Goal: Task Accomplishment & Management: Manage account settings

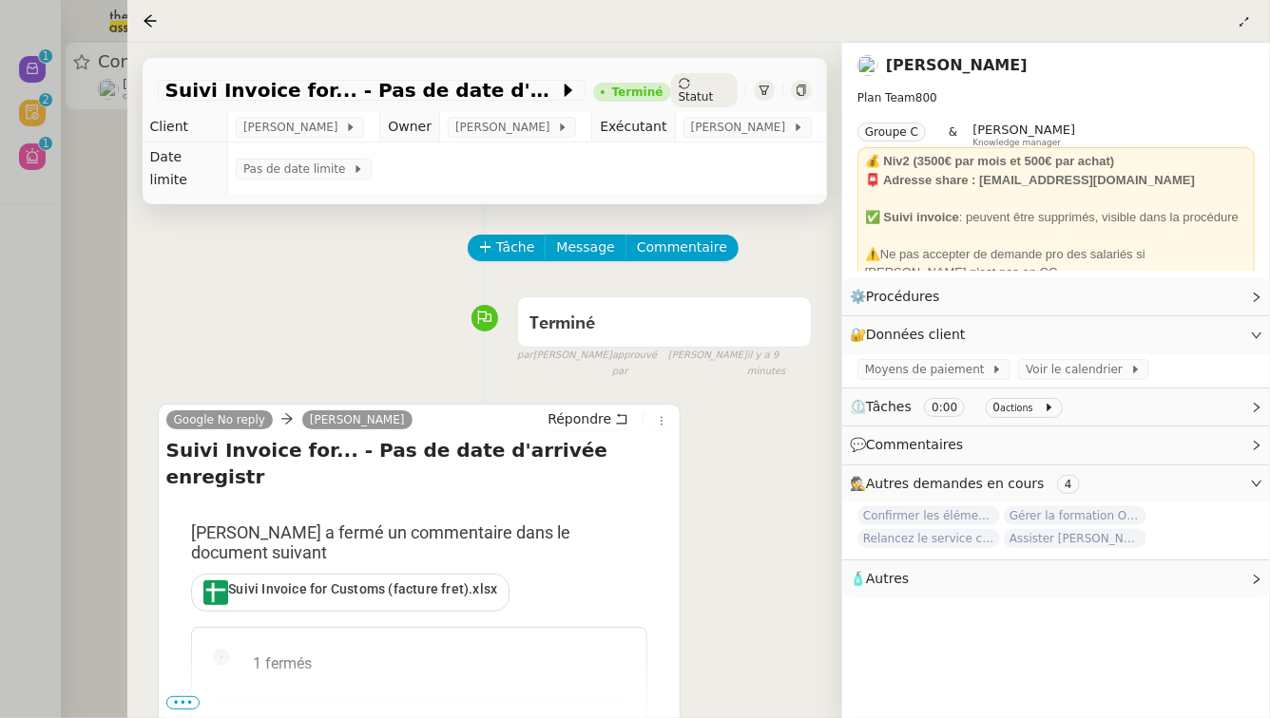
click at [52, 245] on div at bounding box center [635, 359] width 1270 height 718
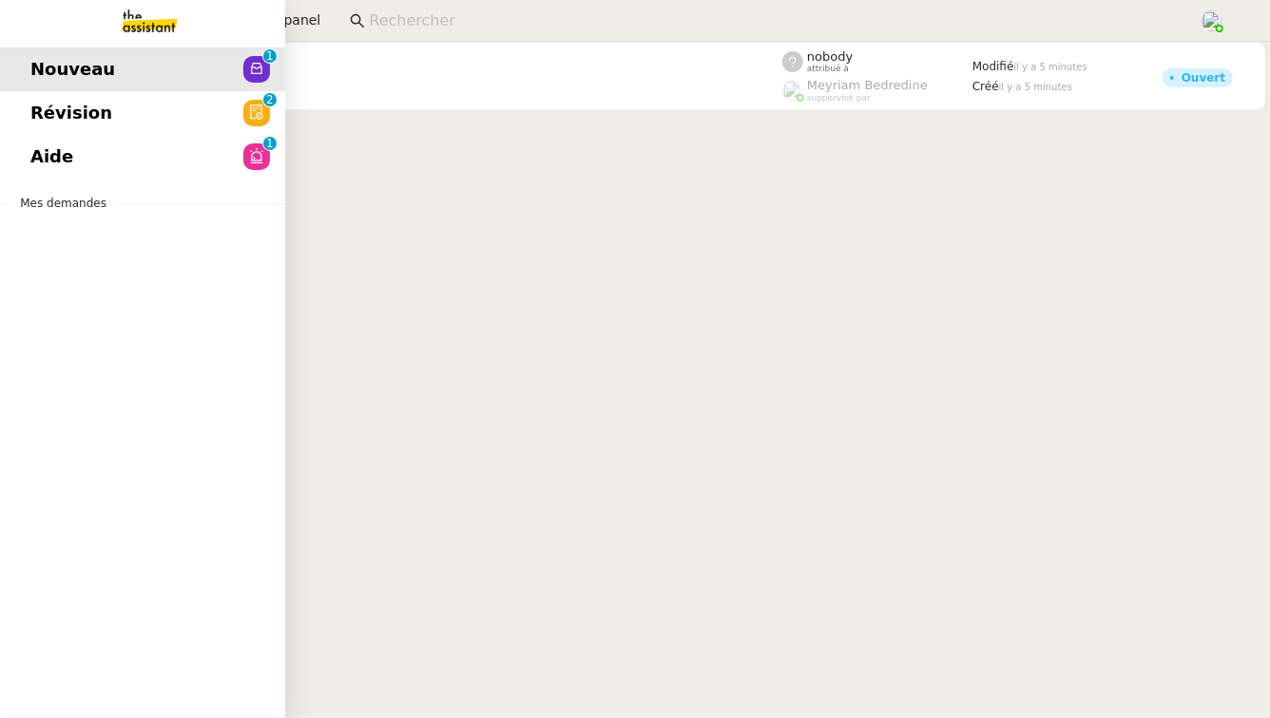
click at [86, 118] on span "Révision" at bounding box center [71, 113] width 82 height 29
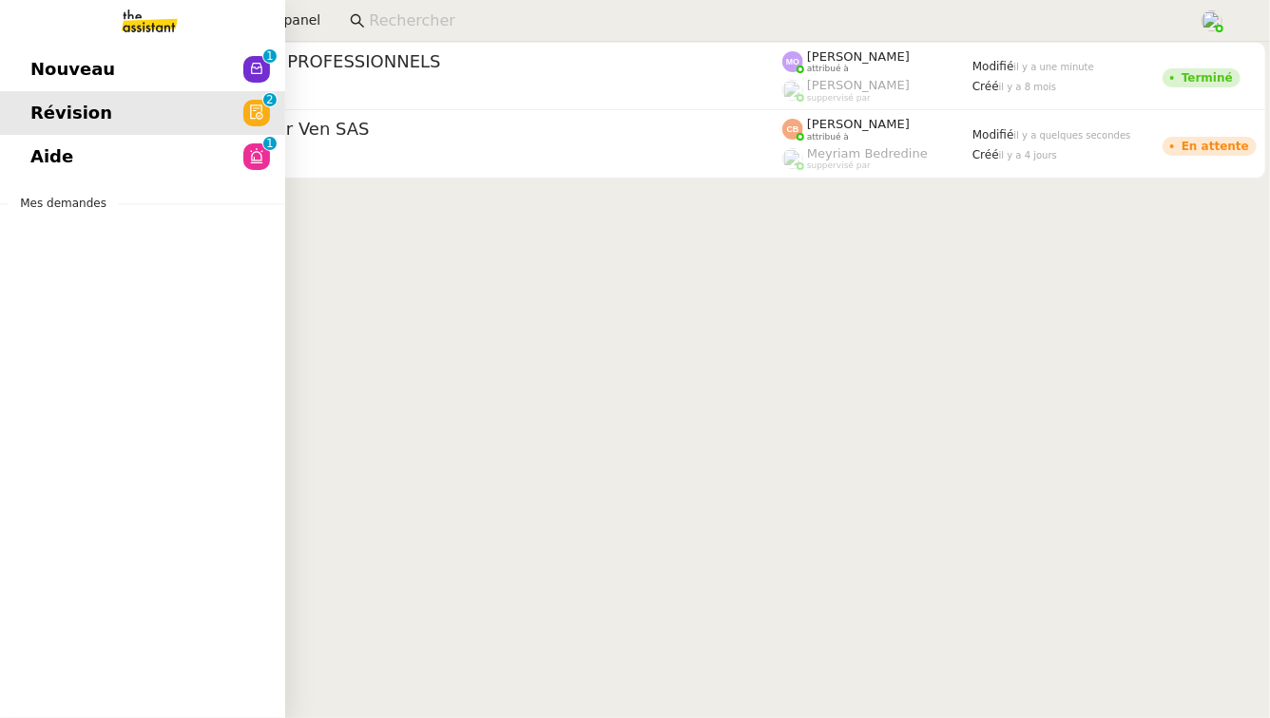
click at [118, 171] on link "Aide 0 1 2 3 4 5 6 7 8 9" at bounding box center [142, 157] width 285 height 44
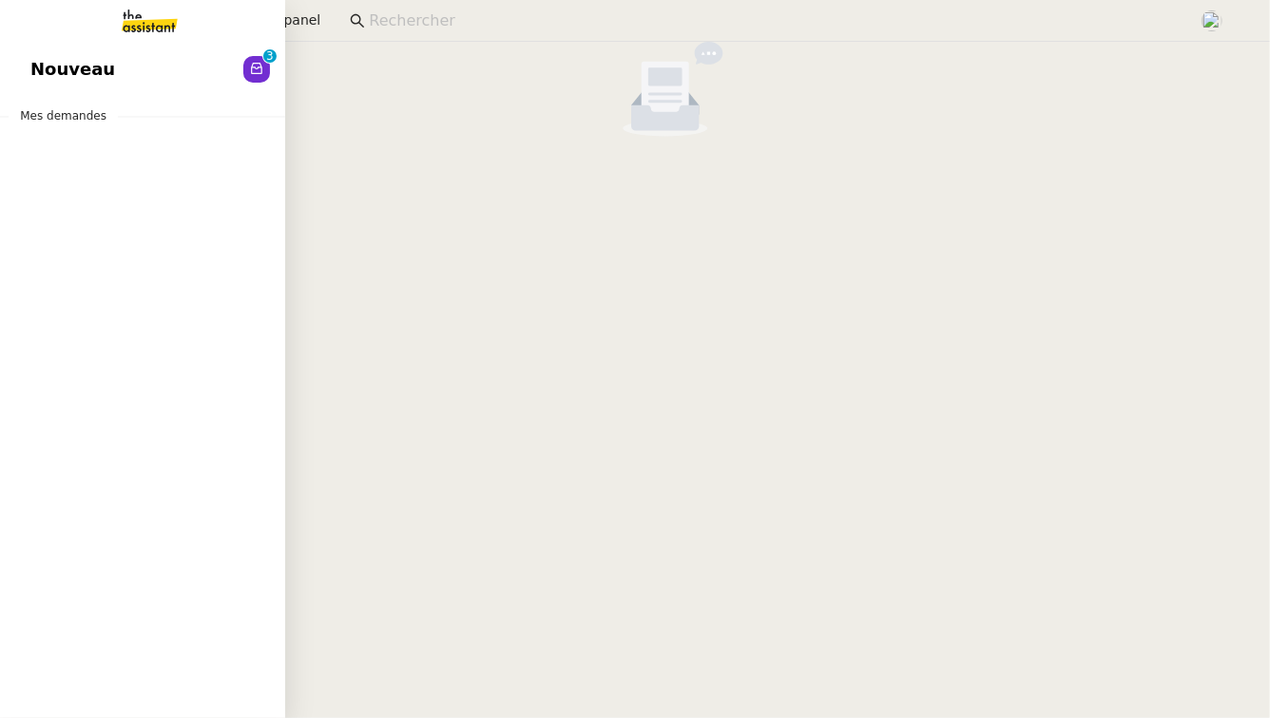
click at [19, 71] on link "Nouveau 0 1 2 3 4 5 6 7 8 9" at bounding box center [142, 70] width 285 height 44
click at [45, 115] on span "Aide" at bounding box center [51, 113] width 43 height 29
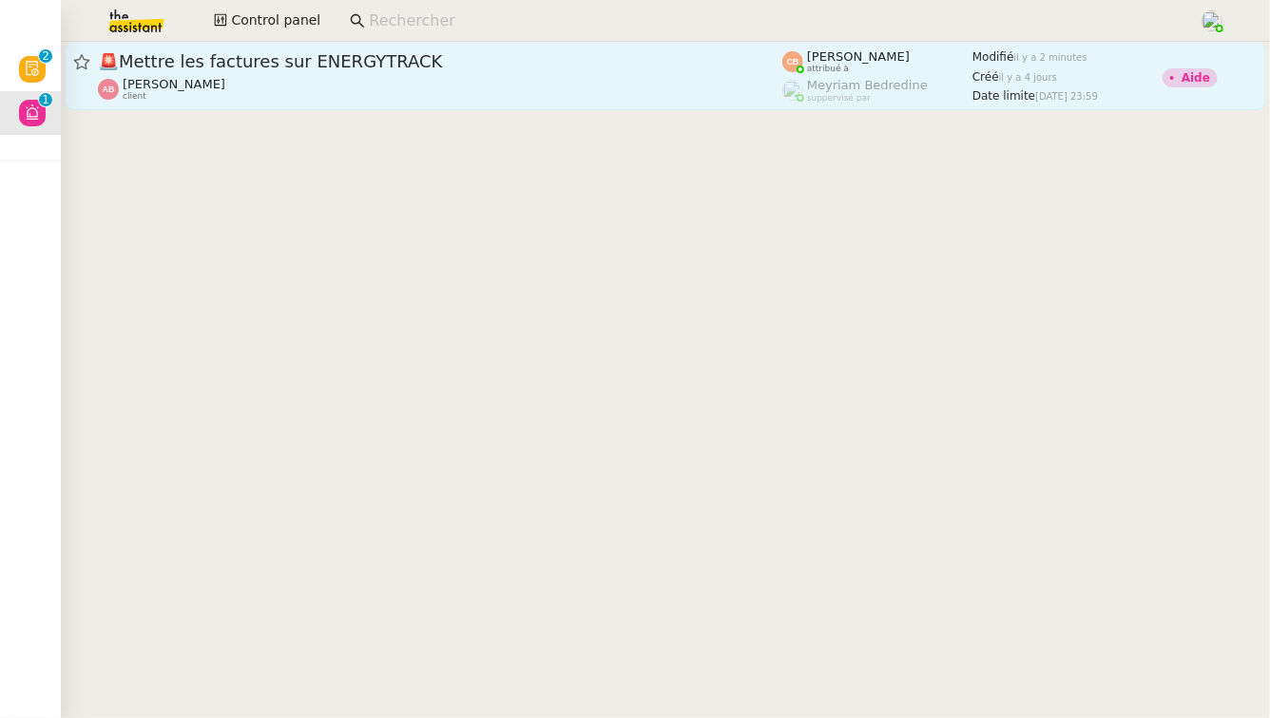
click at [438, 64] on span "🚨 Mettre les factures sur ENERGYTRACK" at bounding box center [440, 61] width 684 height 17
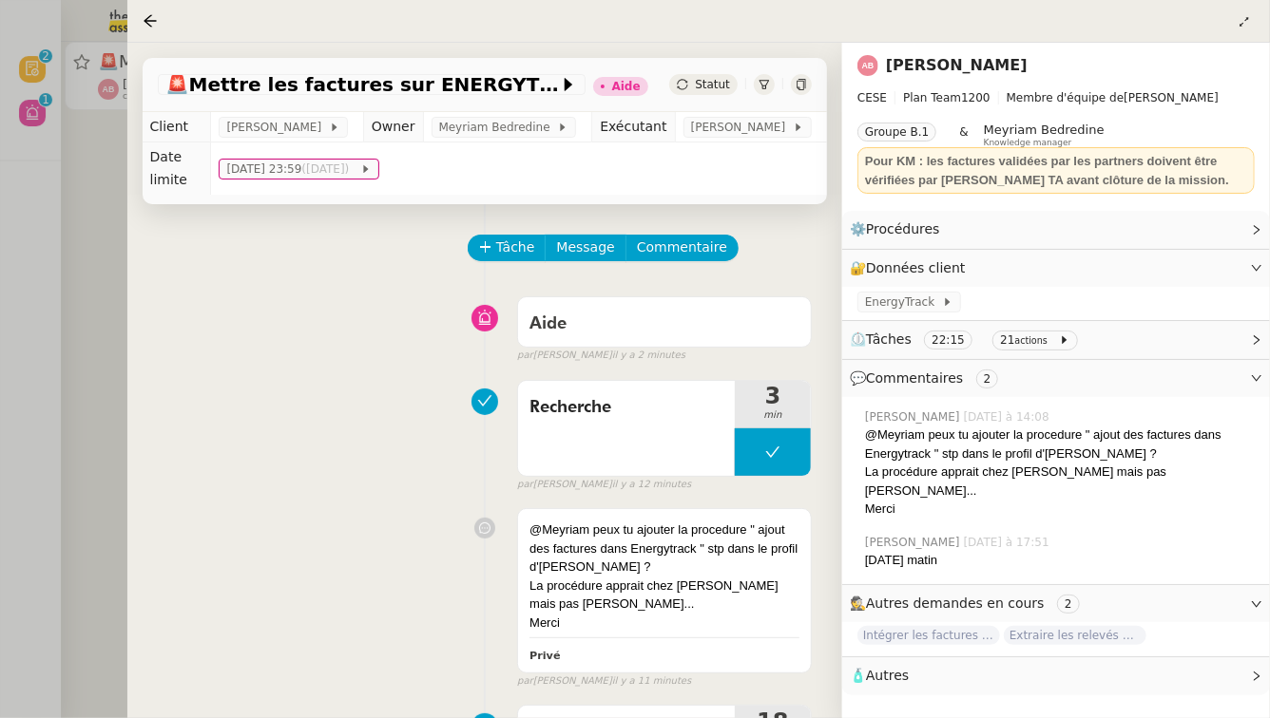
click at [87, 388] on div at bounding box center [635, 359] width 1270 height 718
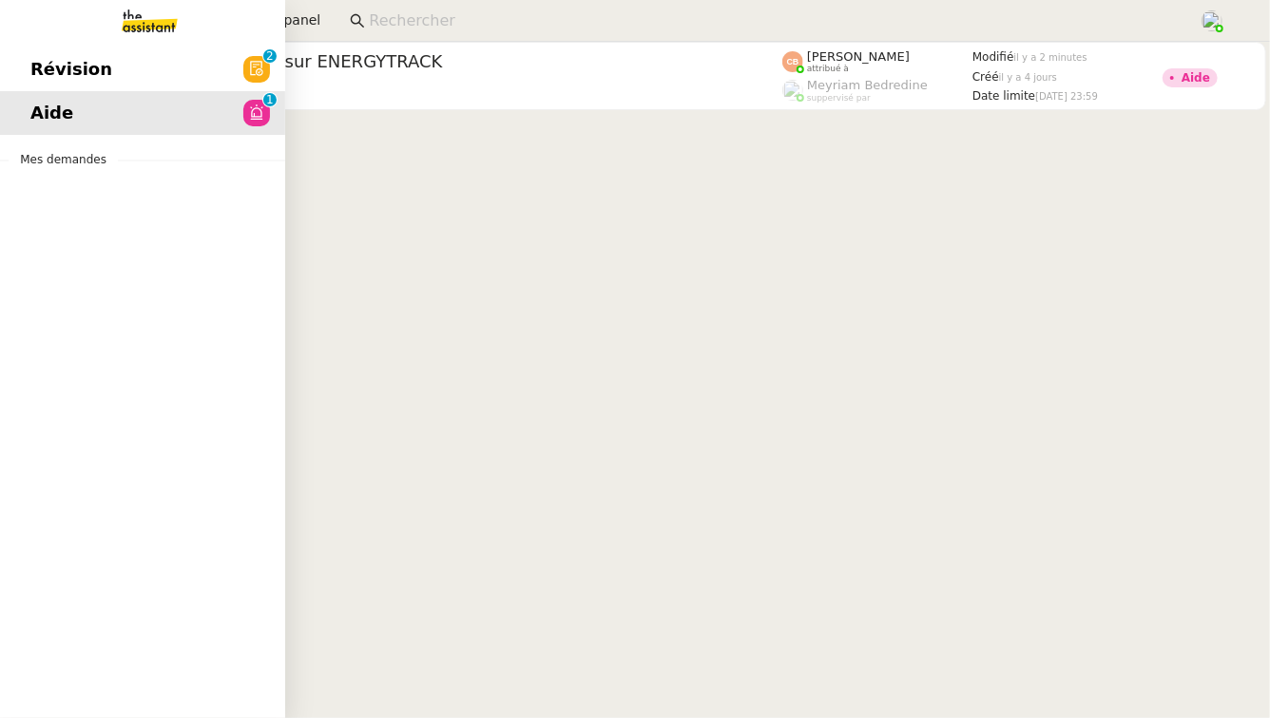
click at [51, 53] on link "Révision 0 1 2 3 4 5 6 7 8 9" at bounding box center [142, 70] width 285 height 44
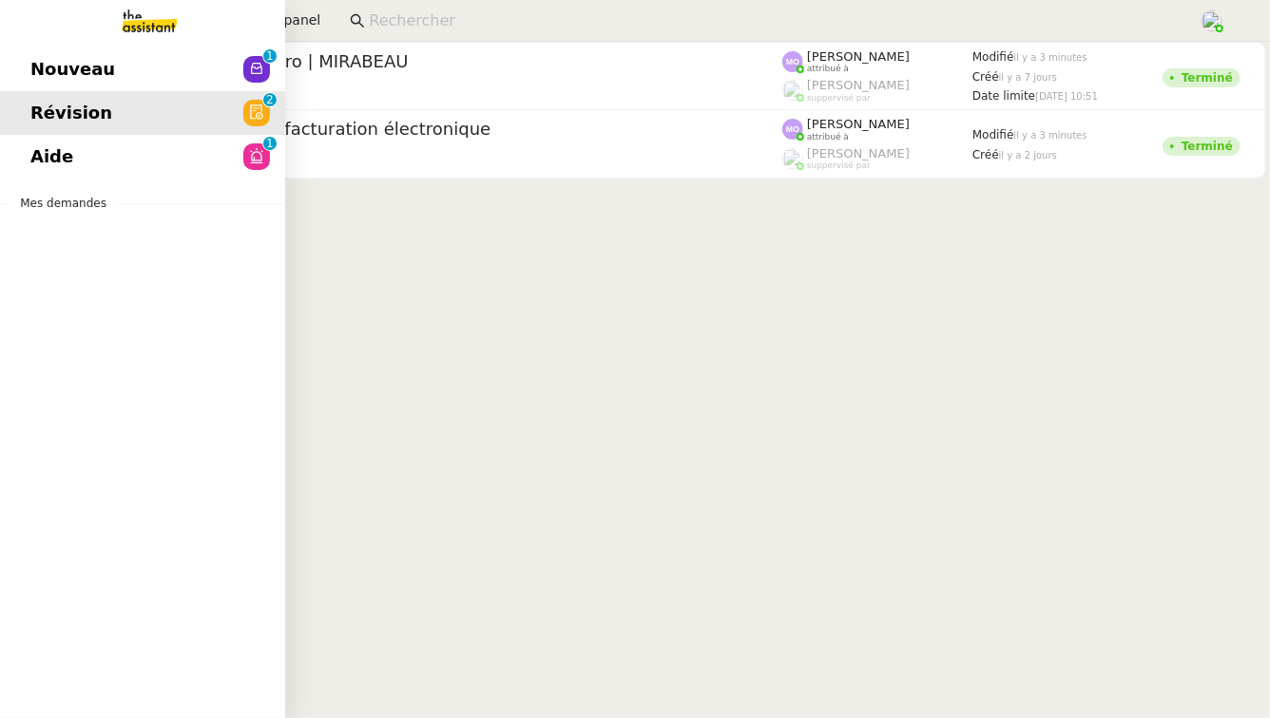
click at [46, 67] on span "Nouveau" at bounding box center [72, 69] width 85 height 29
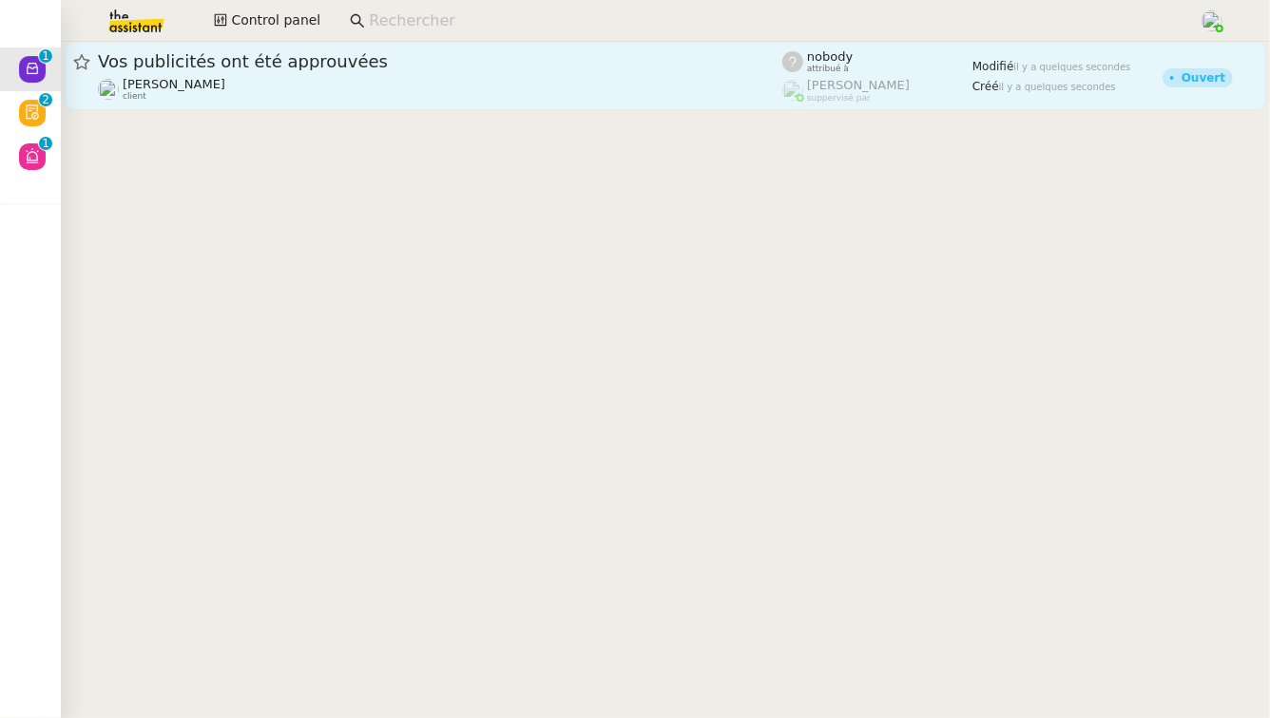
click at [386, 59] on span "Vos publicités ont été approuvées" at bounding box center [440, 61] width 684 height 17
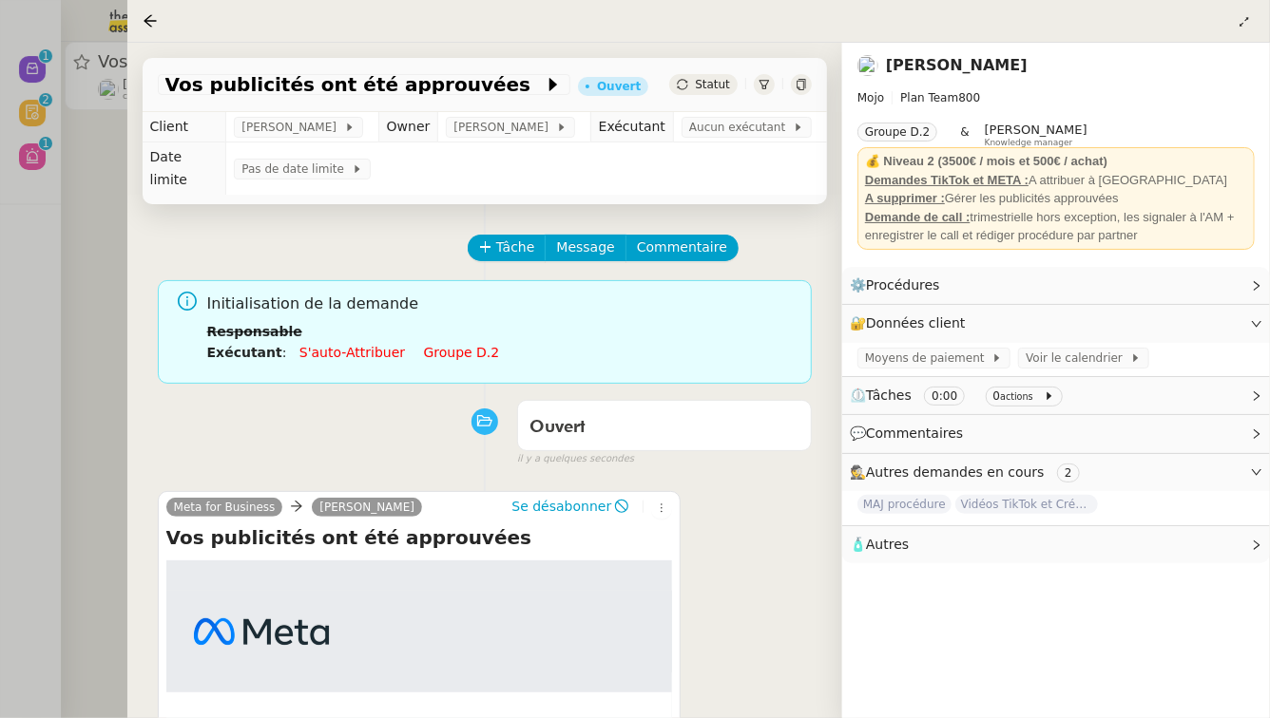
click at [117, 392] on div at bounding box center [635, 359] width 1270 height 718
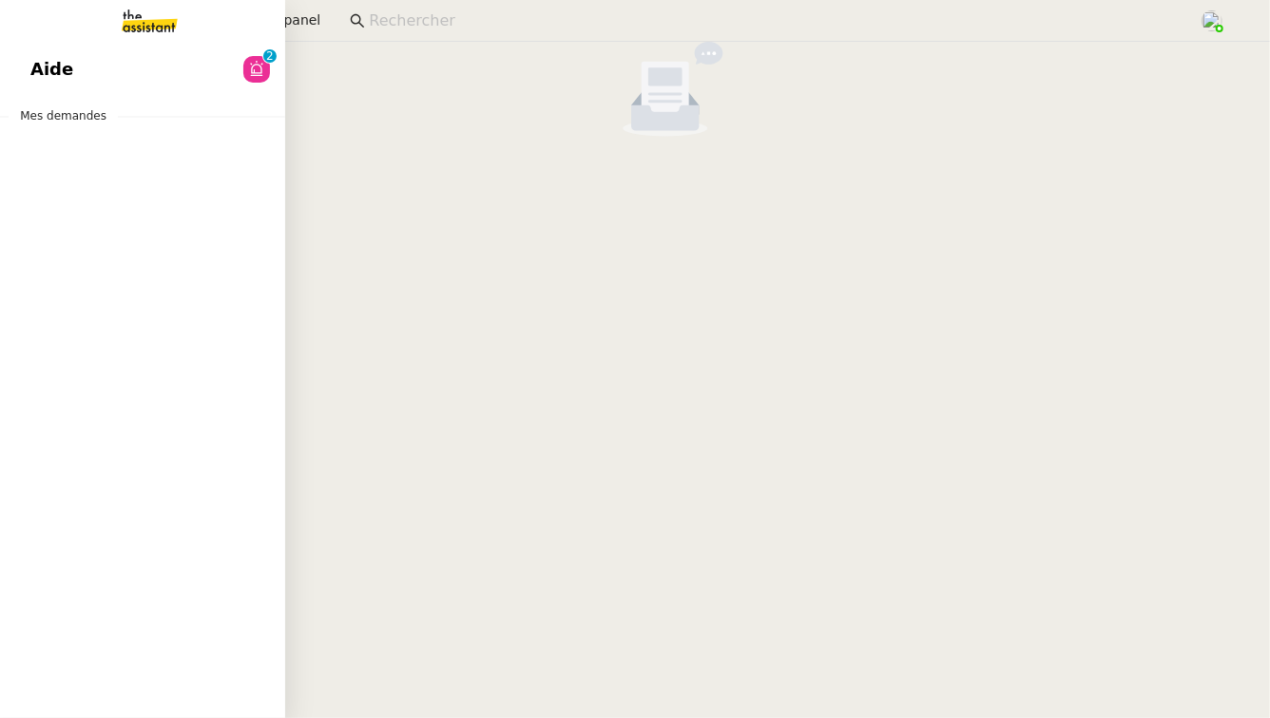
click at [48, 76] on span "Aide" at bounding box center [51, 69] width 43 height 29
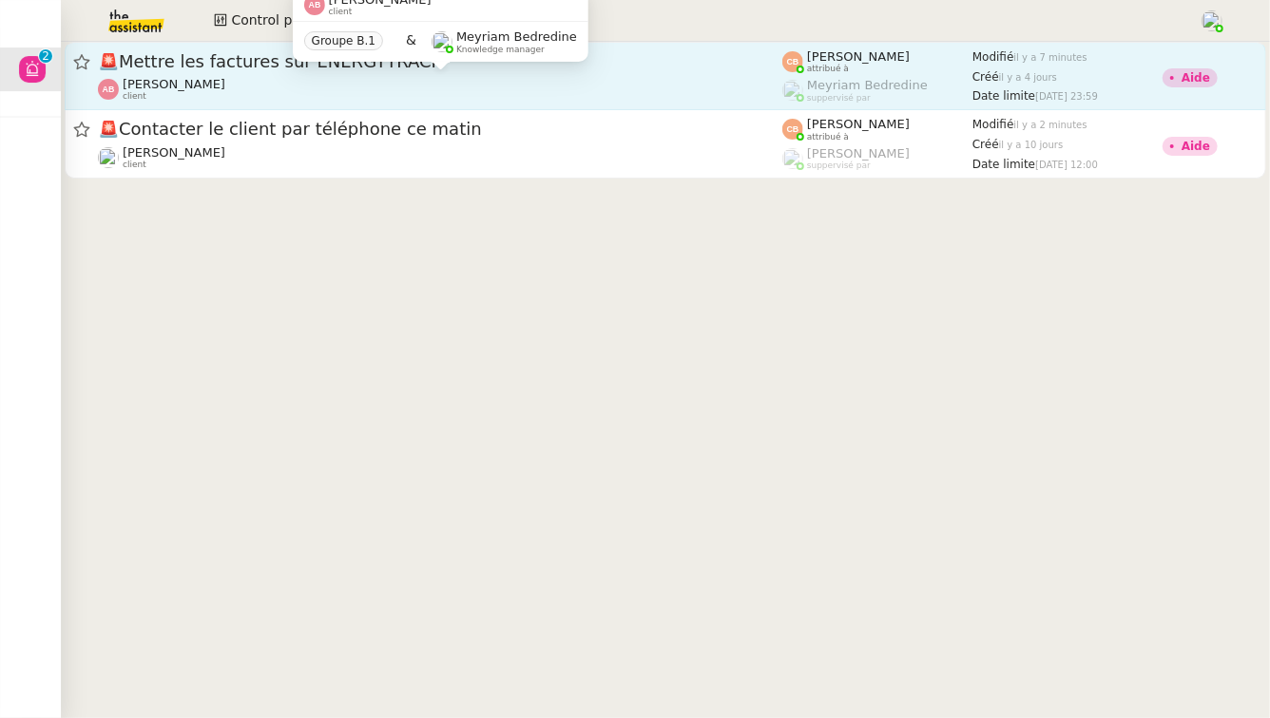
click at [565, 83] on div "[PERSON_NAME] client" at bounding box center [440, 89] width 684 height 25
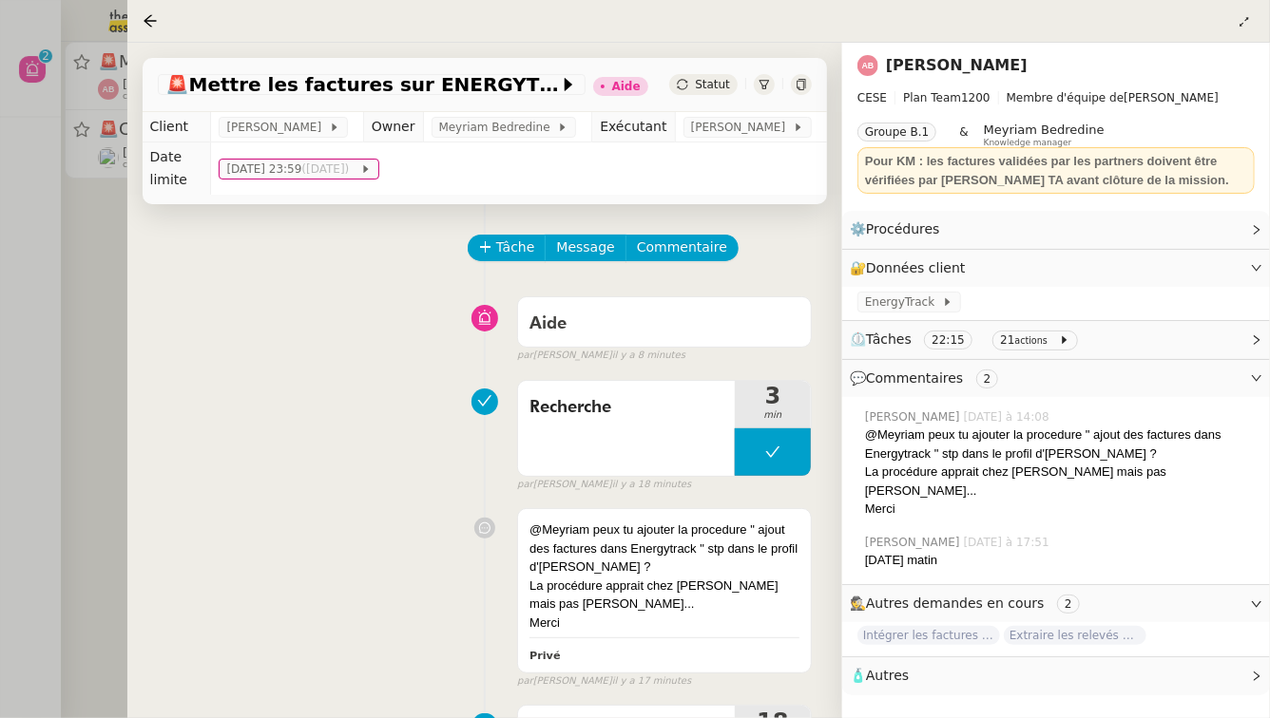
click at [33, 264] on div at bounding box center [635, 359] width 1270 height 718
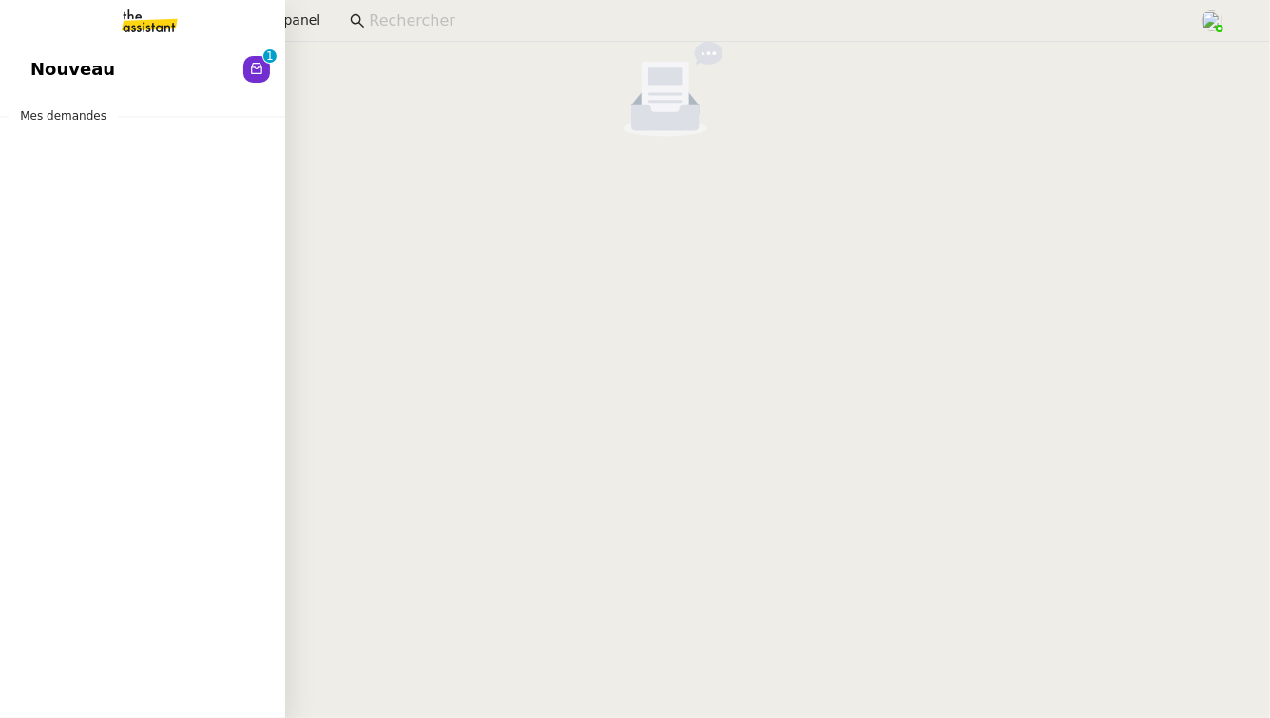
click at [65, 65] on span "Nouveau" at bounding box center [72, 69] width 85 height 29
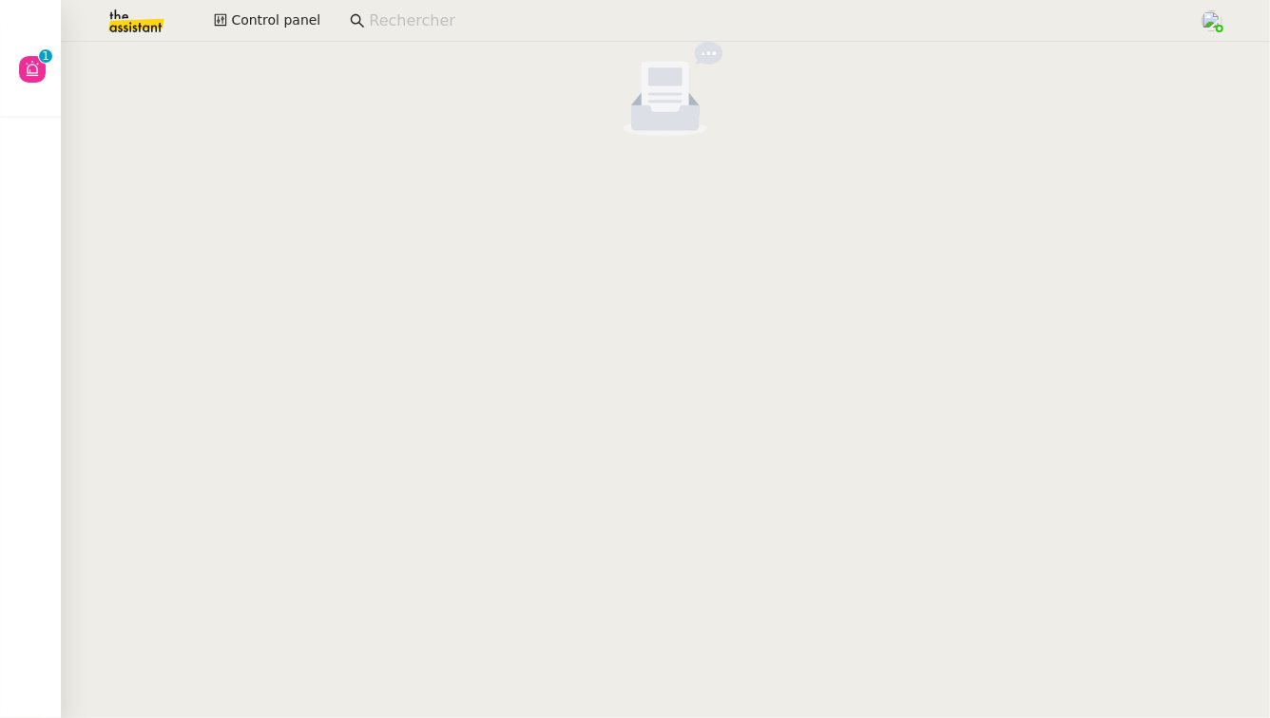
click at [165, 26] on img at bounding box center [121, 21] width 147 height 42
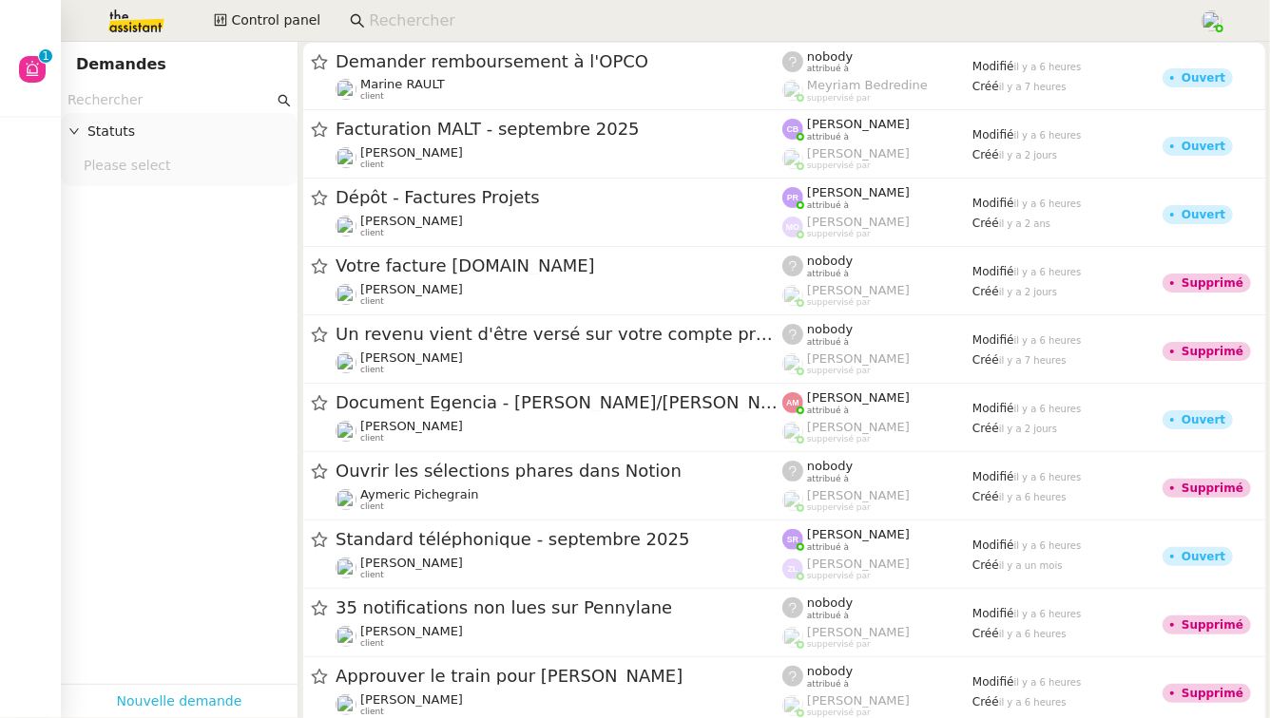
click at [213, 711] on link "Nouvelle demande" at bounding box center [179, 702] width 125 height 22
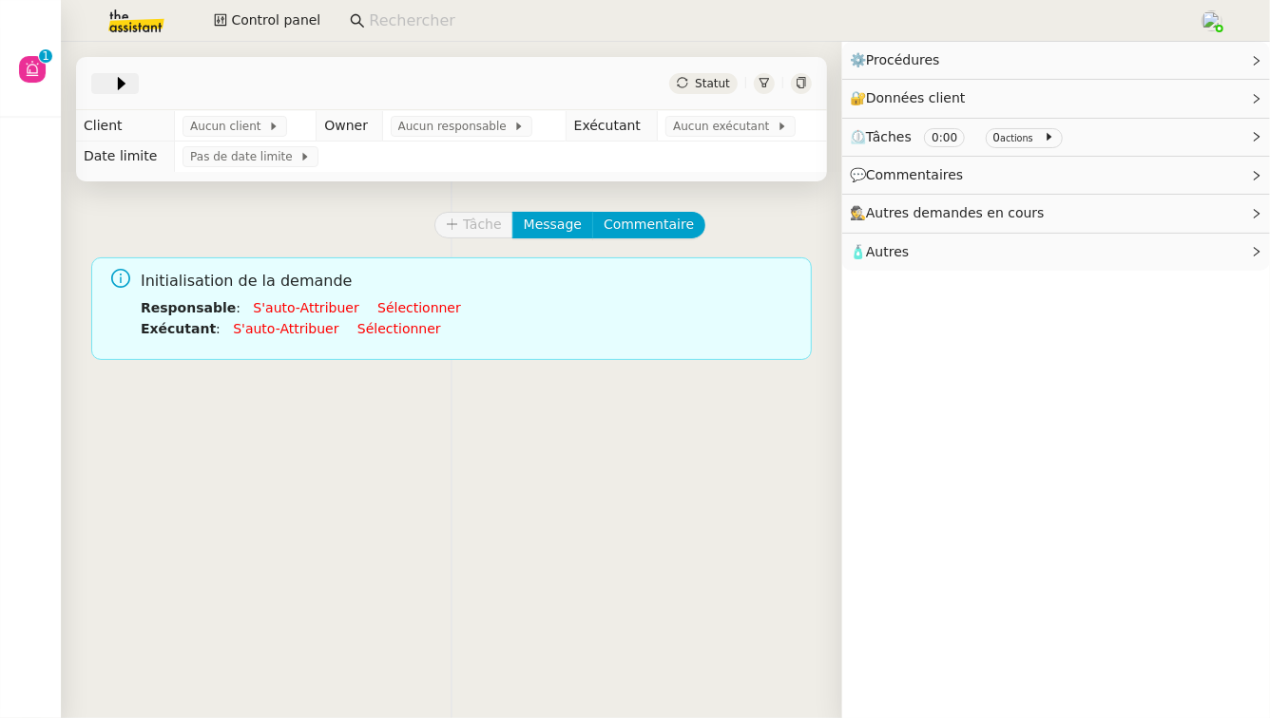
click at [119, 87] on icon at bounding box center [121, 83] width 19 height 19
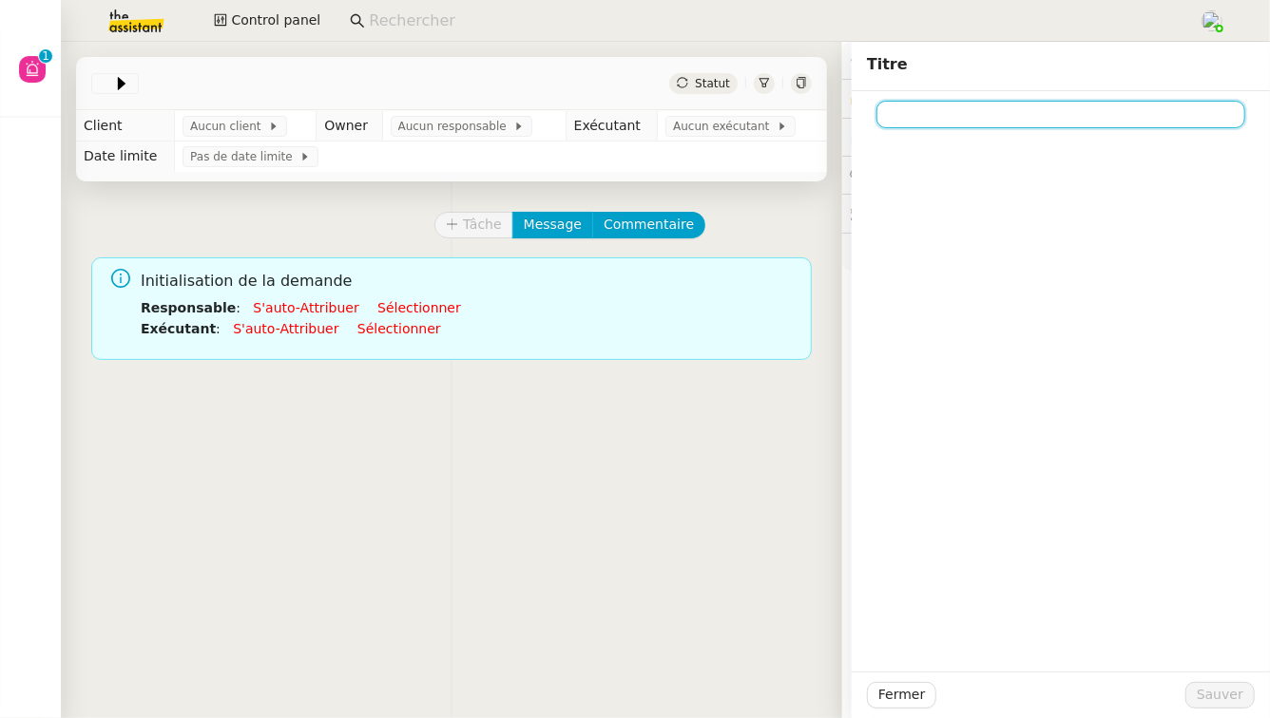
click at [917, 115] on input at bounding box center [1060, 115] width 369 height 28
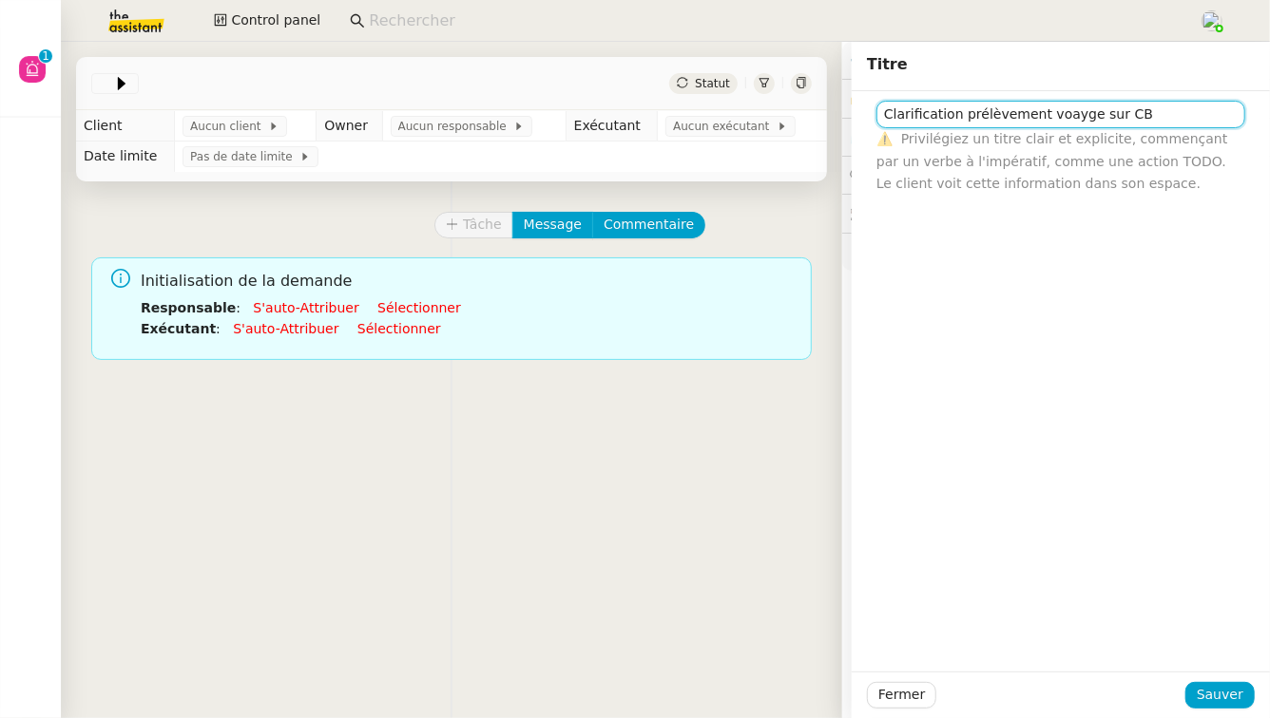
click at [1062, 115] on input "Clarification prélèvement voayge sur CB" at bounding box center [1060, 115] width 369 height 28
type input "Clarification prélèvement voyage sur CB"
click at [1234, 705] on span "Sauver" at bounding box center [1219, 695] width 47 height 22
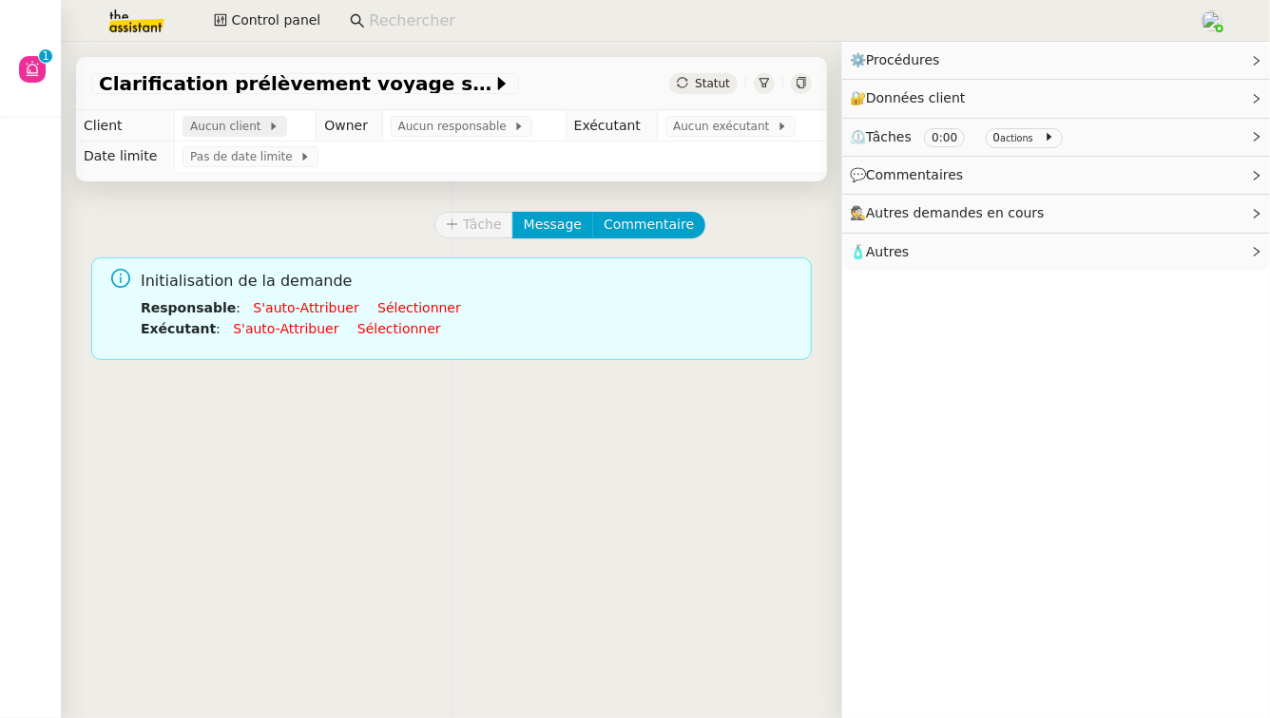
click at [235, 124] on span "Aucun client" at bounding box center [229, 126] width 78 height 19
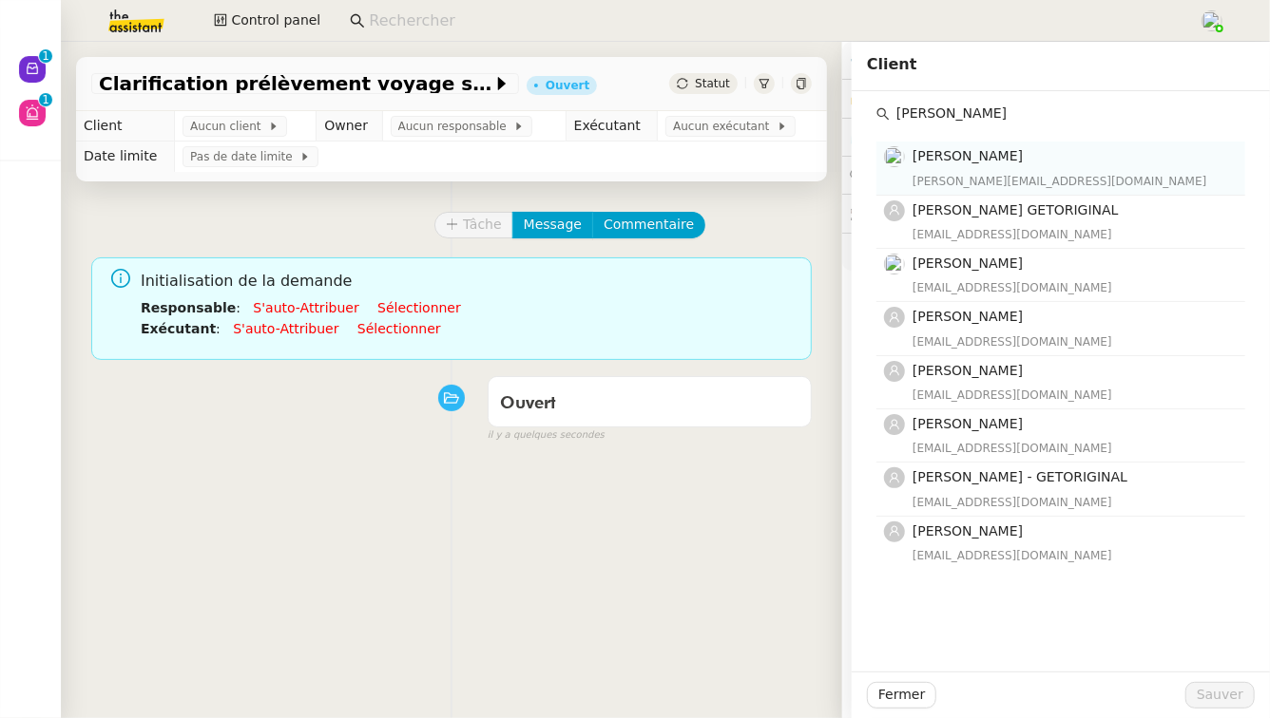
type input "[PERSON_NAME]"
click at [1125, 179] on div "[PERSON_NAME][EMAIL_ADDRESS][DOMAIN_NAME]" at bounding box center [1072, 181] width 321 height 19
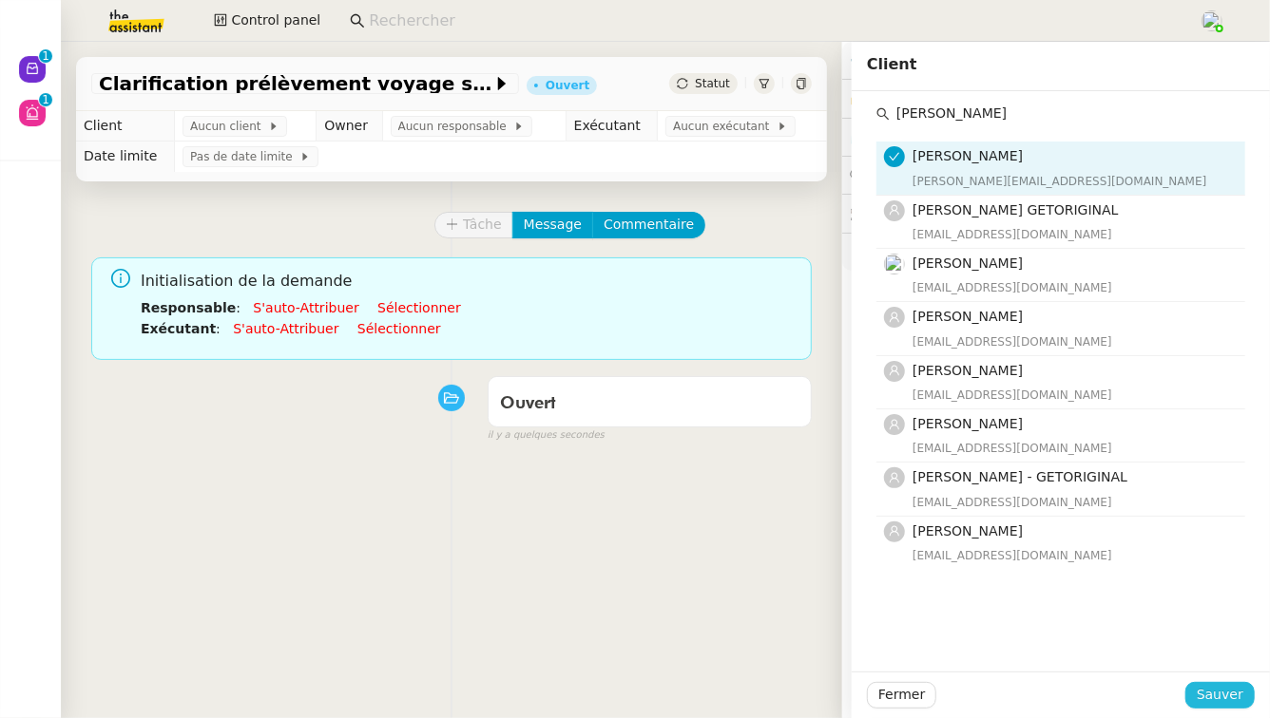
click at [1214, 693] on span "Sauver" at bounding box center [1219, 695] width 47 height 22
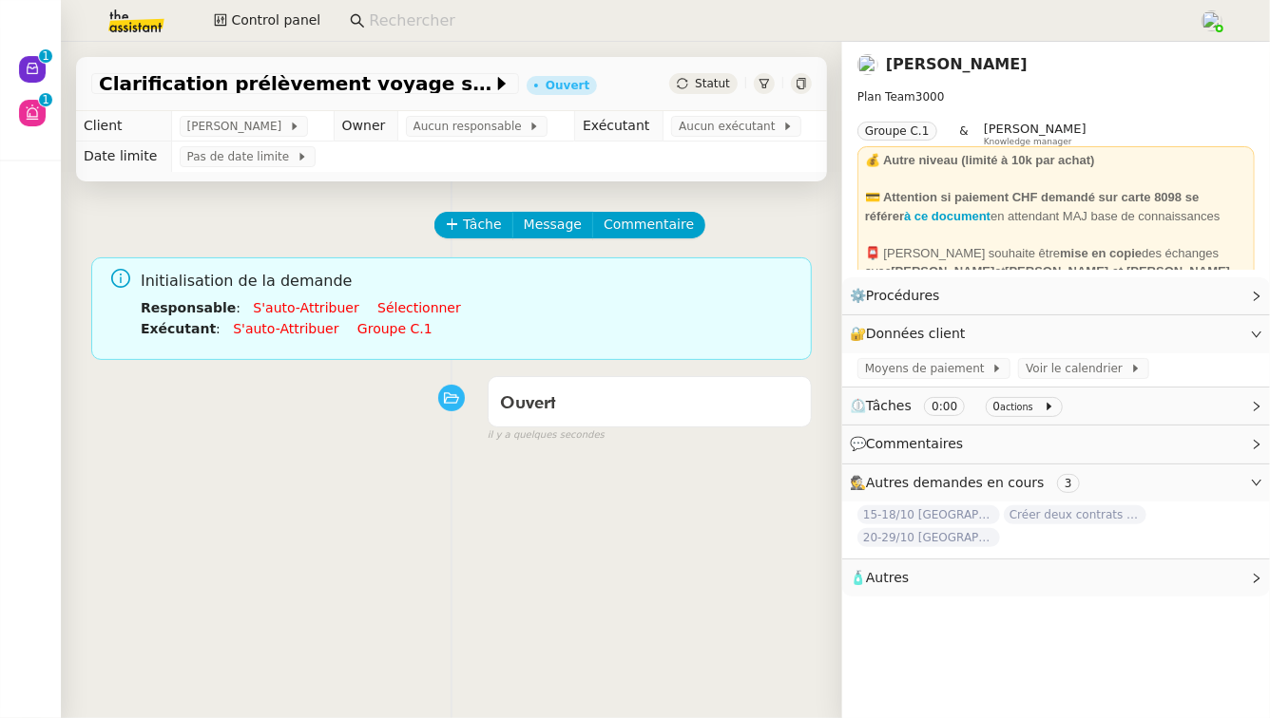
click at [292, 304] on link "S'auto-attribuer" at bounding box center [305, 307] width 105 height 15
click at [395, 327] on link "Groupe c.1" at bounding box center [394, 328] width 75 height 15
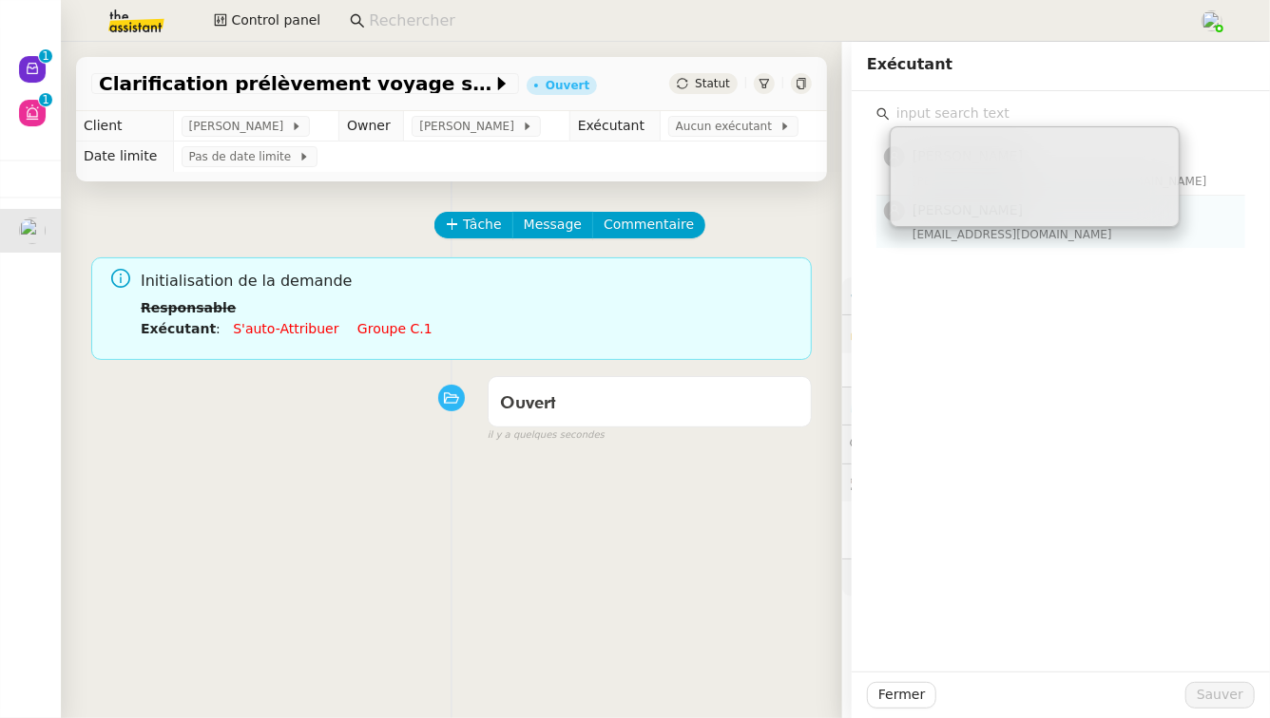
click at [1021, 243] on div "[EMAIL_ADDRESS][DOMAIN_NAME]" at bounding box center [1072, 234] width 321 height 19
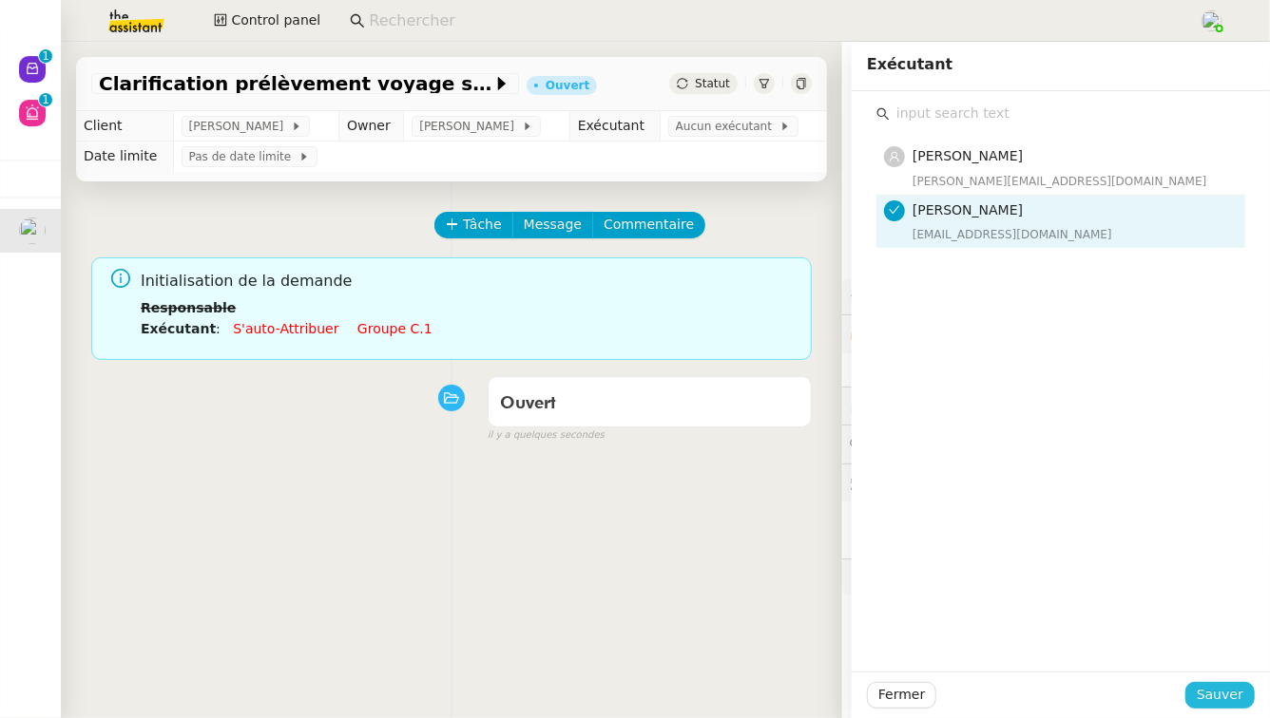
click at [1231, 693] on span "Sauver" at bounding box center [1219, 695] width 47 height 22
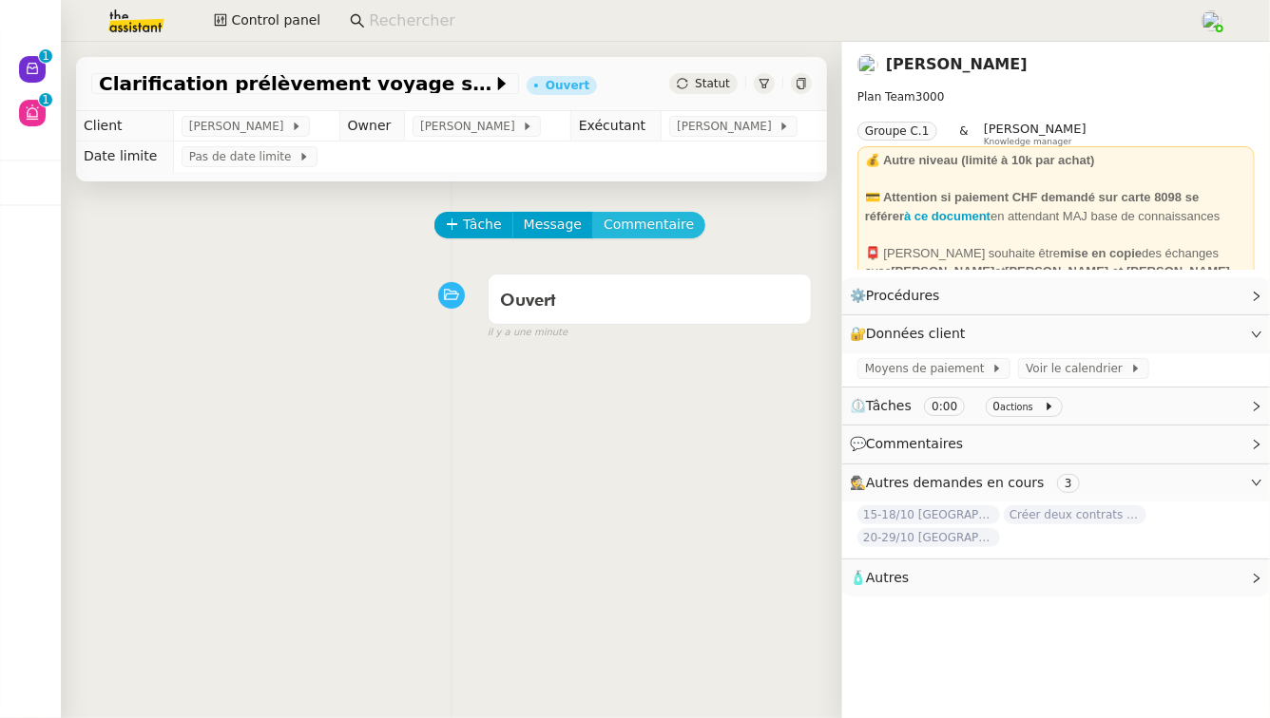
click at [650, 223] on span "Commentaire" at bounding box center [648, 225] width 90 height 22
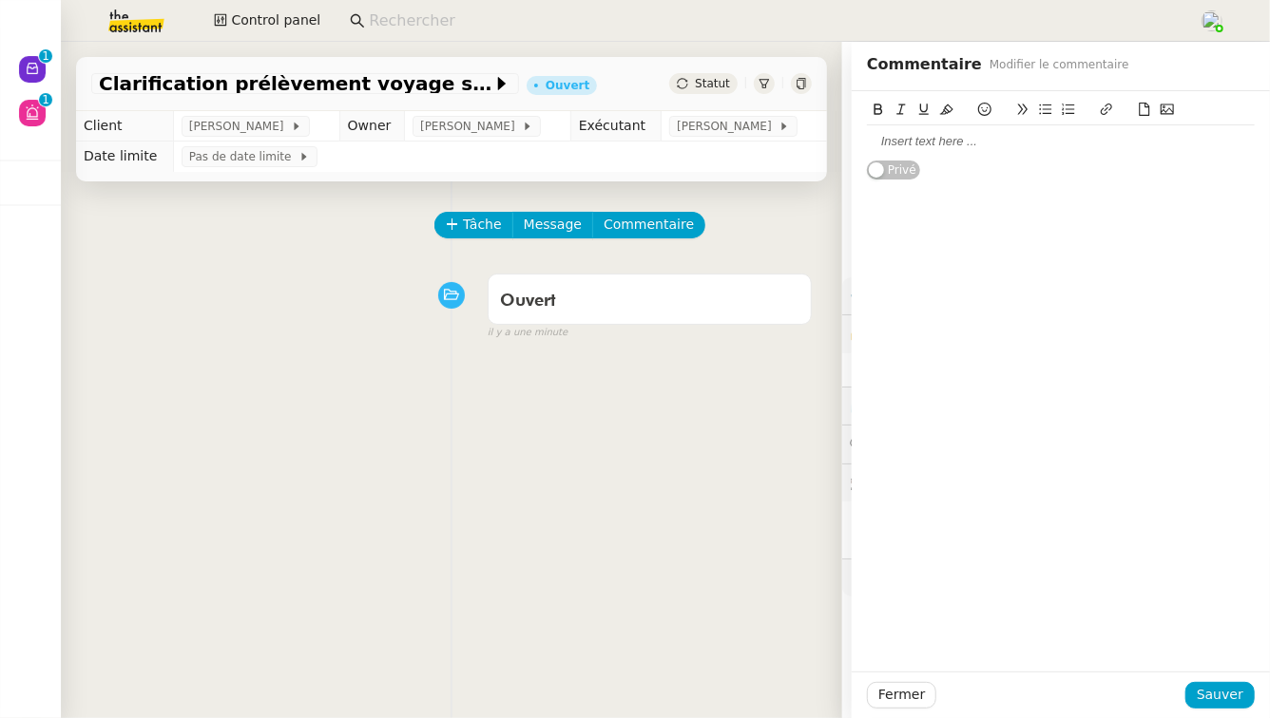
click at [1014, 147] on div at bounding box center [1061, 141] width 388 height 17
click at [1151, 115] on icon at bounding box center [1144, 109] width 13 height 13
click at [865, 177] on div "preuve-the-assistant-9518-2-transfer-426 (2).pdf Demande concernée : Contrat Ed…" at bounding box center [1060, 153] width 418 height 124
click at [869, 177] on link "📎 preuve-the-assistant-9518-2-transfer-426 (2).pdf" at bounding box center [1008, 176] width 283 height 14
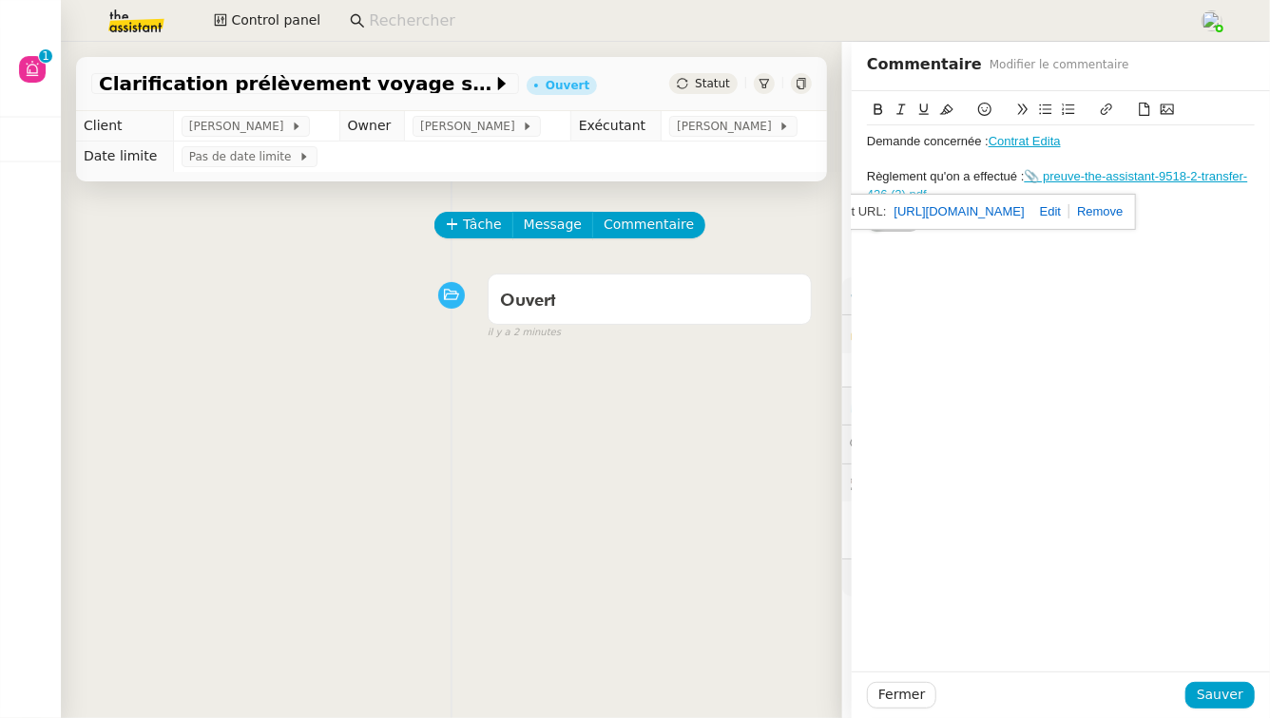
click at [866, 144] on div "preuve-the-assistant-9518-2-transfer-426 (2).pdf Demande concernée : Contrat Ed…" at bounding box center [1060, 162] width 418 height 142
click at [866, 143] on div "preuve-the-assistant-9518-2-transfer-426 (2).pdf Demande concernée : Contrat Ed…" at bounding box center [1060, 162] width 418 height 142
click at [868, 143] on div "Demande concernée : Contrat Edita" at bounding box center [1061, 141] width 388 height 17
click at [1040, 111] on icon at bounding box center [1045, 109] width 13 height 13
click at [867, 178] on div "Règlement qu'on a effectué : 📎 preuve-the-assistant-9518-2-transfer-426 (2).pdf" at bounding box center [1061, 185] width 388 height 35
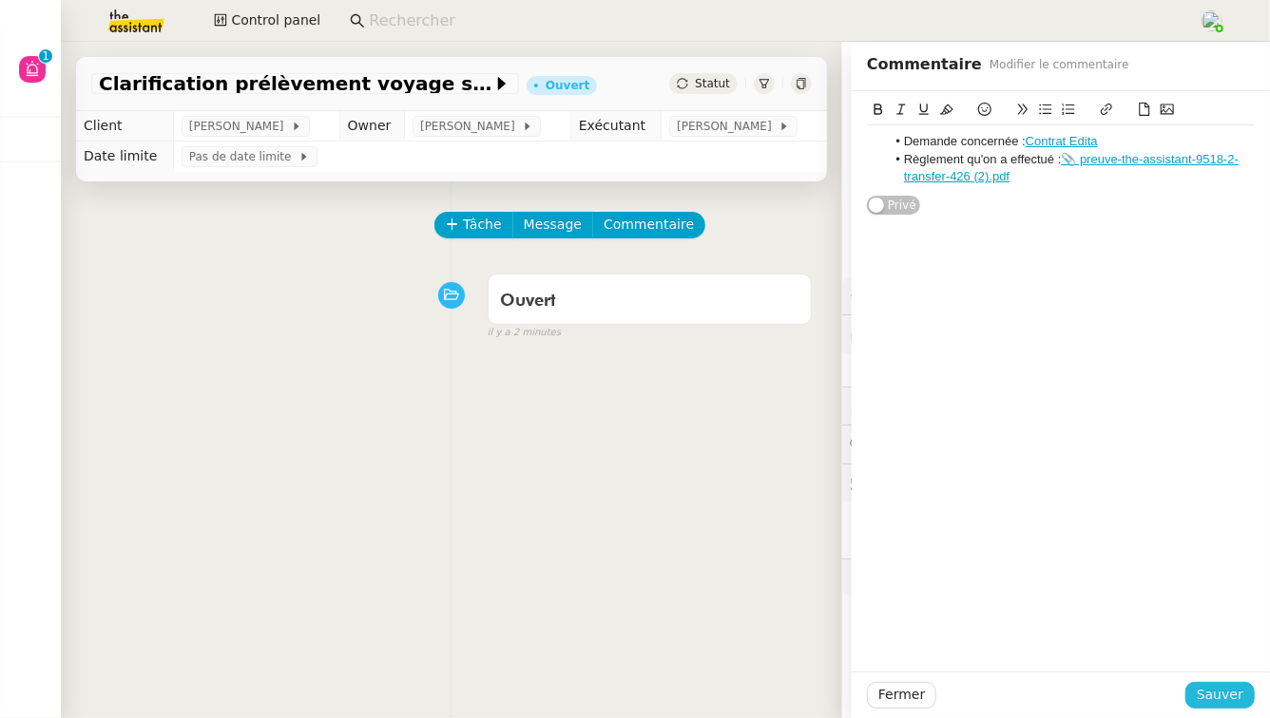
click at [1233, 691] on span "Sauver" at bounding box center [1219, 695] width 47 height 22
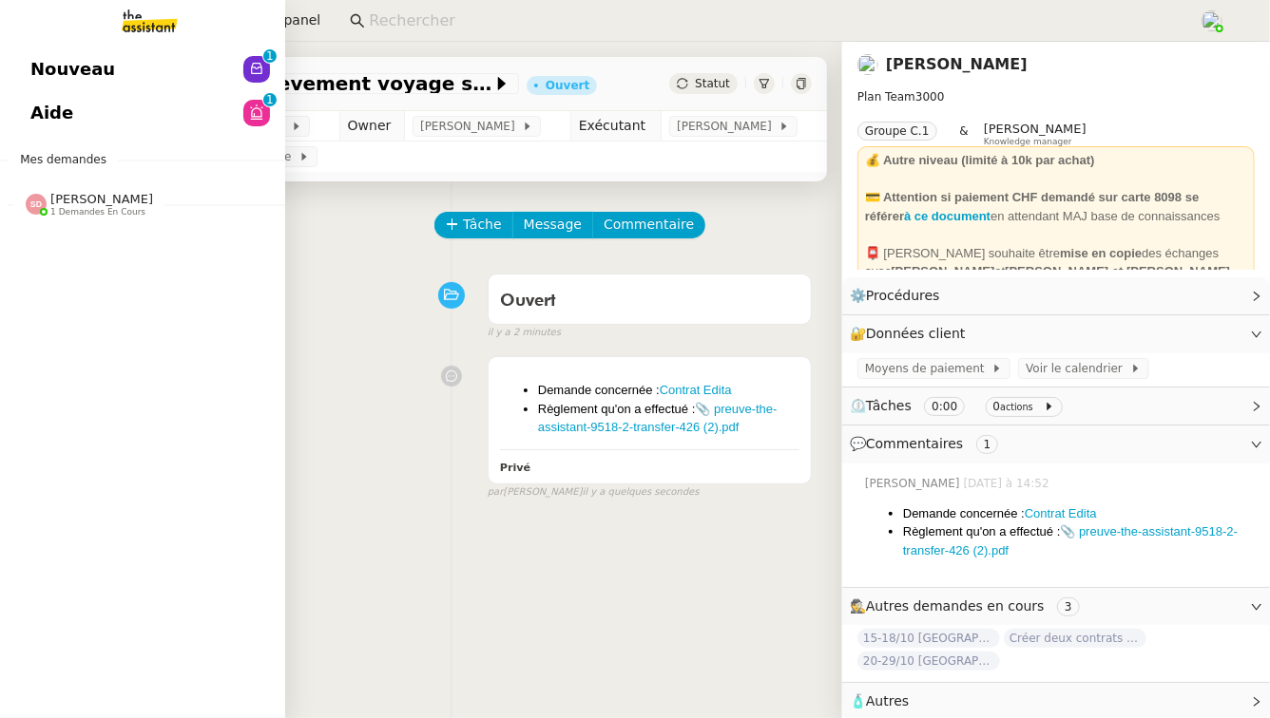
click at [34, 51] on link "Nouveau 0 1 2 3 4 5 6 7 8 9" at bounding box center [142, 70] width 285 height 44
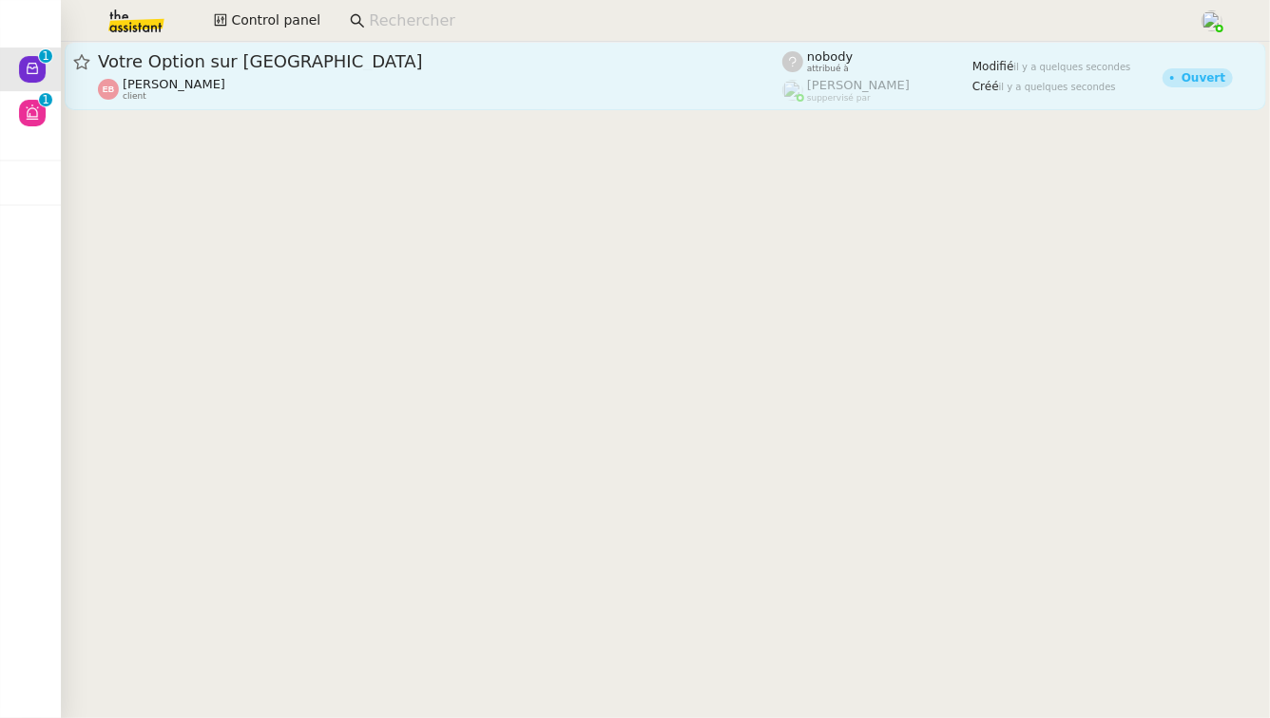
click at [368, 65] on span "Votre Option sur [GEOGRAPHIC_DATA]" at bounding box center [440, 61] width 684 height 17
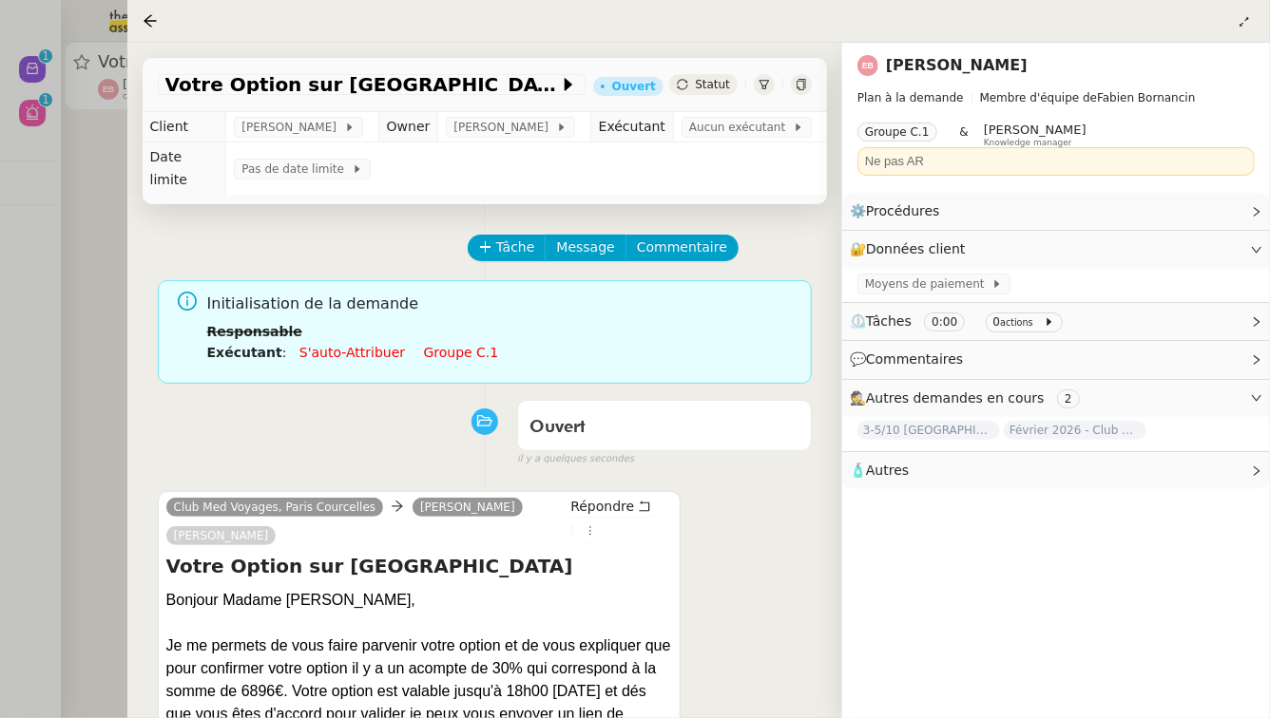
click at [0, 151] on div at bounding box center [635, 359] width 1270 height 718
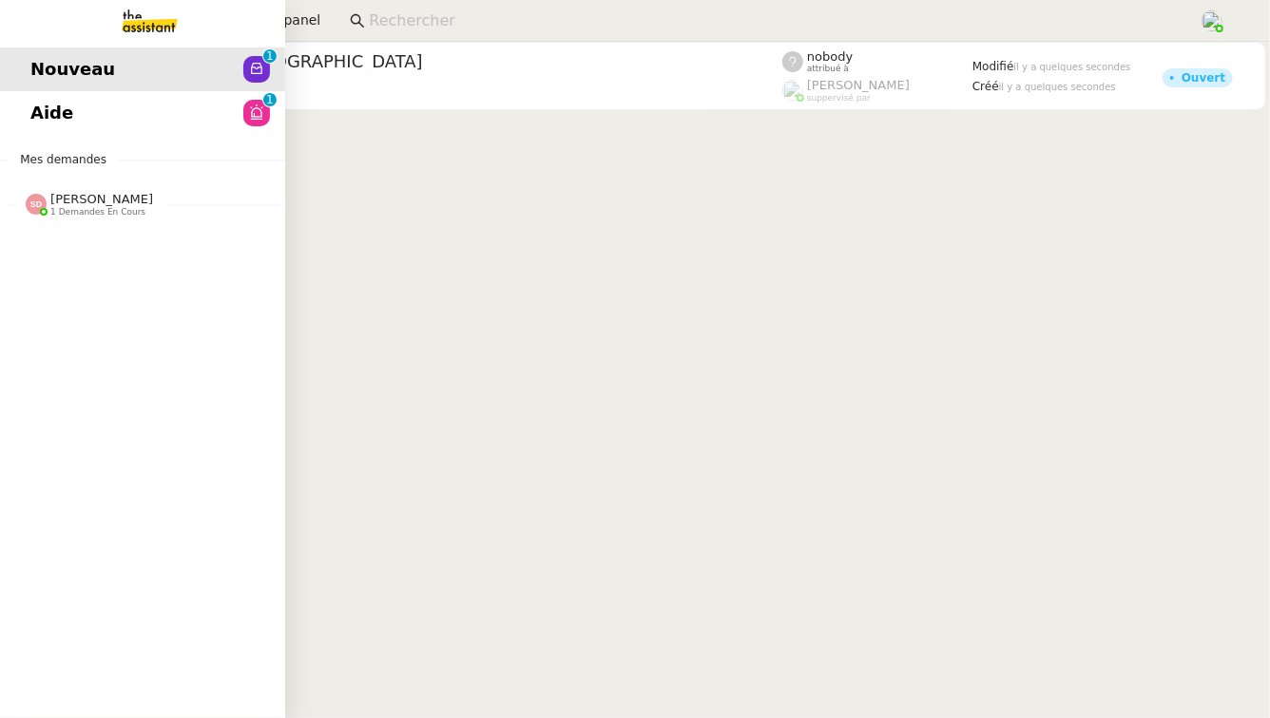
click at [25, 118] on link "Aide 0 1 2 3 4 5 6 7 8 9" at bounding box center [142, 113] width 285 height 44
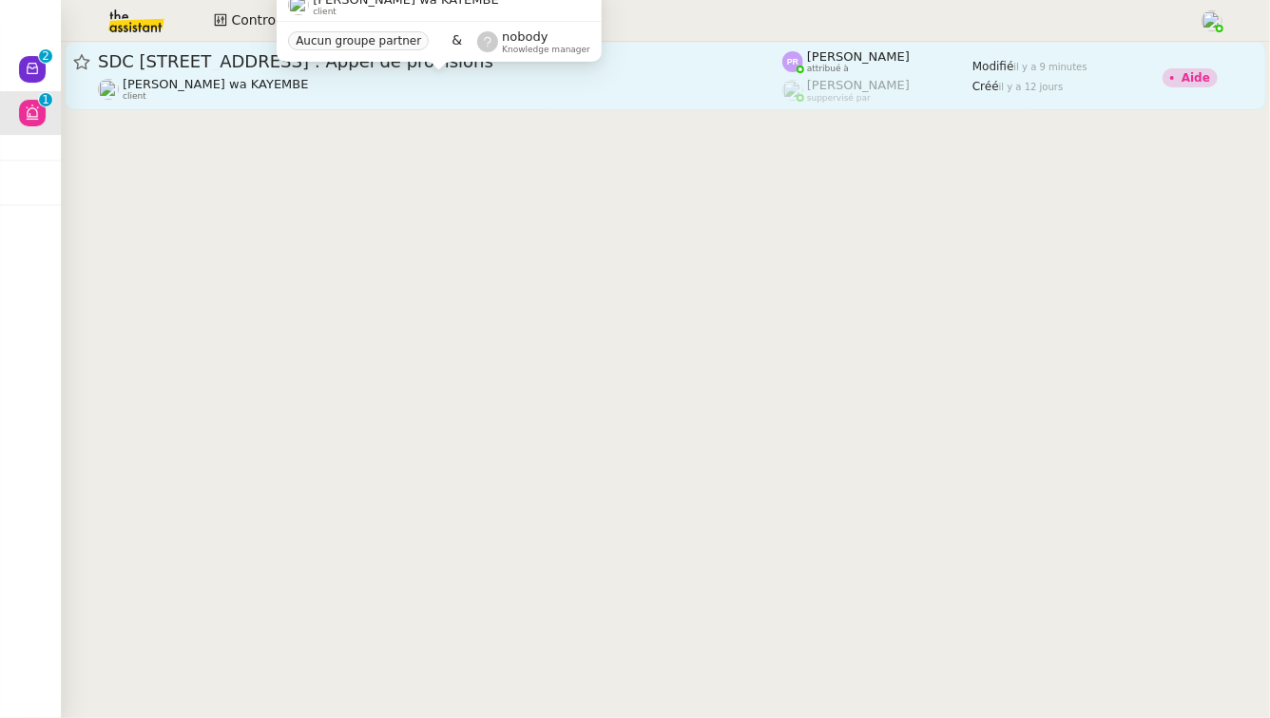
click at [340, 76] on div "[PERSON_NAME] wa KAYEMBE client Aucun groupe partner & nobody Knowledge manager" at bounding box center [439, 32] width 325 height 89
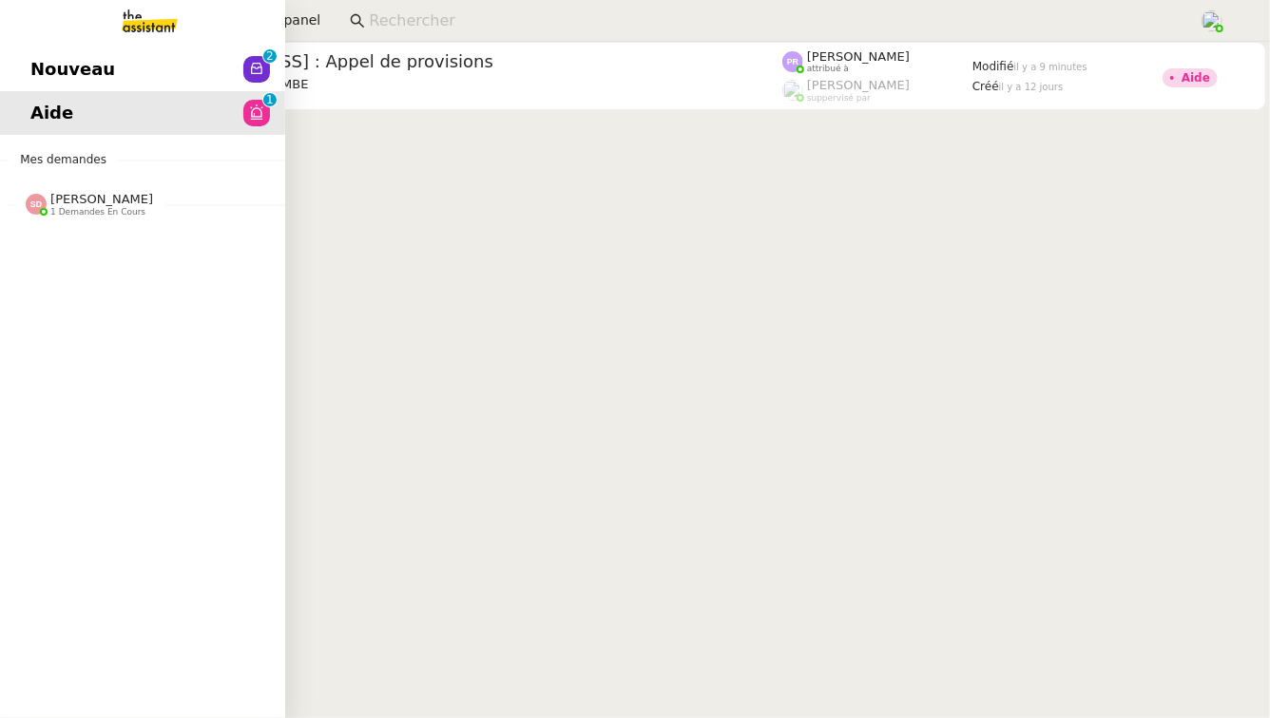
click at [149, 201] on span "[PERSON_NAME] 1 demandes en cours" at bounding box center [89, 204] width 150 height 25
click at [147, 251] on span "[PERSON_NAME]" at bounding box center [126, 254] width 192 height 11
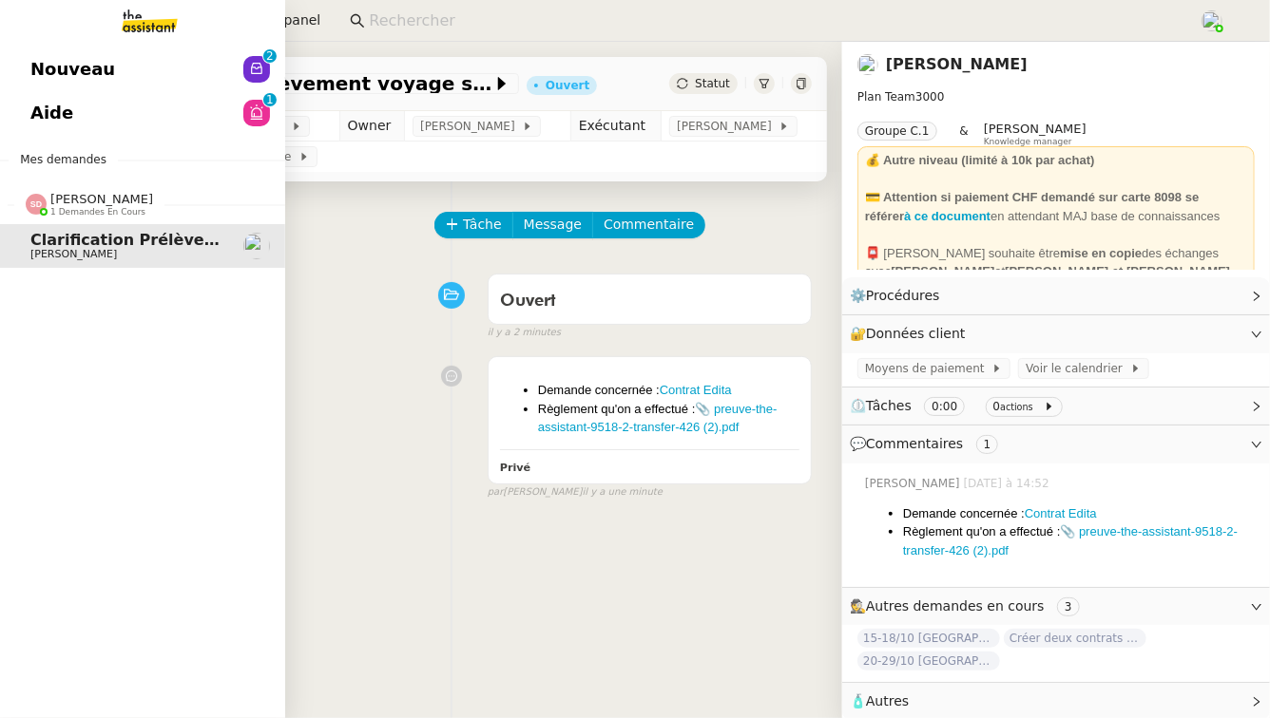
click at [133, 118] on link "Aide 0 1 2 3 4 5 6 7 8 9" at bounding box center [142, 113] width 285 height 44
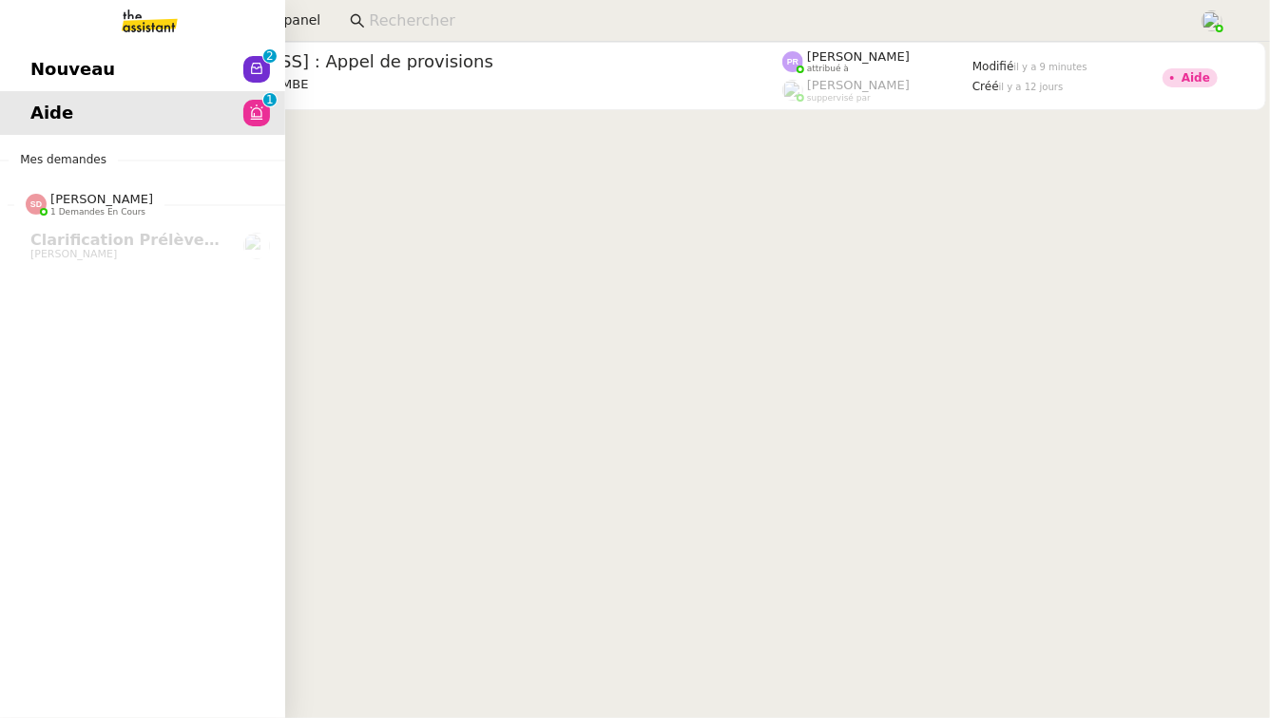
click at [171, 90] on link "Nouveau 0 1 2 3 4 5 6 7 8 9" at bounding box center [142, 70] width 285 height 44
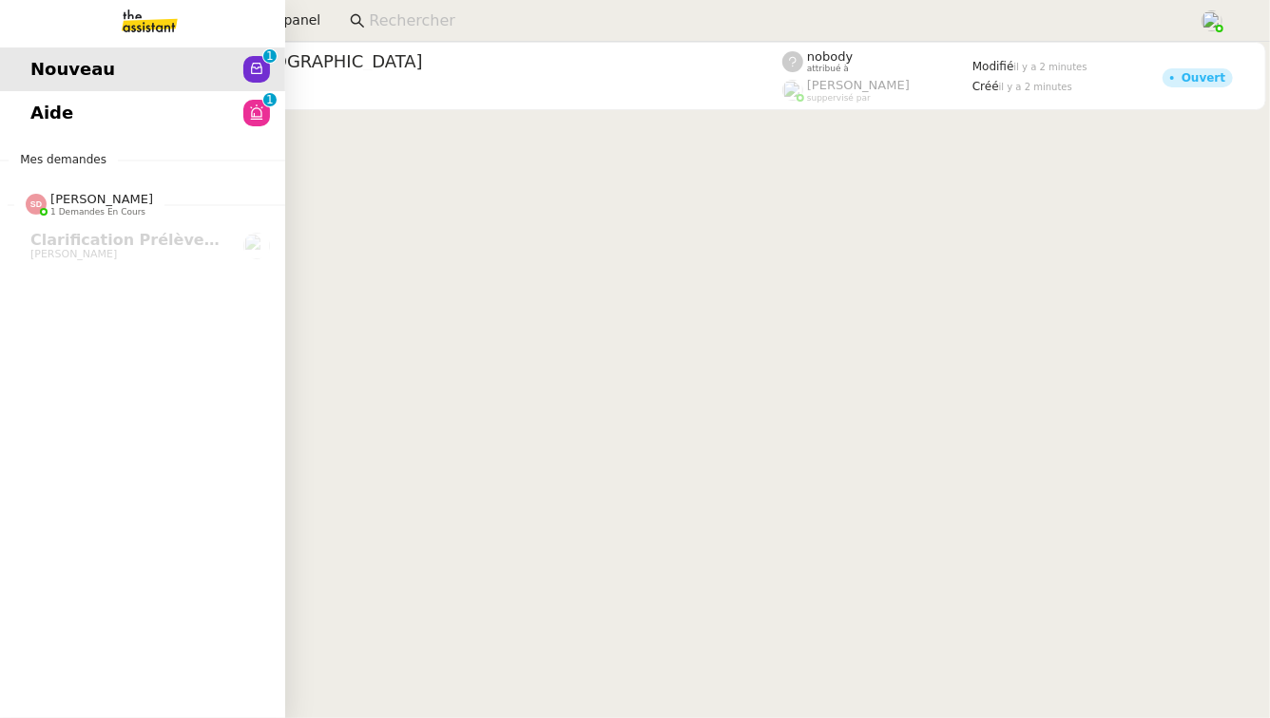
click at [40, 114] on span "Aide" at bounding box center [51, 113] width 43 height 29
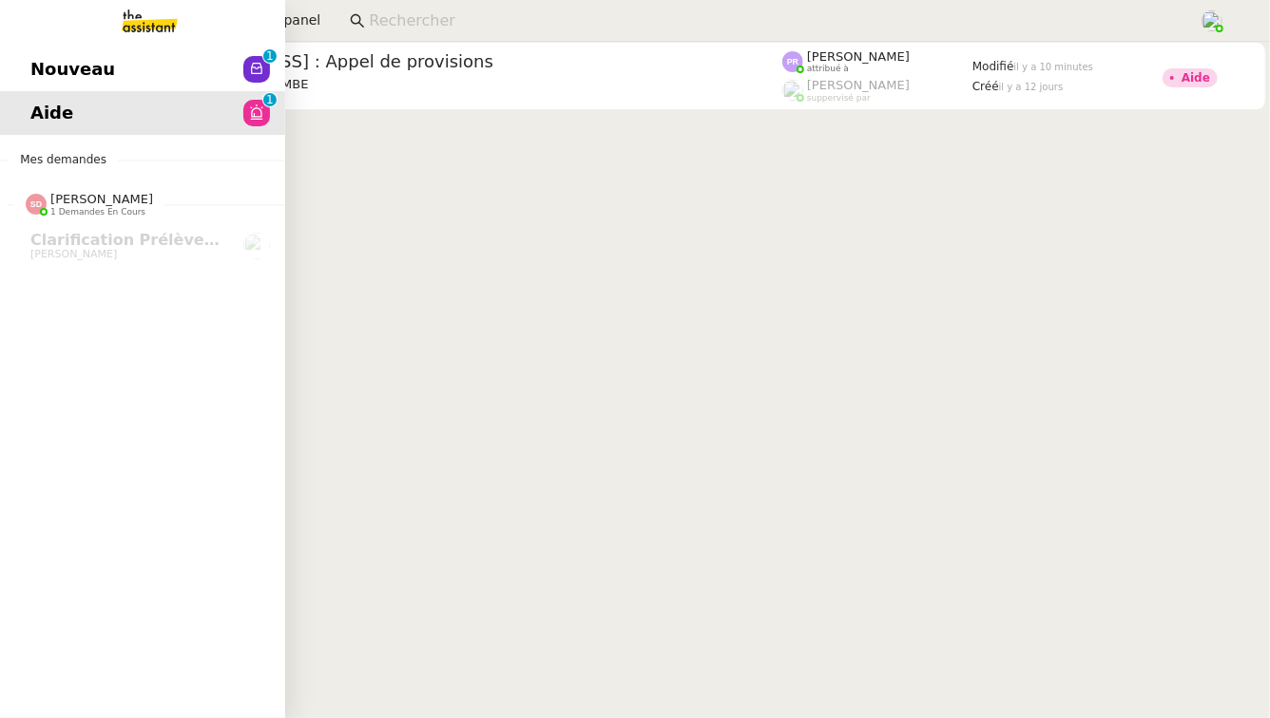
click at [69, 63] on span "Nouveau" at bounding box center [72, 69] width 85 height 29
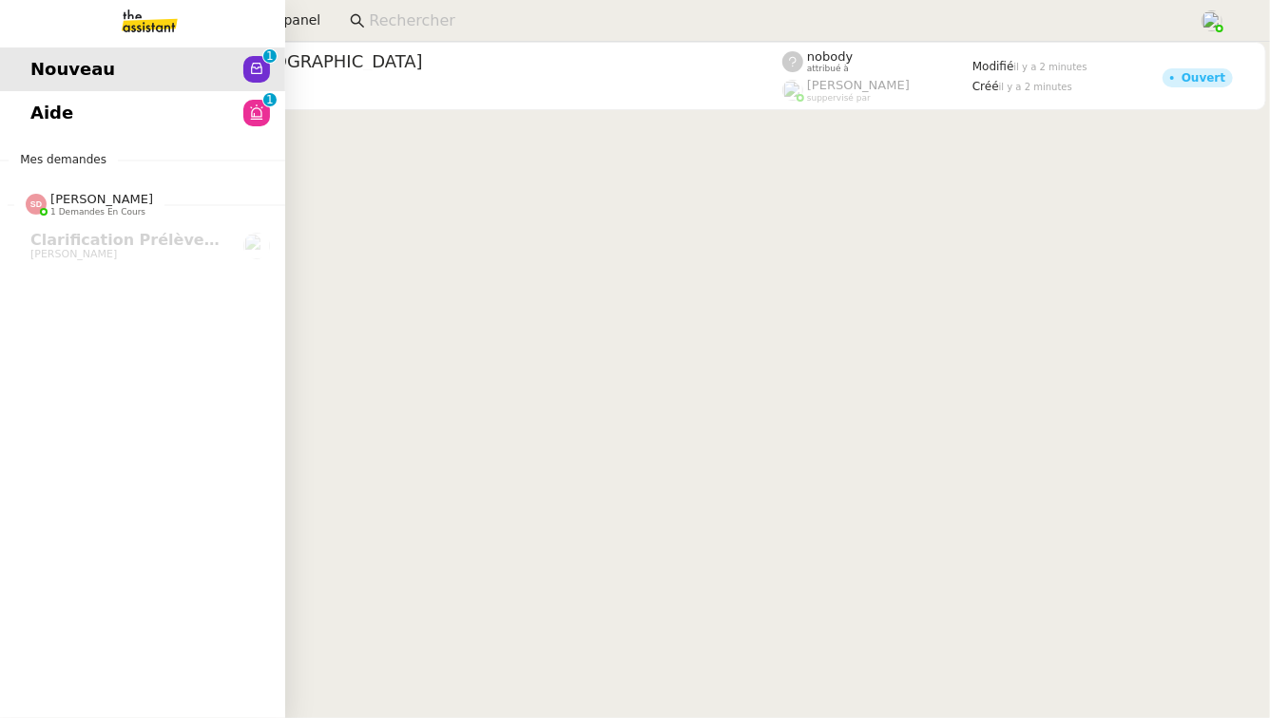
click at [66, 109] on span "Aide" at bounding box center [51, 113] width 43 height 29
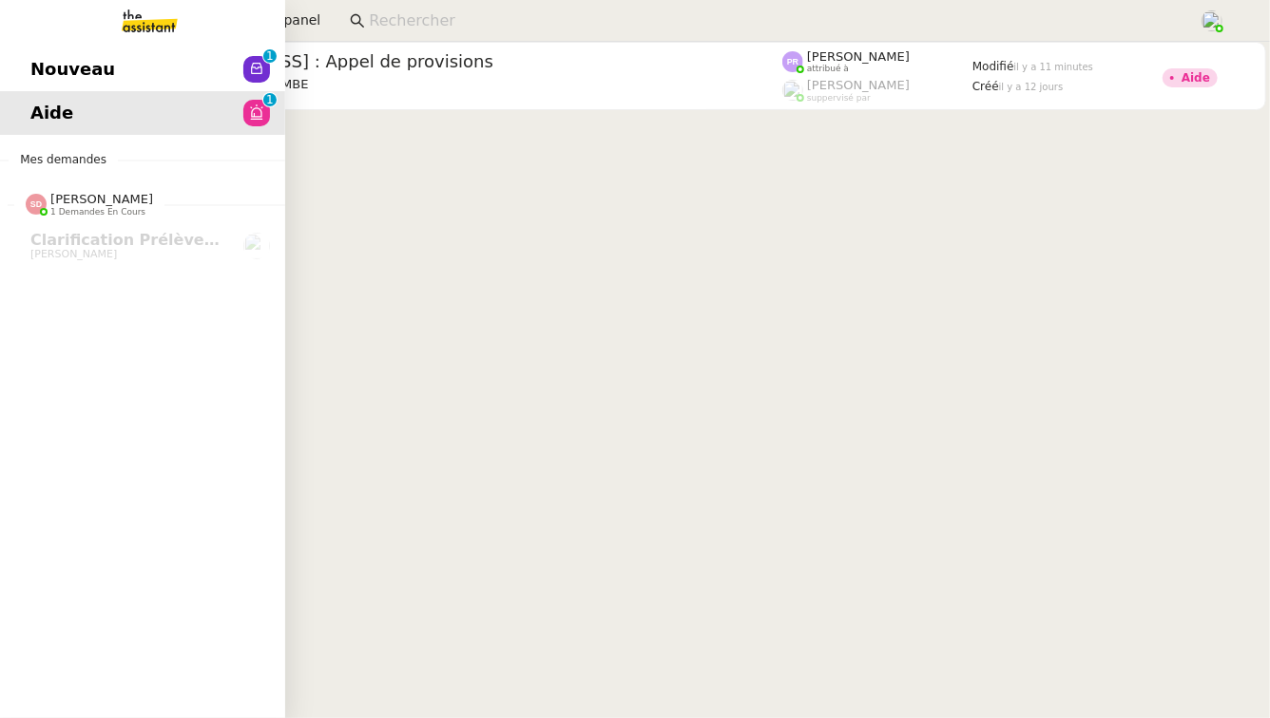
click at [179, 78] on link "Nouveau 0 1 2 3 4 5 6 7 8 9" at bounding box center [142, 70] width 285 height 44
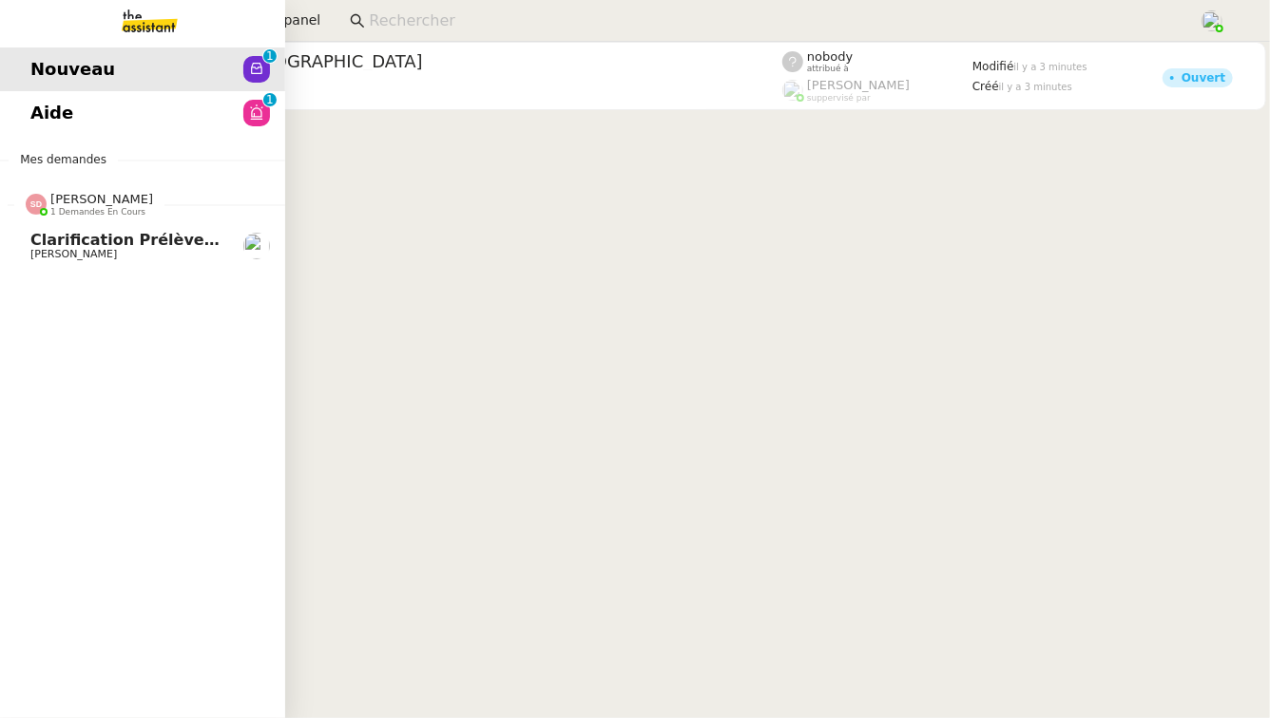
click at [118, 256] on span "[PERSON_NAME]" at bounding box center [126, 254] width 192 height 11
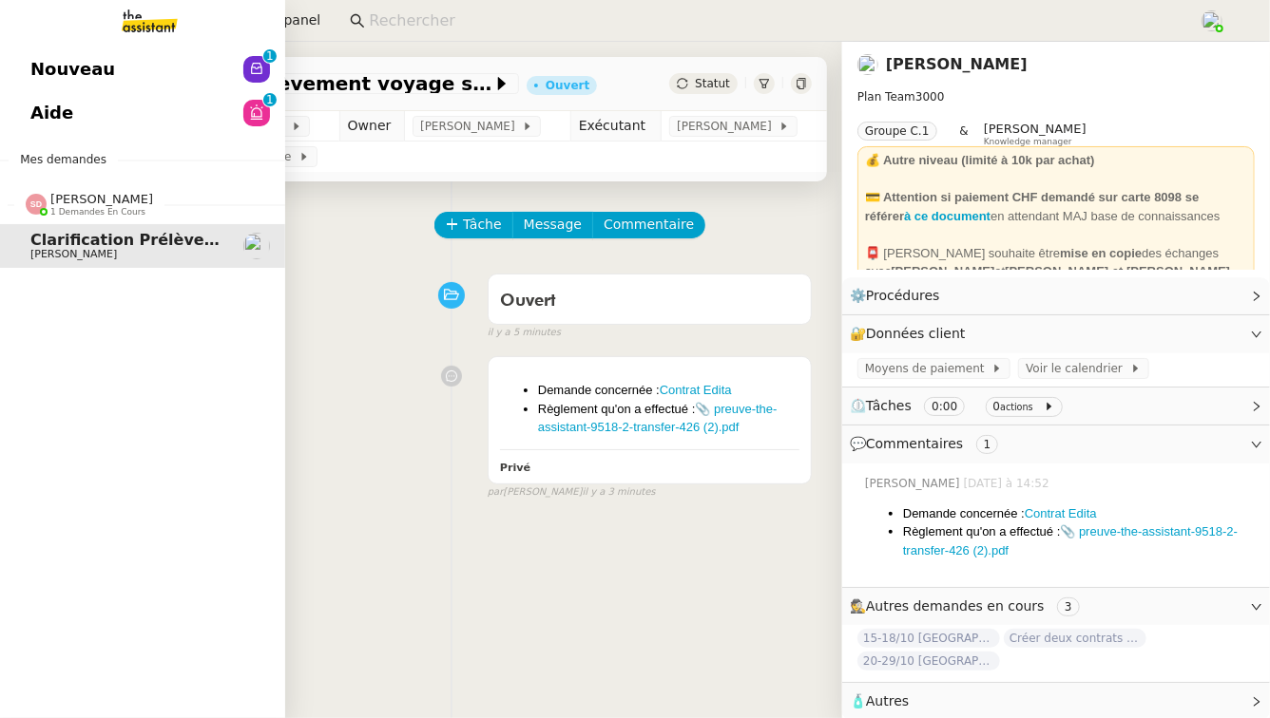
click at [132, 116] on link "Aide 0 1 2 3 4 5 6 7 8 9" at bounding box center [142, 113] width 285 height 44
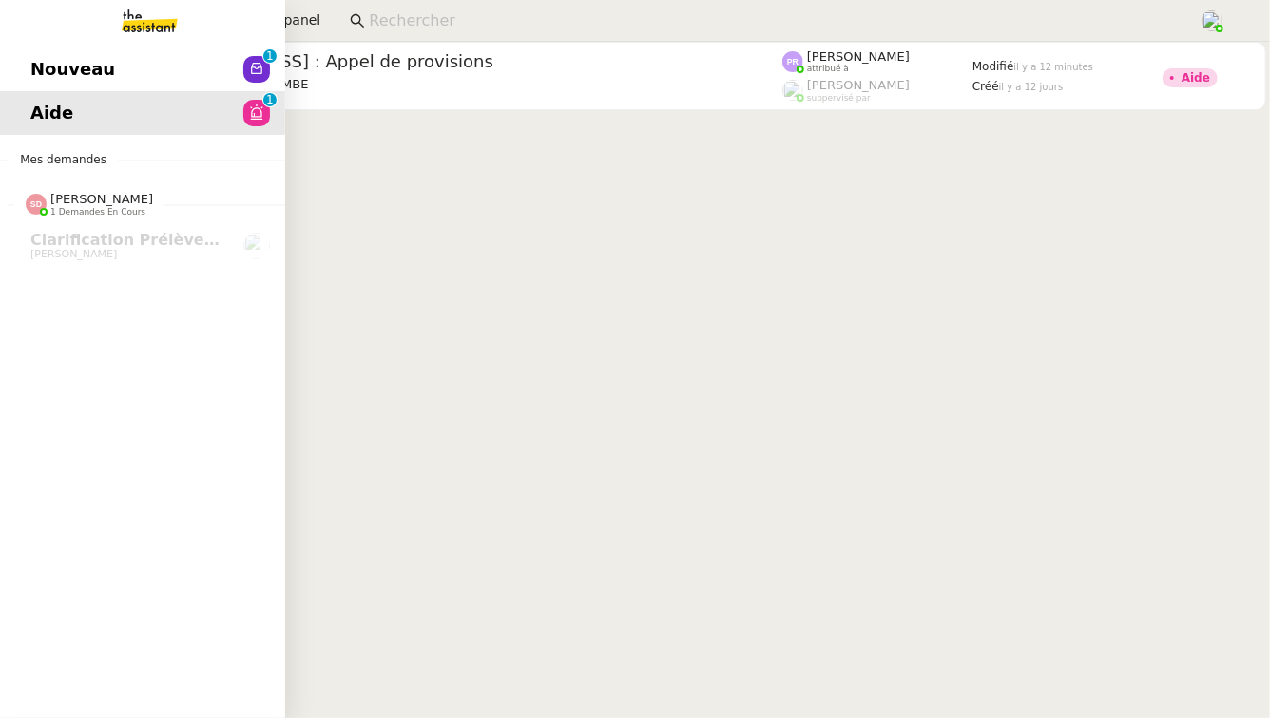
click at [25, 67] on link "Nouveau 0 1 2 3 4 5 6 7 8 9" at bounding box center [142, 70] width 285 height 44
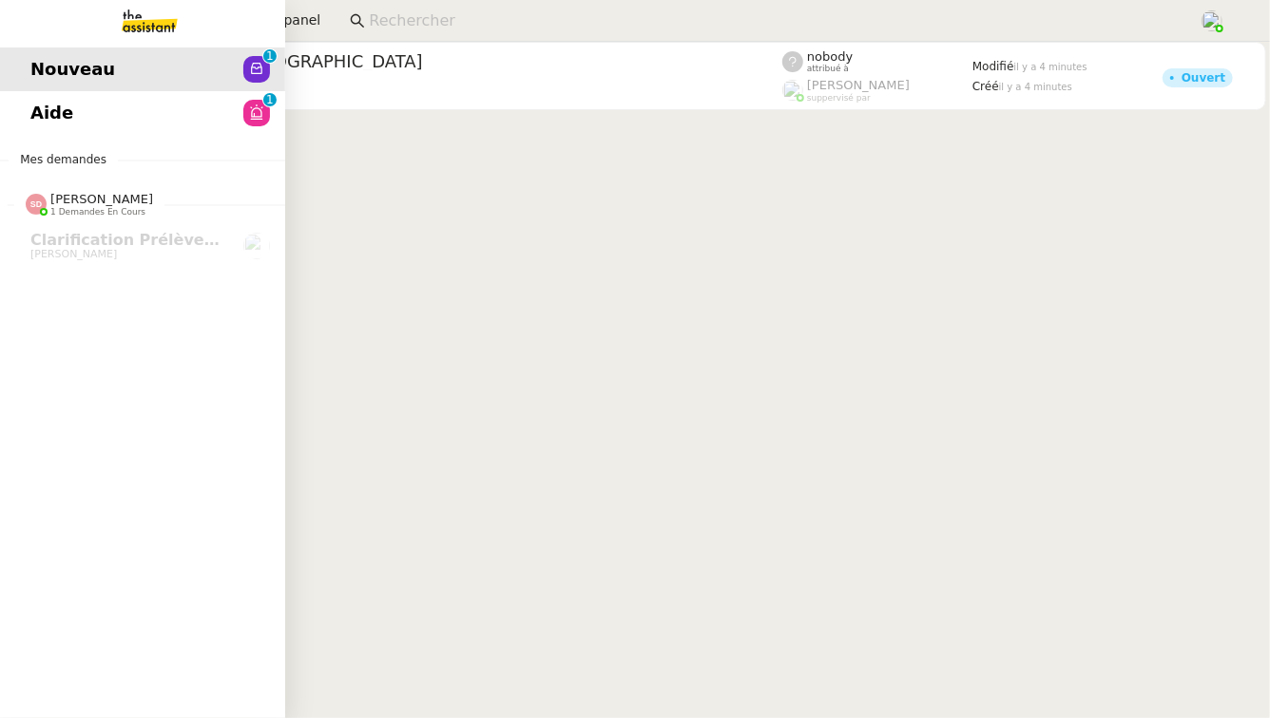
click at [72, 122] on link "Aide 0 1 2 3 4 5 6 7 8 9" at bounding box center [142, 113] width 285 height 44
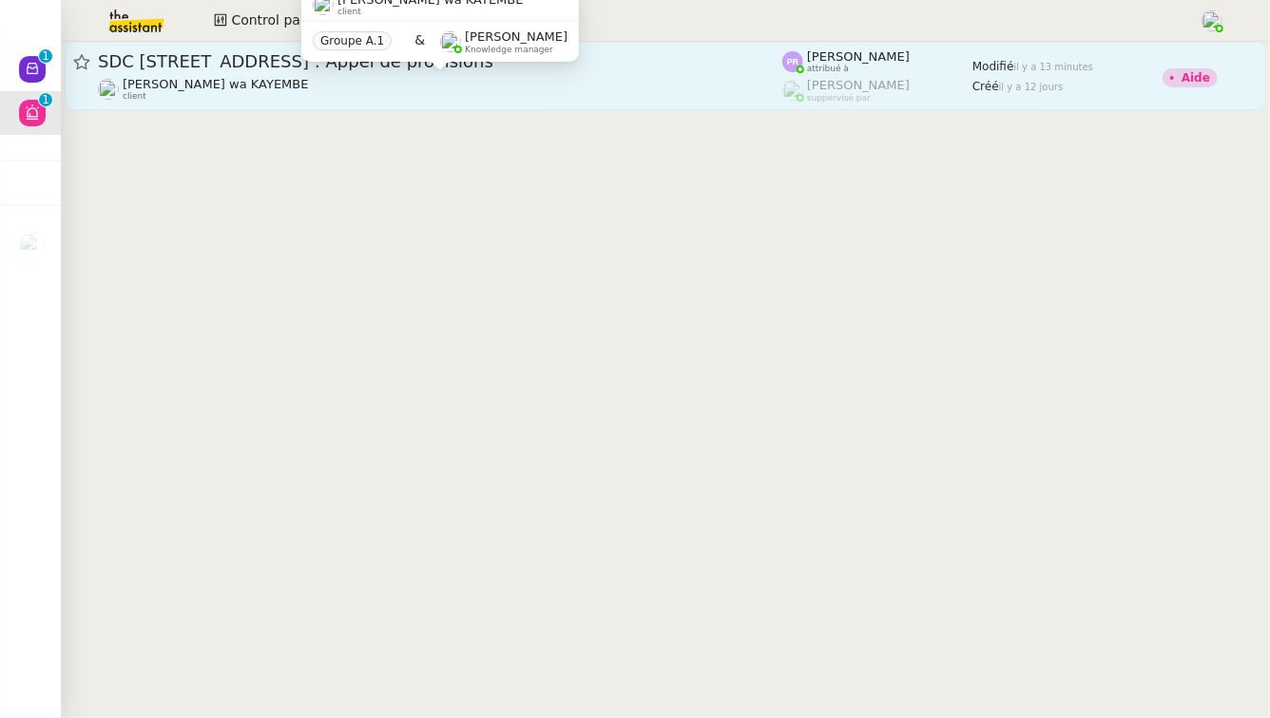
click at [426, 100] on div "[PERSON_NAME] wa KAYEMBE client" at bounding box center [440, 89] width 684 height 25
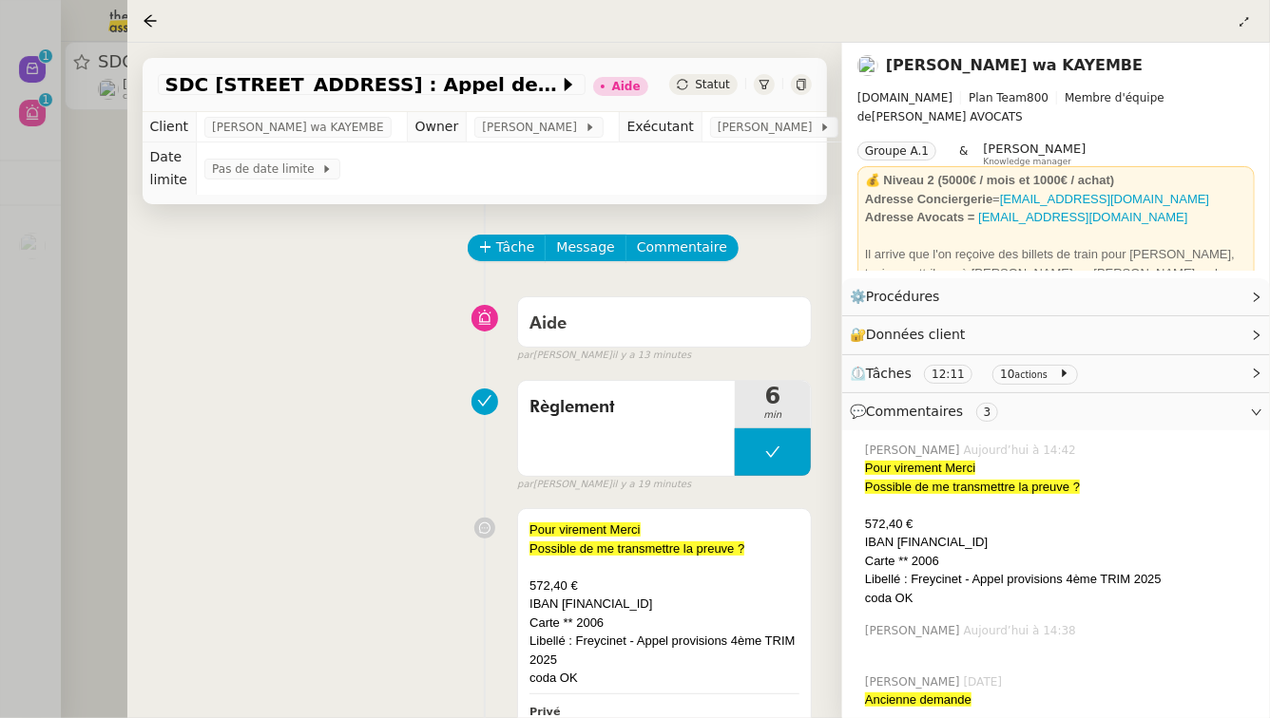
click at [77, 162] on div at bounding box center [635, 359] width 1270 height 718
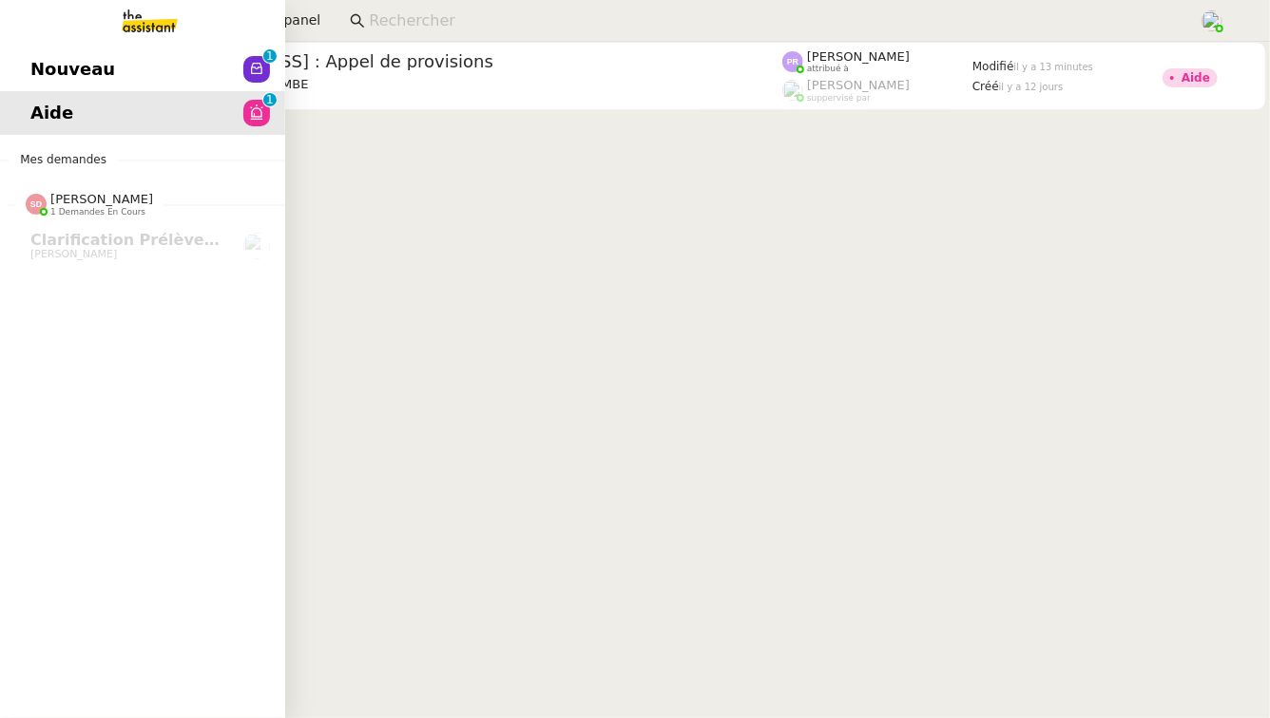
click at [54, 70] on span "Nouveau" at bounding box center [72, 69] width 85 height 29
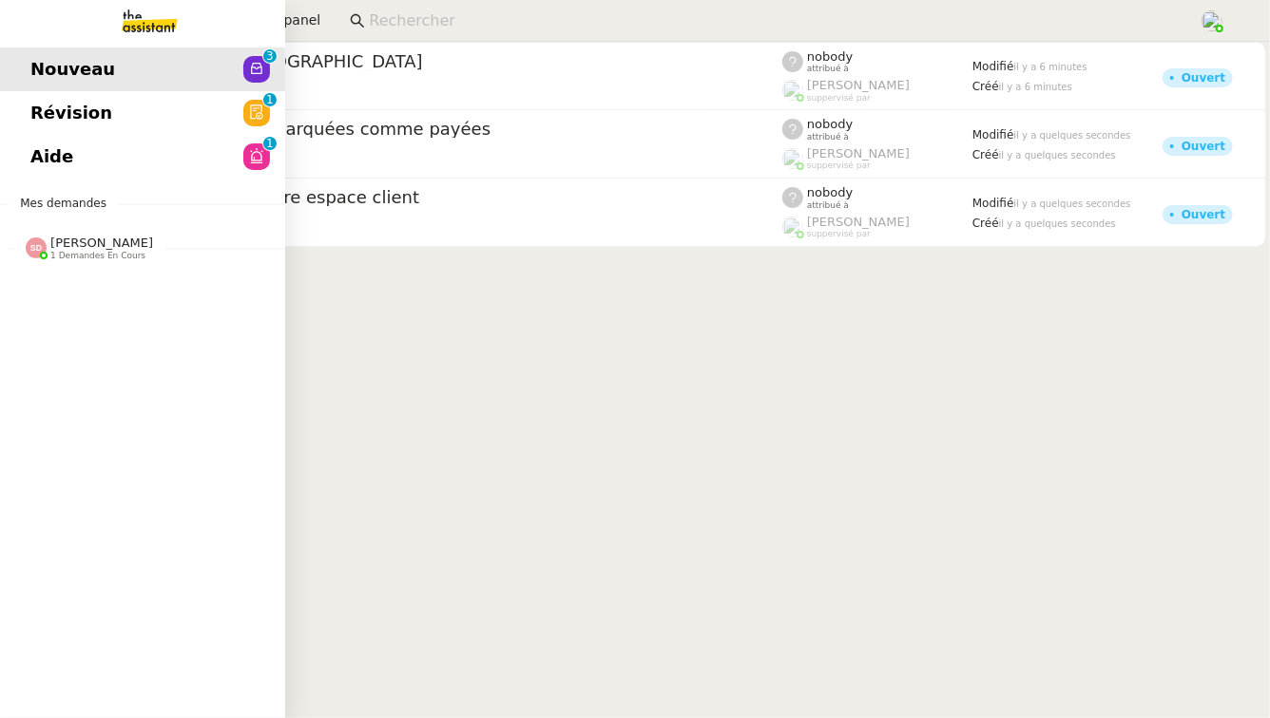
click at [88, 119] on span "Révision" at bounding box center [71, 113] width 82 height 29
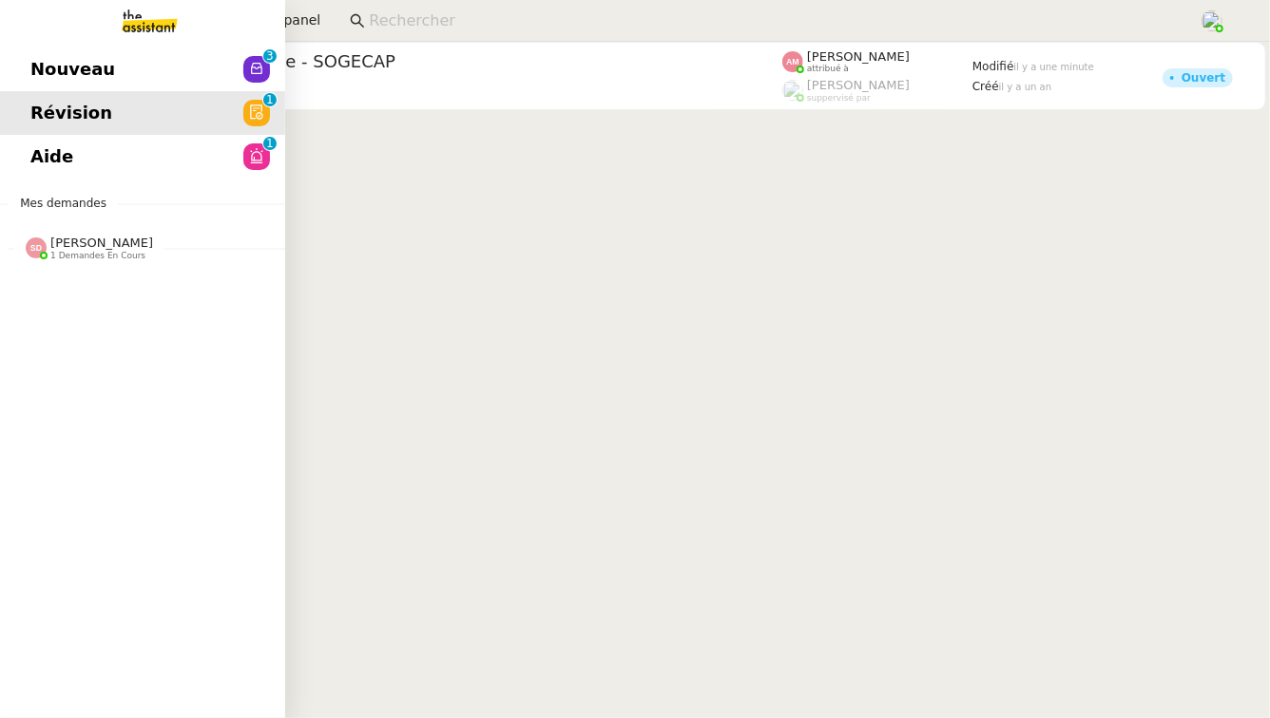
click at [119, 156] on link "Aide 0 1 2 3 4 5 6 7 8 9" at bounding box center [142, 157] width 285 height 44
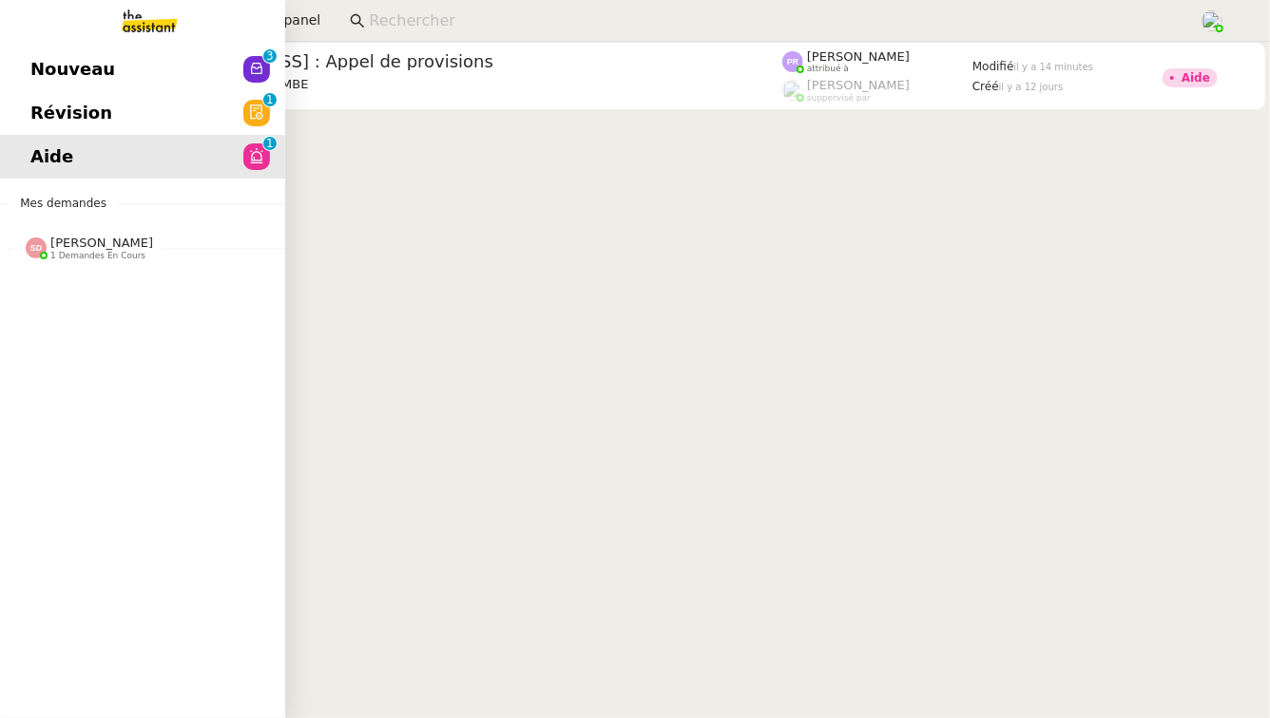
click at [120, 224] on span "[PERSON_NAME] 1 demandes en cours" at bounding box center [150, 240] width 285 height 40
click at [137, 301] on span "[PERSON_NAME]" at bounding box center [126, 298] width 192 height 11
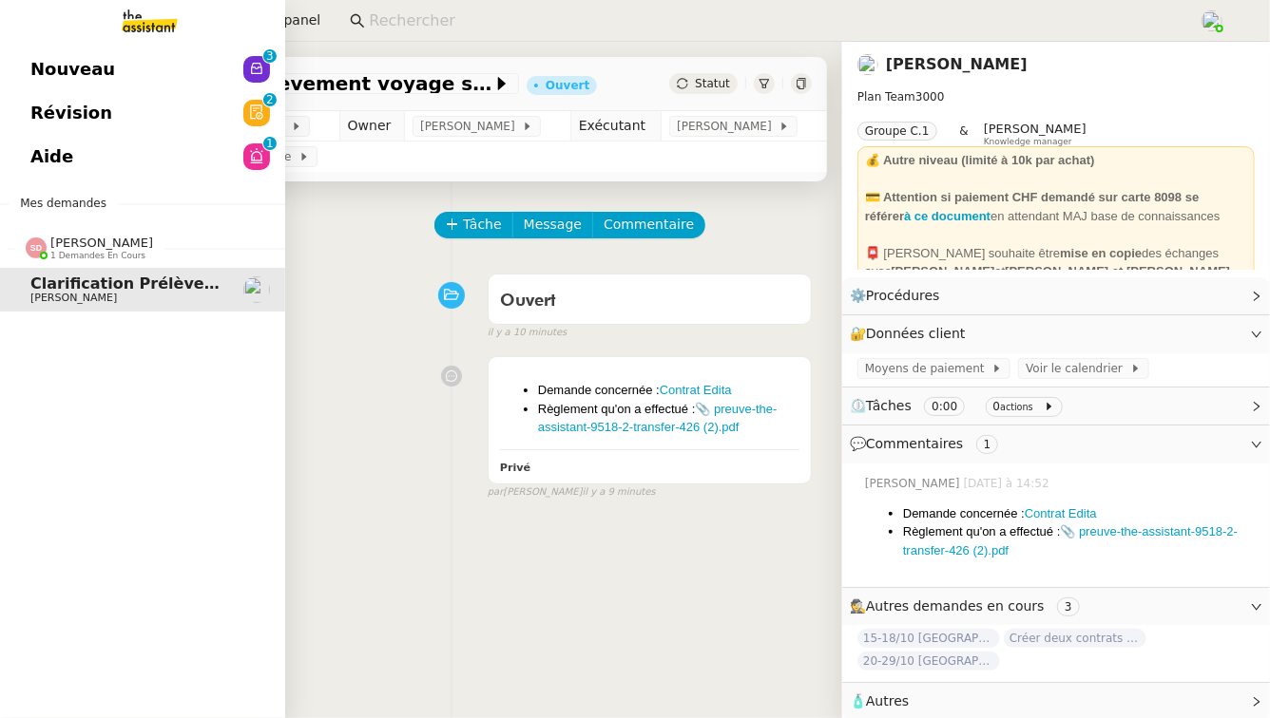
click at [20, 155] on link "Aide 0 1 2 3 4 5 6 7 8 9" at bounding box center [142, 157] width 285 height 44
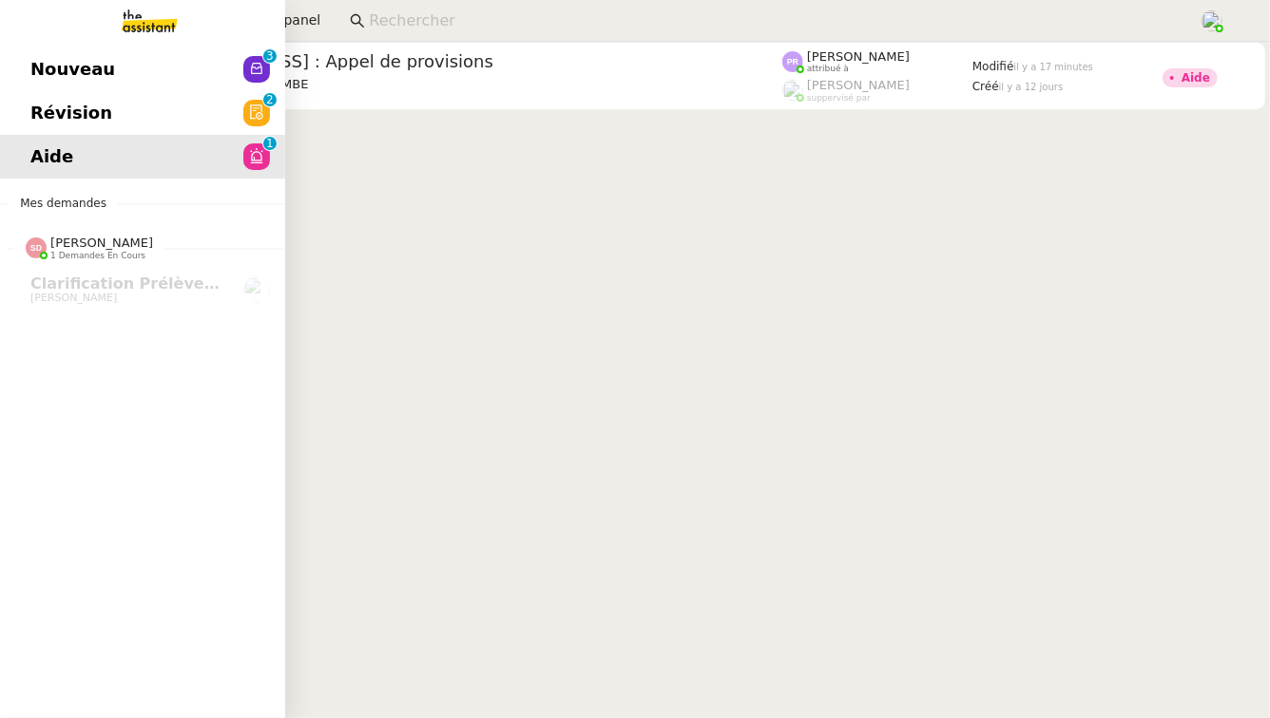
click at [107, 120] on link "Révision 0 1 2 3 4 5 6 7 8 9" at bounding box center [142, 113] width 285 height 44
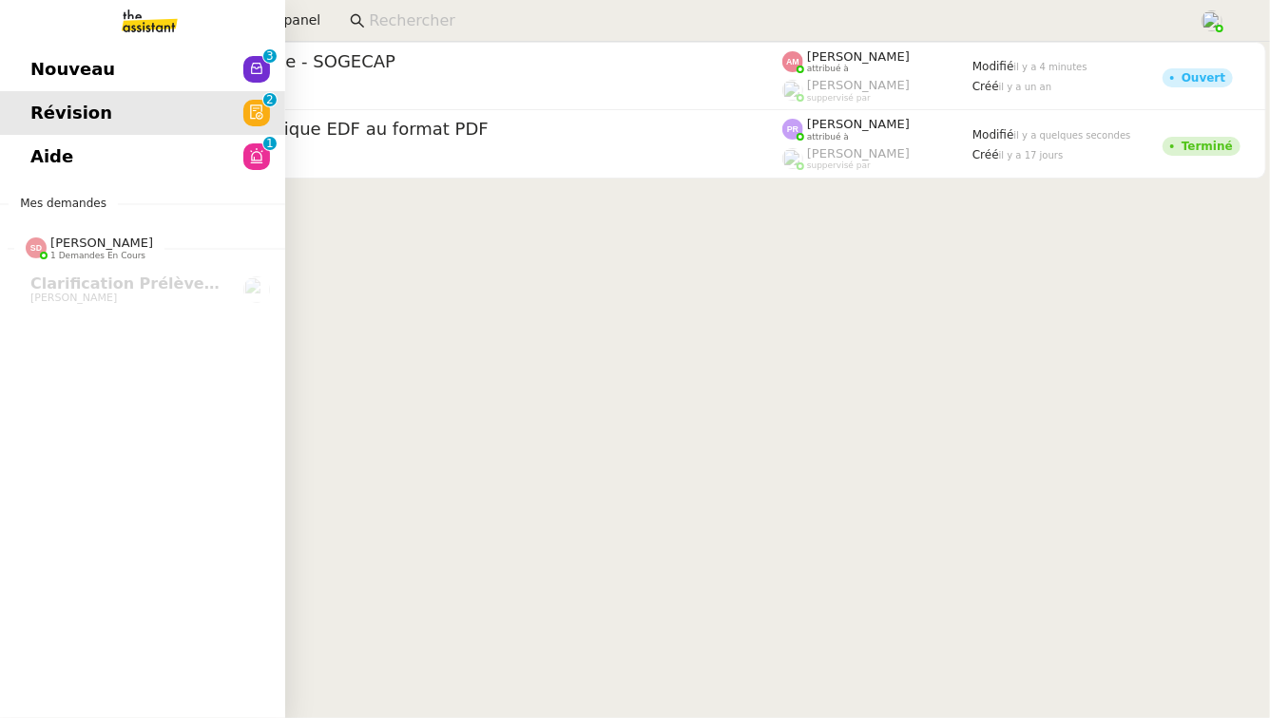
click at [106, 63] on link "Nouveau 0 1 2 3 4 5 6 7 8 9" at bounding box center [142, 70] width 285 height 44
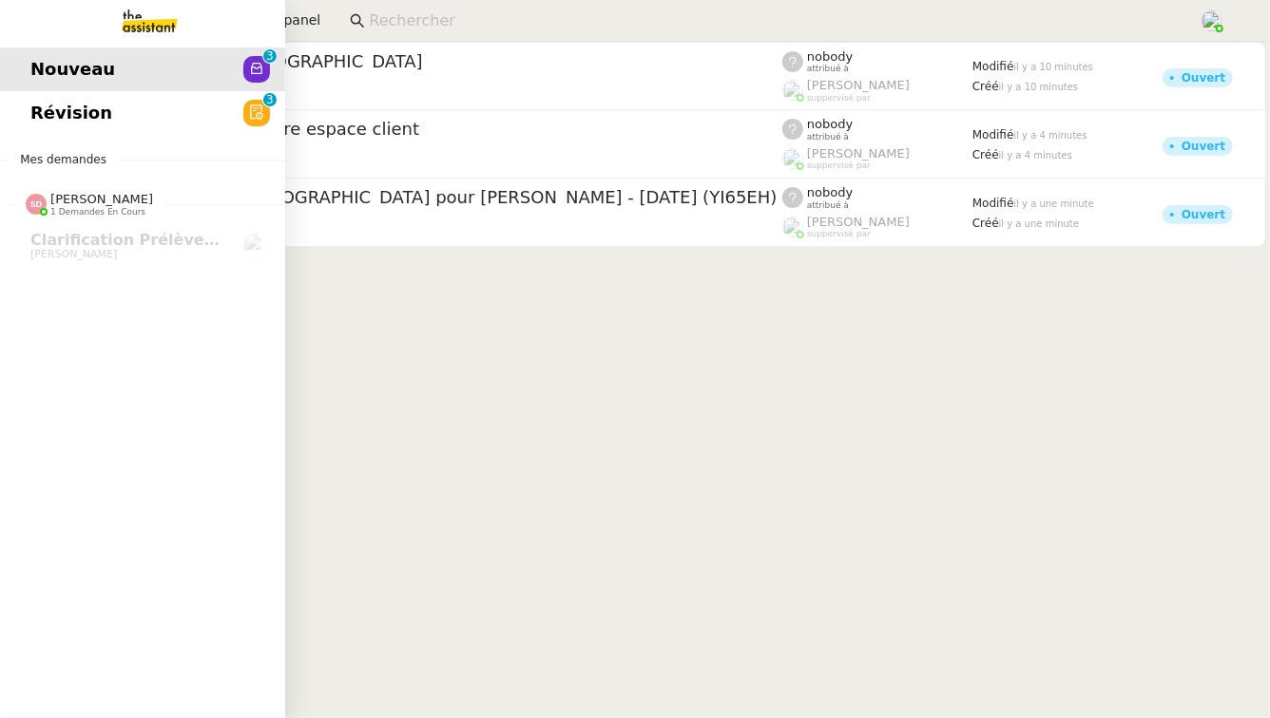
click at [57, 108] on span "Révision" at bounding box center [71, 113] width 82 height 29
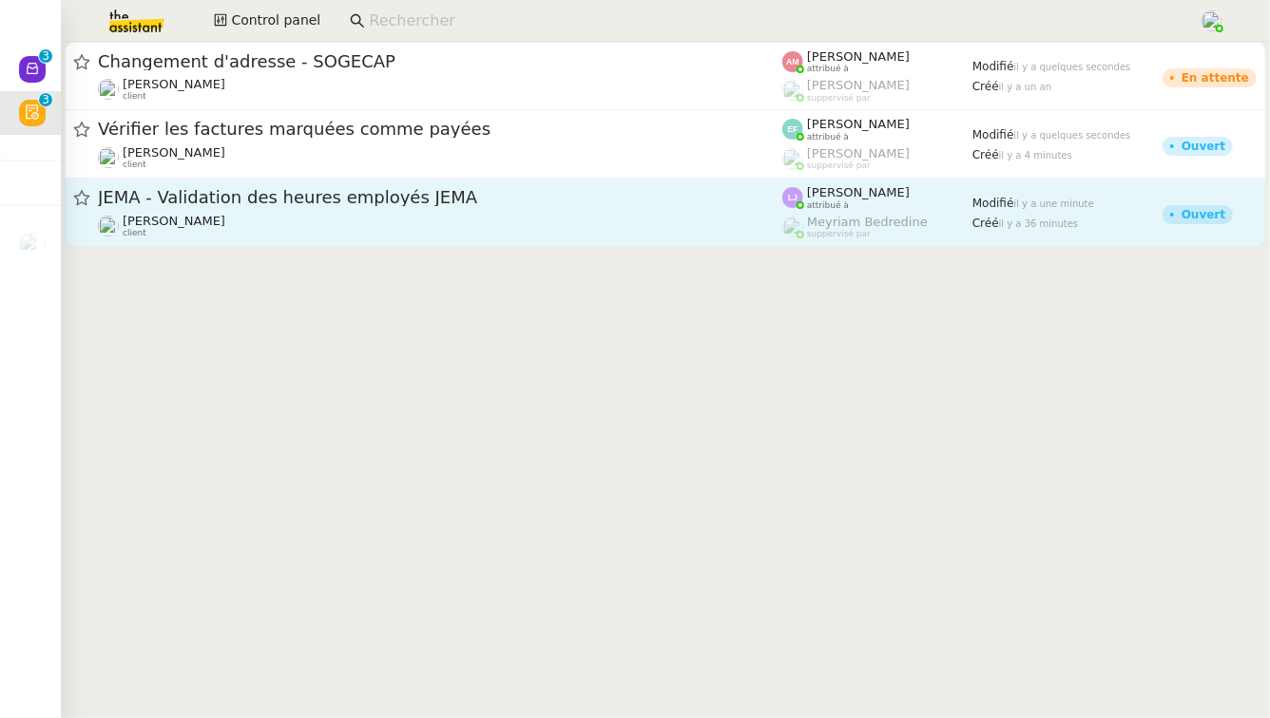
click at [430, 205] on span "JEMA - Validation des heures employés JEMA" at bounding box center [440, 197] width 684 height 17
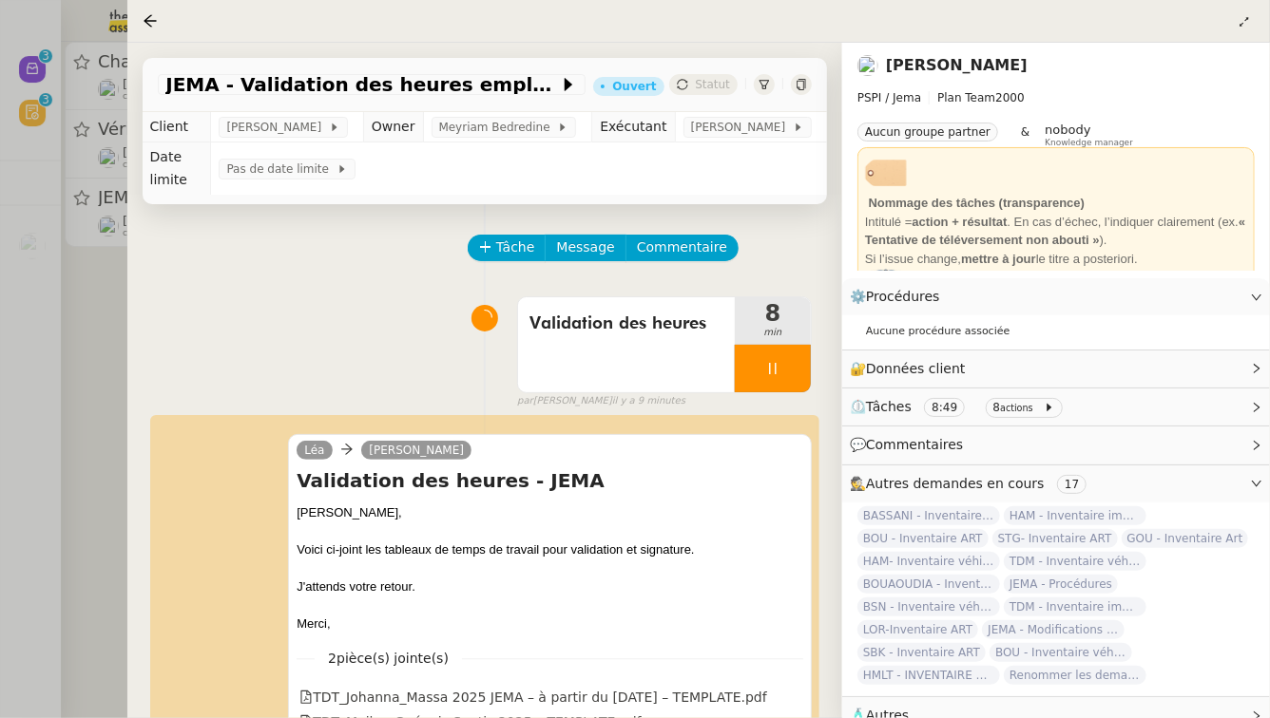
click at [83, 348] on div at bounding box center [635, 359] width 1270 height 718
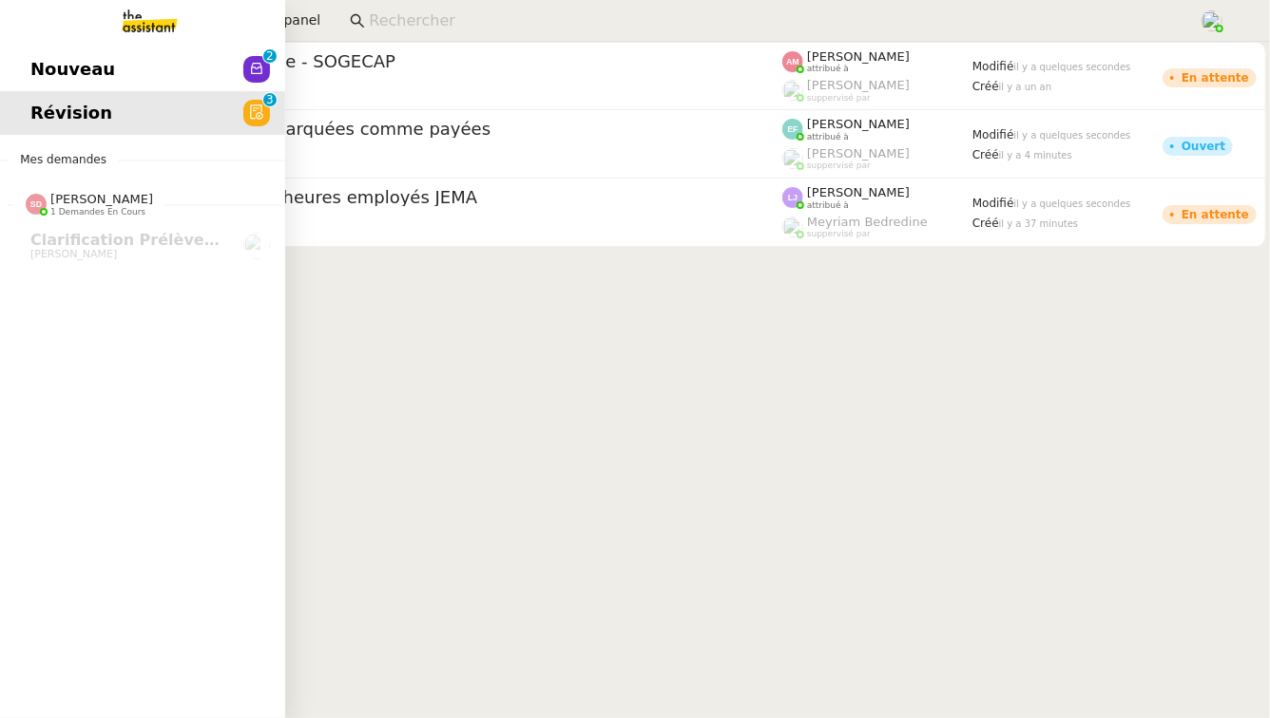
click at [72, 42] on div "Nouveau 0 1 2 3 4 5 6 7 8 9 Révision 0 1 2 3 4 5 6 7 8 9 Mes demandes [PERSON_N…" at bounding box center [142, 380] width 285 height 677
click at [89, 89] on link "Nouveau 0 1 2 3 4 5 6 7 8 9" at bounding box center [142, 70] width 285 height 44
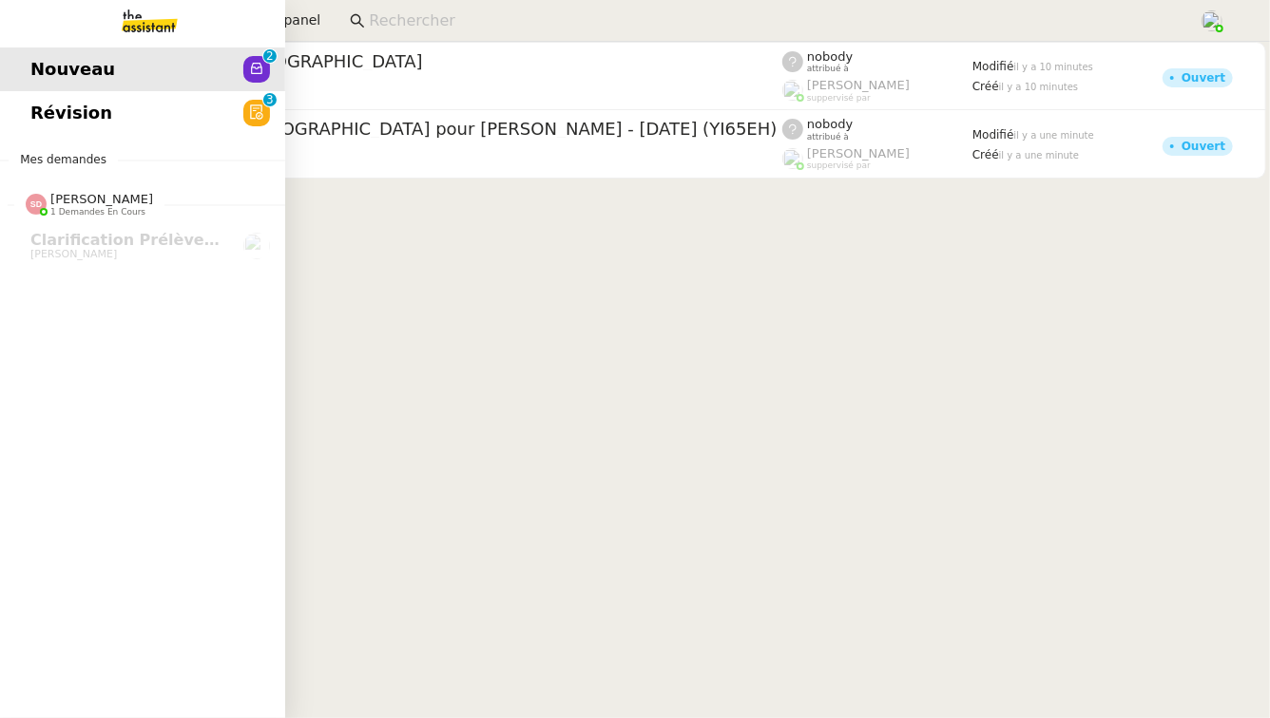
click at [89, 89] on link "Nouveau 0 1 2 3 4 5 6 7 8 9" at bounding box center [142, 70] width 285 height 44
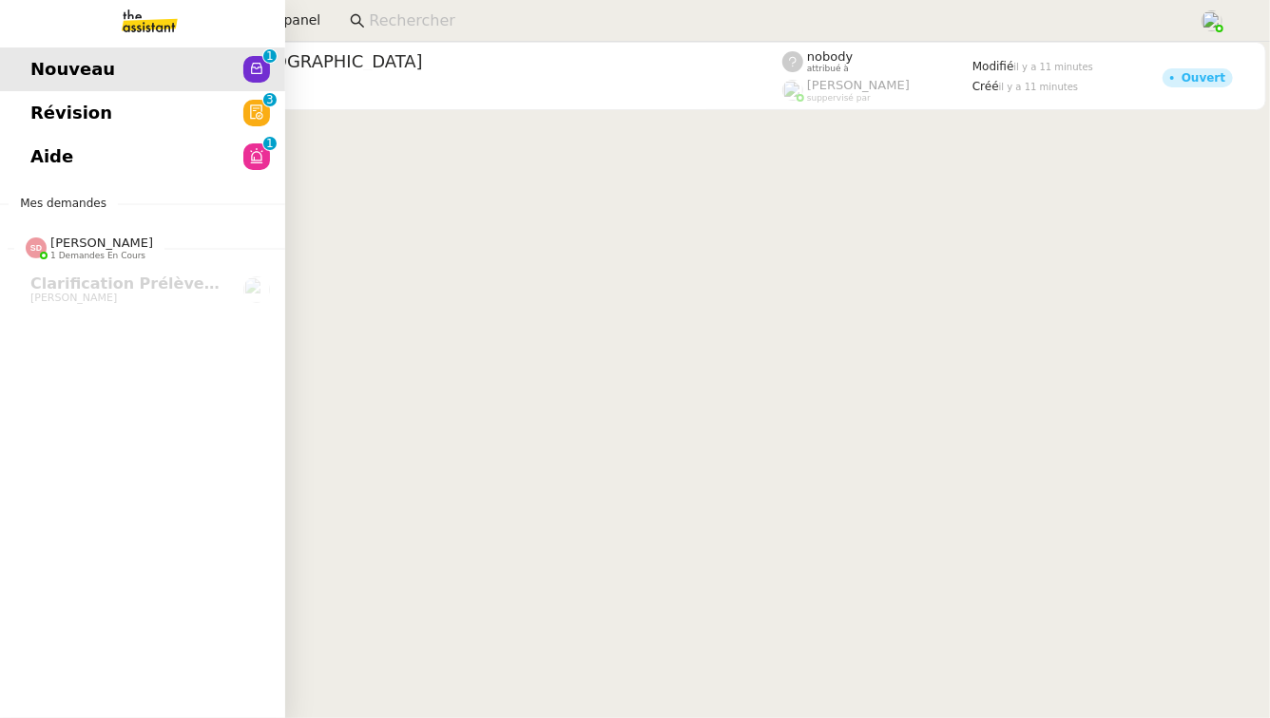
click at [41, 170] on span "Aide" at bounding box center [51, 157] width 43 height 29
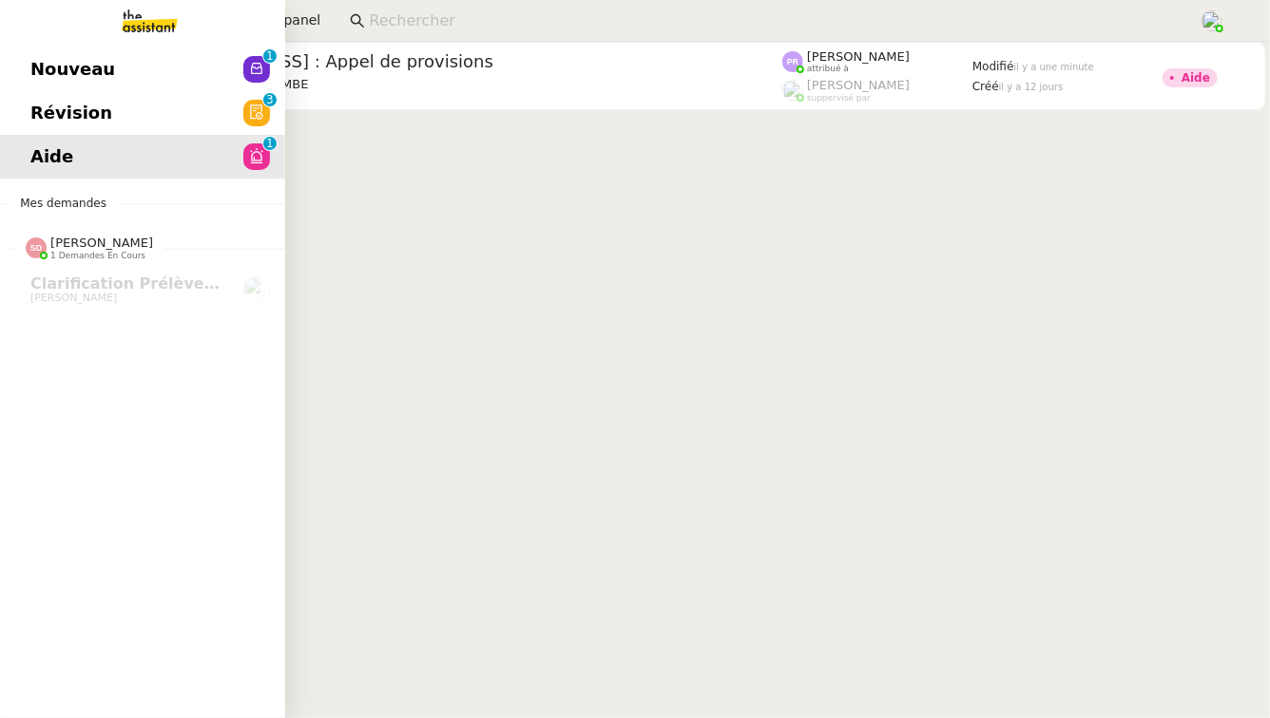
click at [43, 133] on link "Révision 0 1 2 3 4 5 6 7 8 9" at bounding box center [142, 113] width 285 height 44
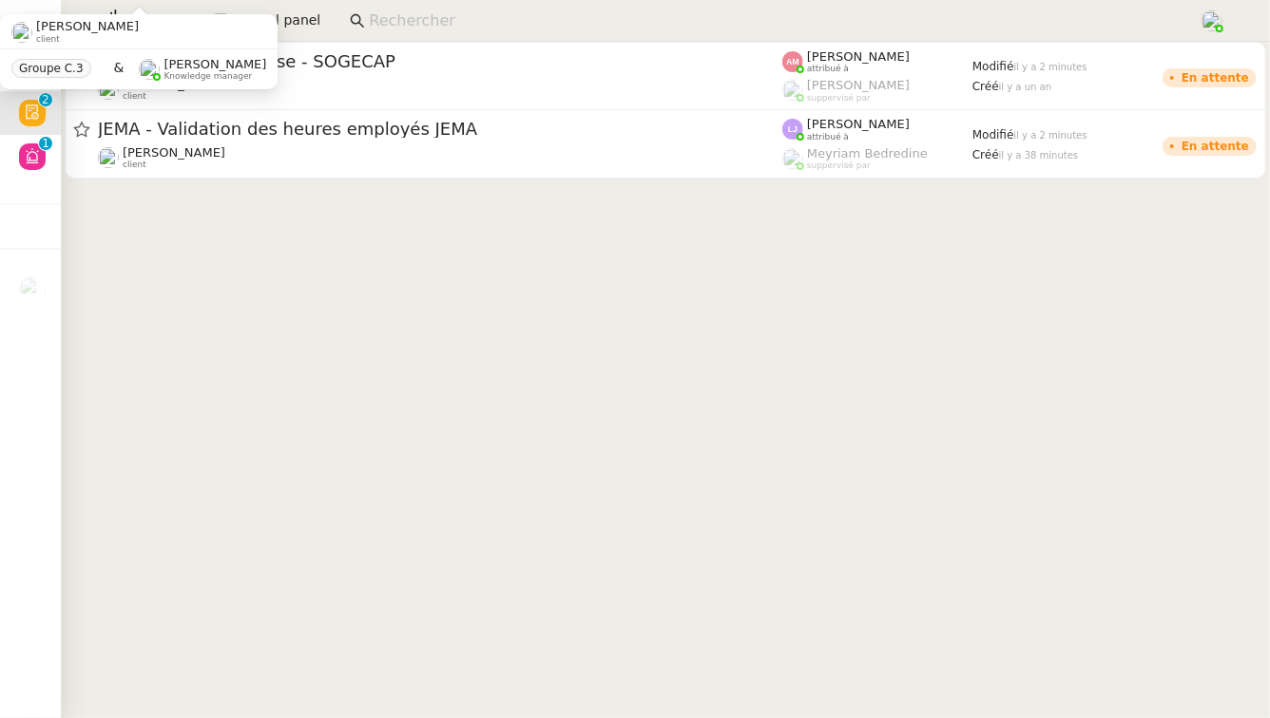
click at [115, 13] on div "[PERSON_NAME] client Groupe C.3 & [PERSON_NAME] Knowledge manager" at bounding box center [138, 44] width 277 height 89
click at [255, 711] on cdk-virtual-scroll-viewport "Changement d'adresse - SOGECAP [PERSON_NAME] client [PERSON_NAME] attribué à [P…" at bounding box center [665, 380] width 1209 height 677
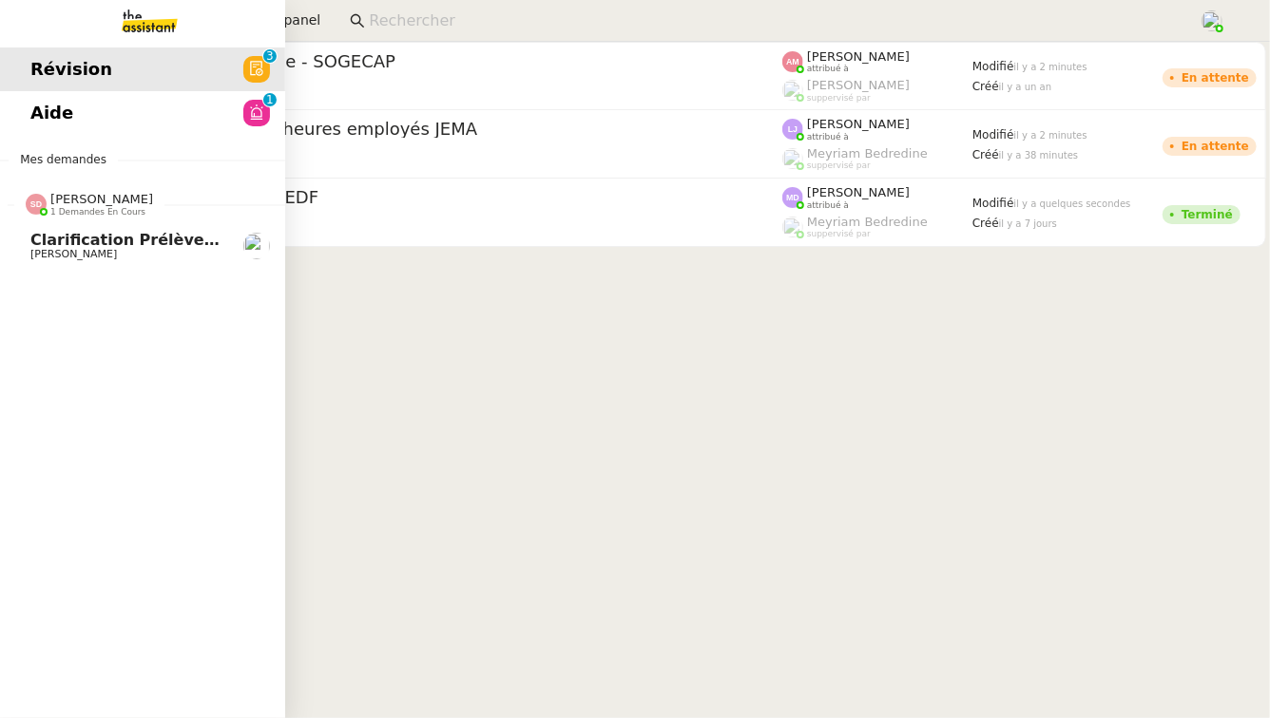
click at [144, 251] on span "[PERSON_NAME]" at bounding box center [126, 254] width 192 height 11
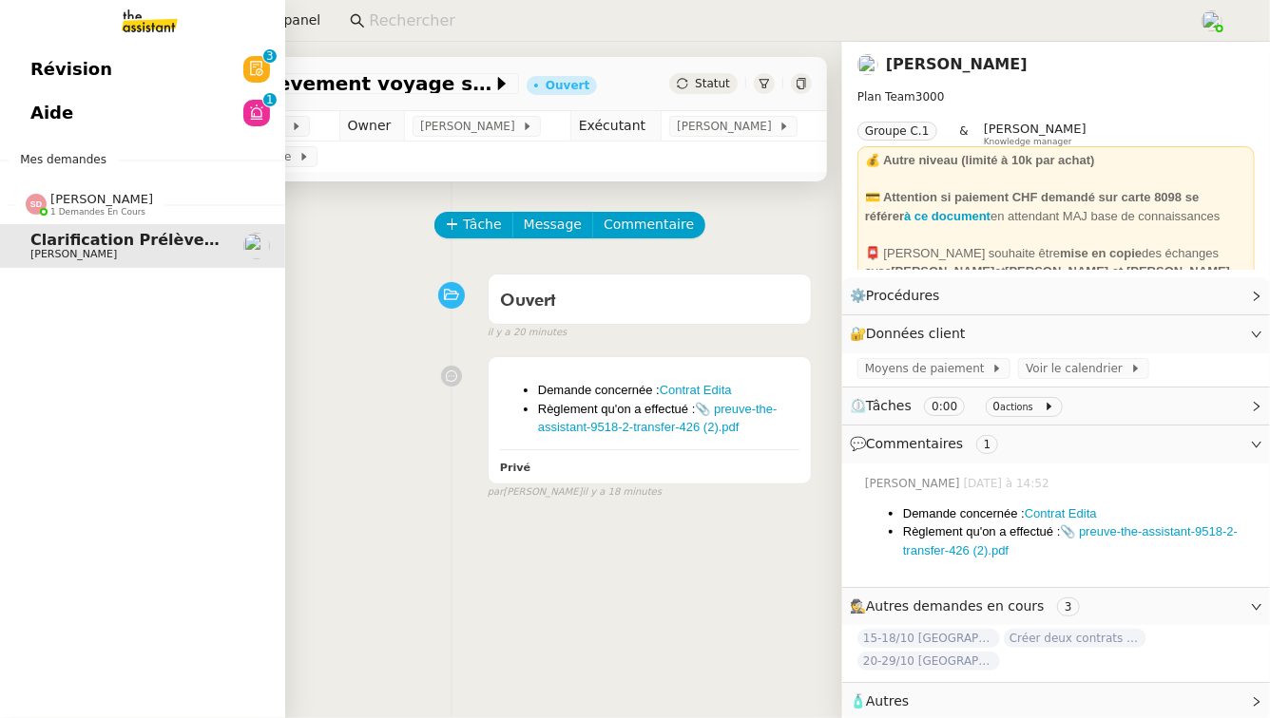
click at [72, 106] on link "Aide 0 1 2 3 4 5 6 7 8 9" at bounding box center [142, 113] width 285 height 44
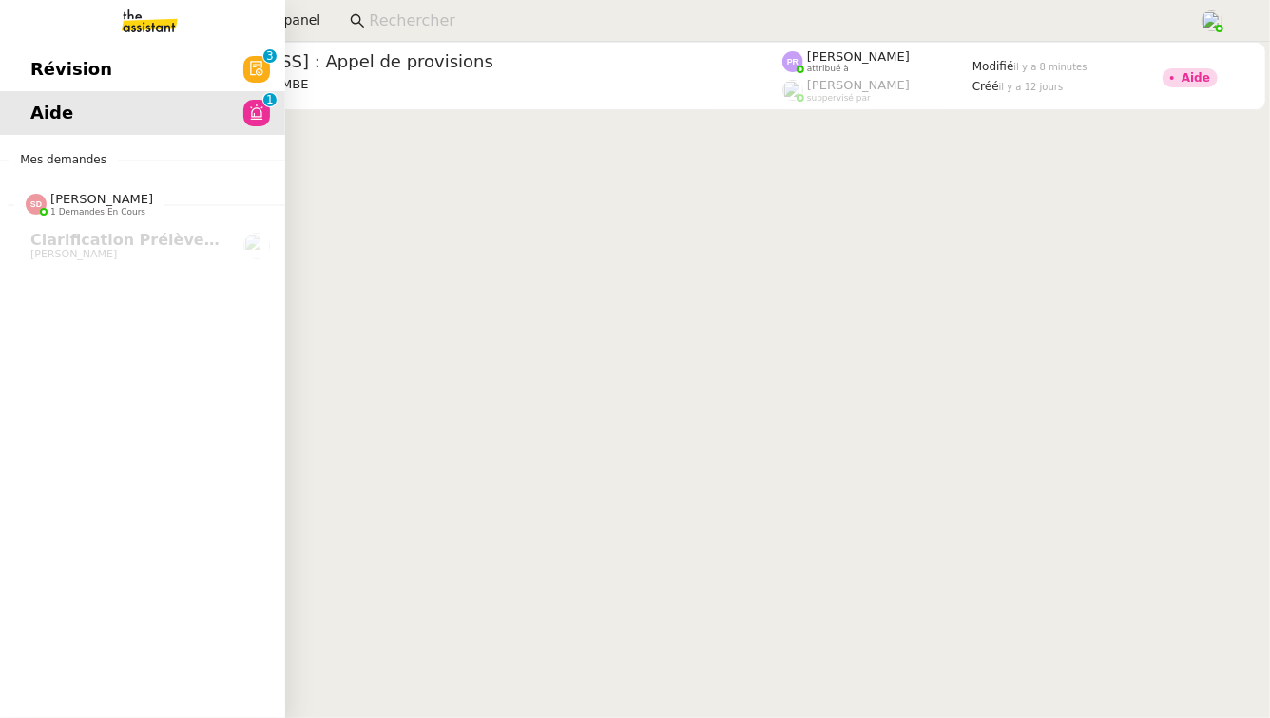
click at [110, 52] on link "Révision 0 1 2 3 4 5 6 7 8 9" at bounding box center [142, 70] width 285 height 44
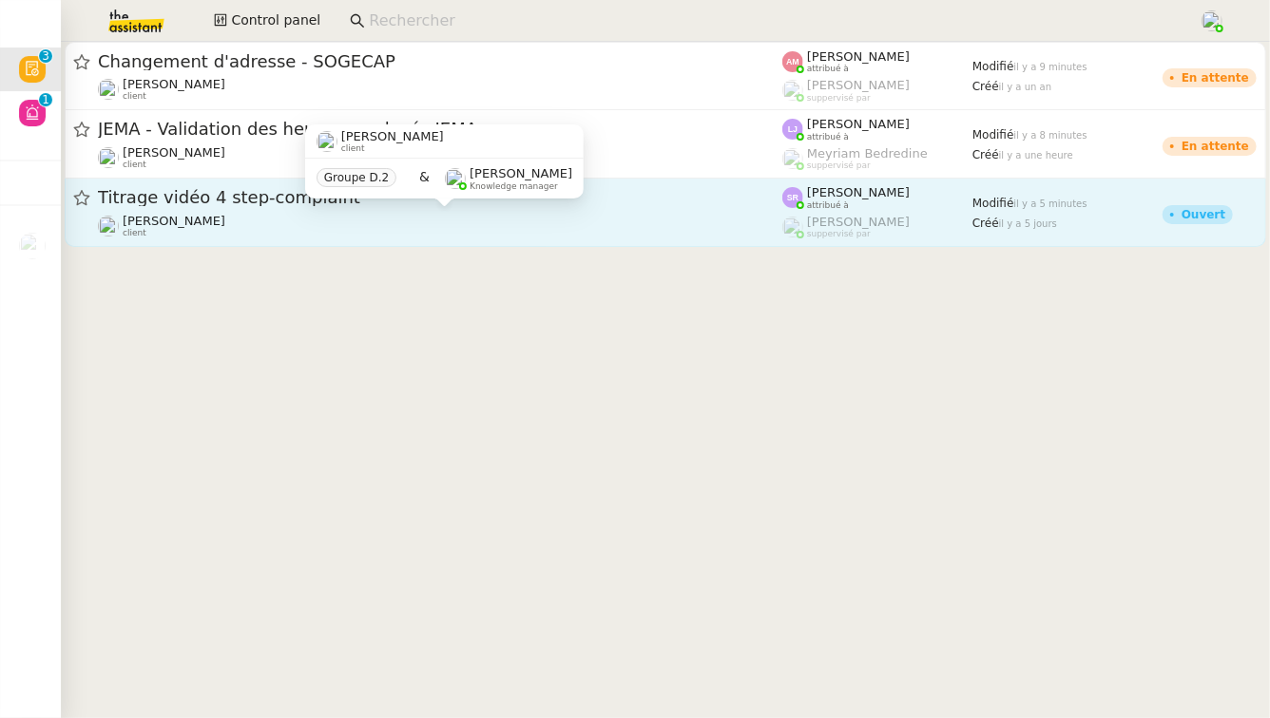
click at [406, 221] on div "[PERSON_NAME] client" at bounding box center [440, 226] width 684 height 25
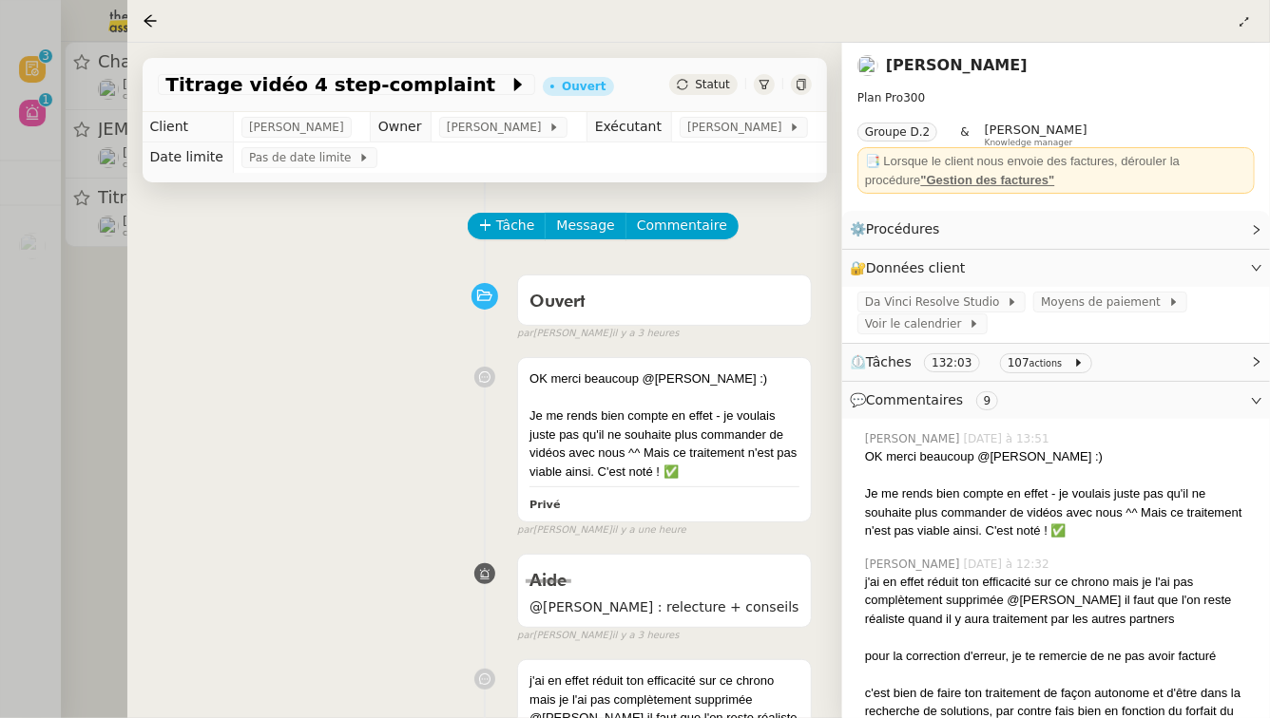
click at [70, 358] on div at bounding box center [635, 359] width 1270 height 718
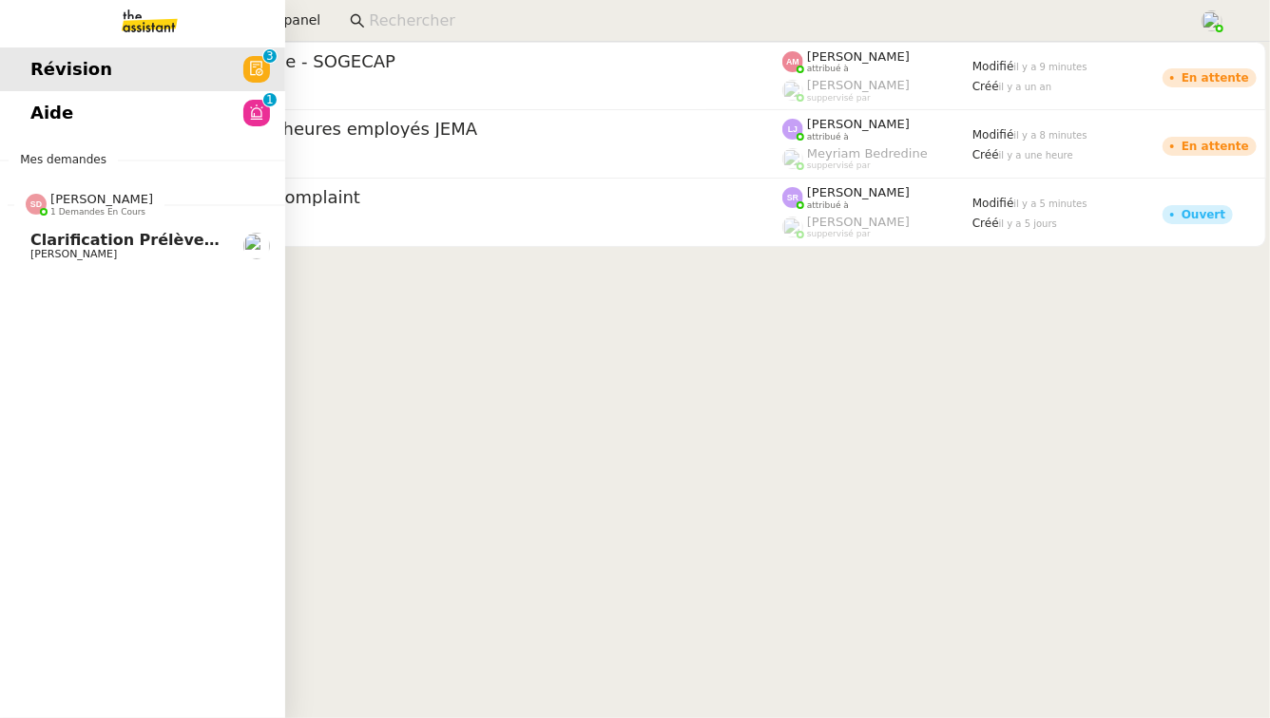
click at [44, 258] on span "[PERSON_NAME]" at bounding box center [73, 254] width 86 height 12
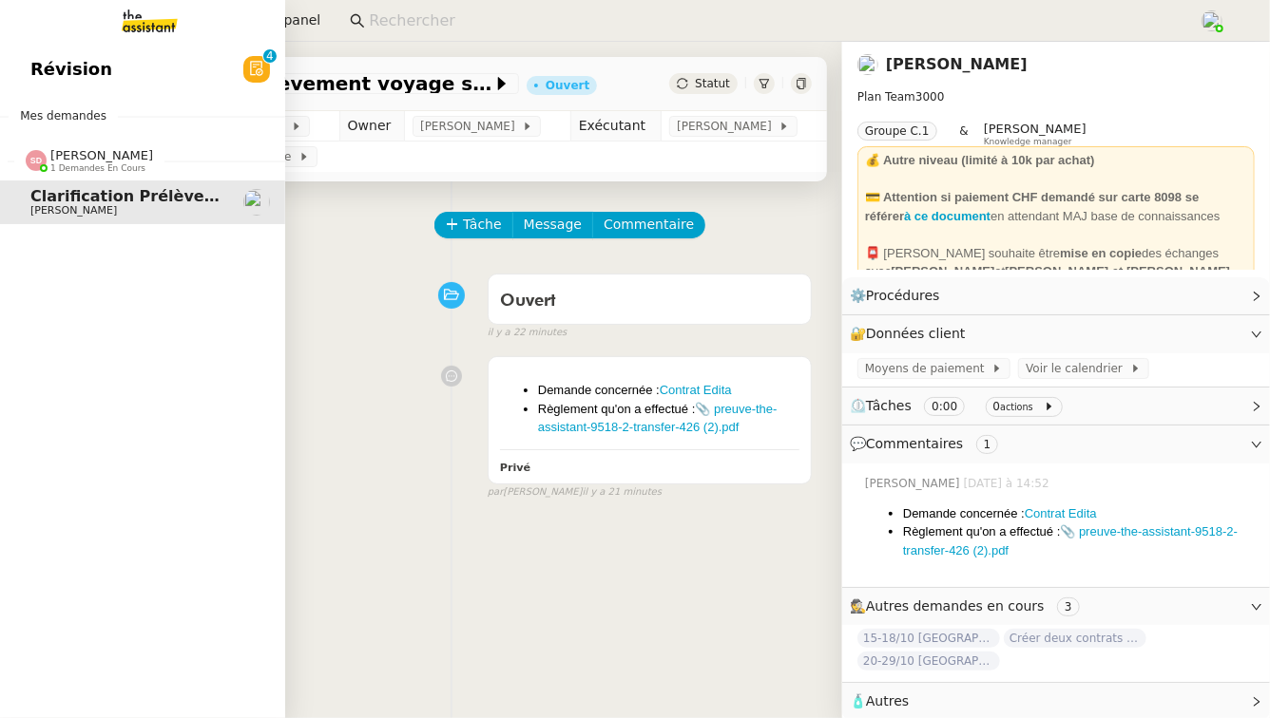
click at [91, 59] on span "Révision" at bounding box center [71, 69] width 82 height 29
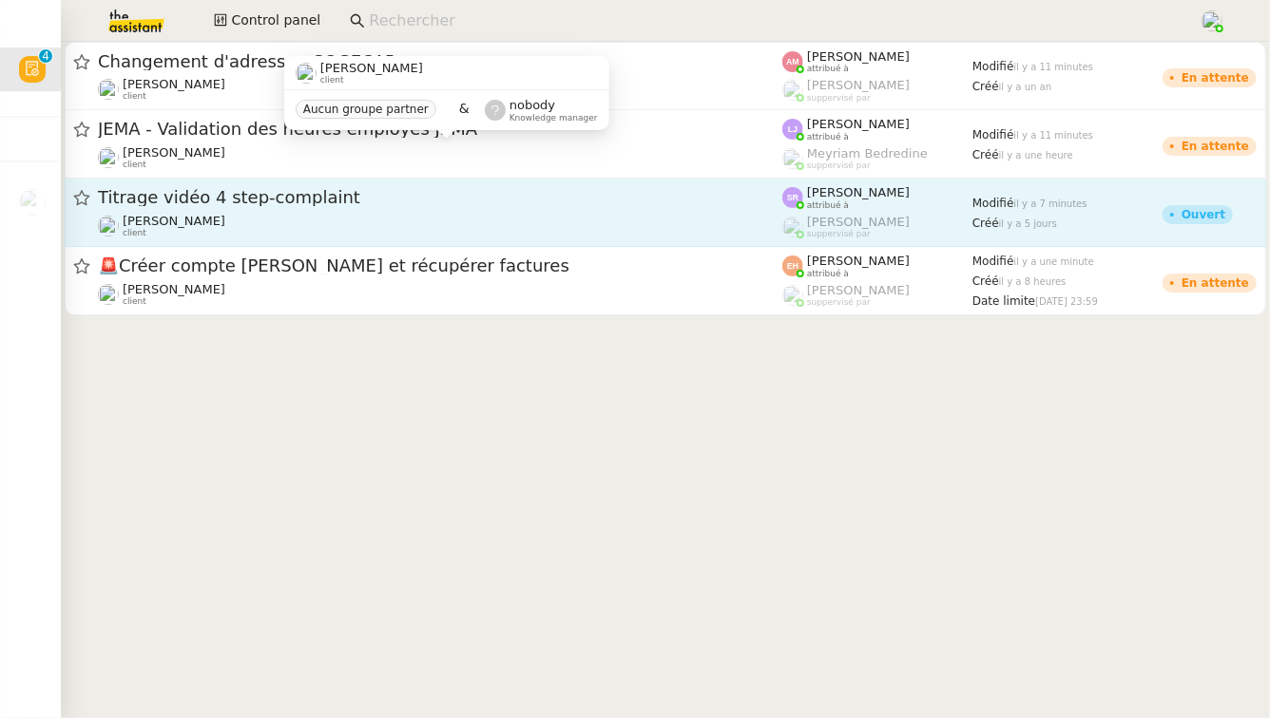
click at [412, 215] on div "[PERSON_NAME] client" at bounding box center [440, 226] width 684 height 25
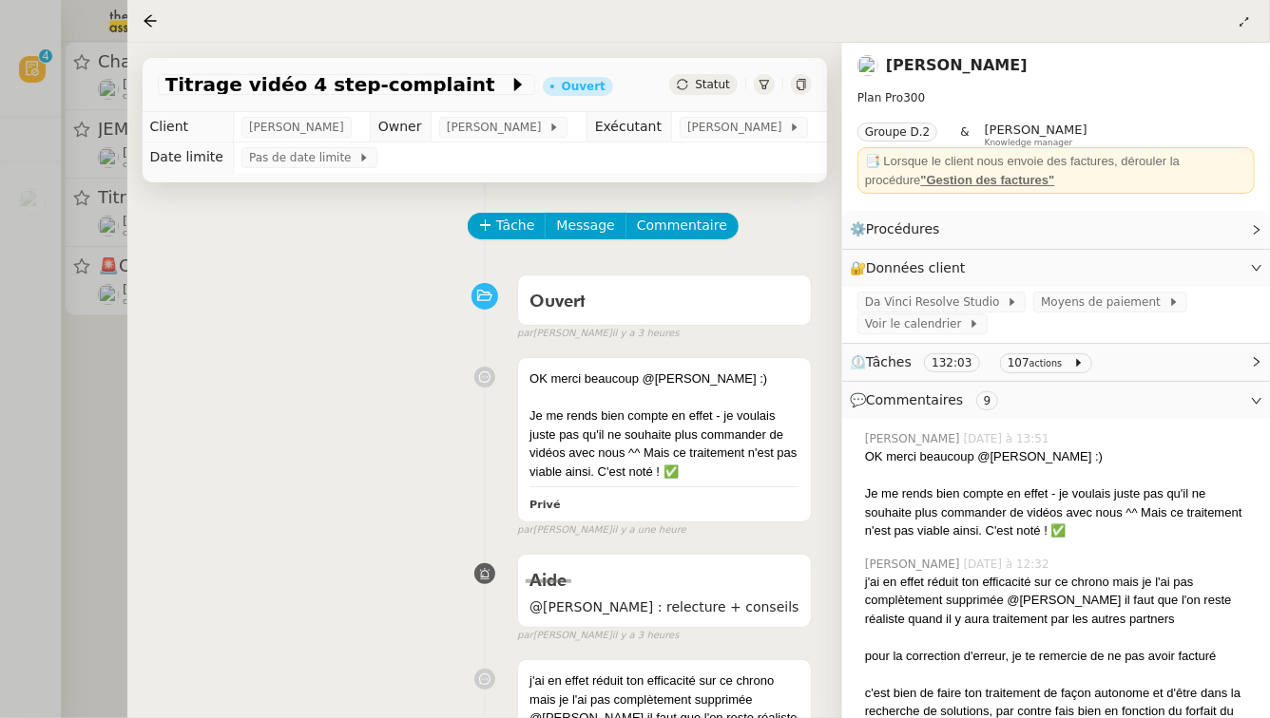
click at [112, 350] on div at bounding box center [635, 359] width 1270 height 718
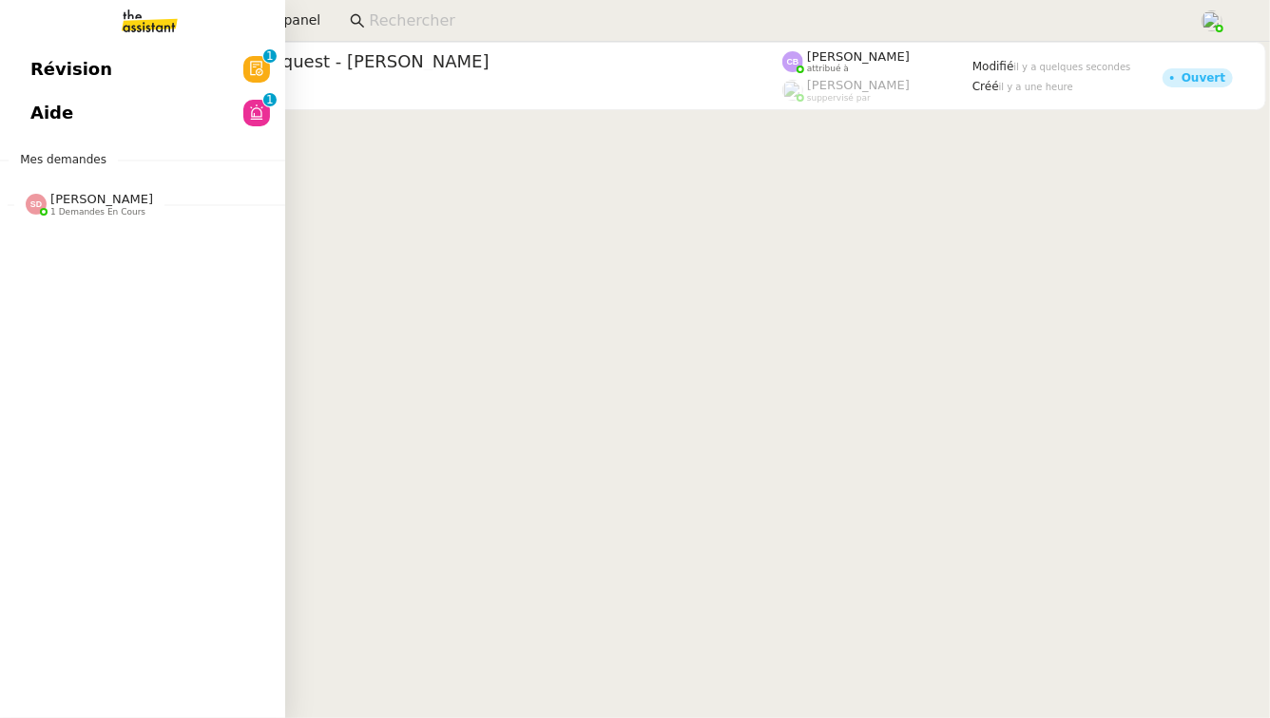
click at [2, 102] on link "Aide 0 1 2 3 4 5 6 7 8 9" at bounding box center [142, 113] width 285 height 44
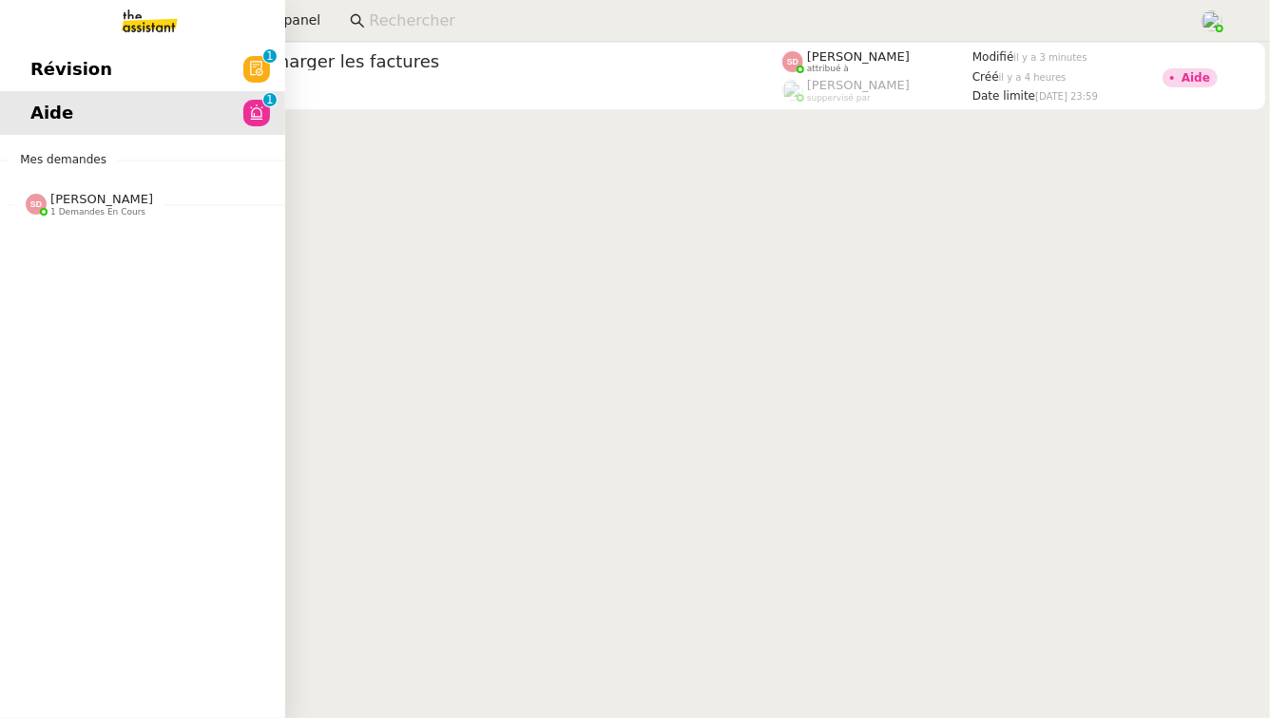
click at [81, 225] on div "Révision 0 1 2 3 4 5 6 7 8 9 Aide 0 1 2 3 4 5 6 7 8 9 Mes demandes [PERSON_NAME…" at bounding box center [142, 380] width 285 height 677
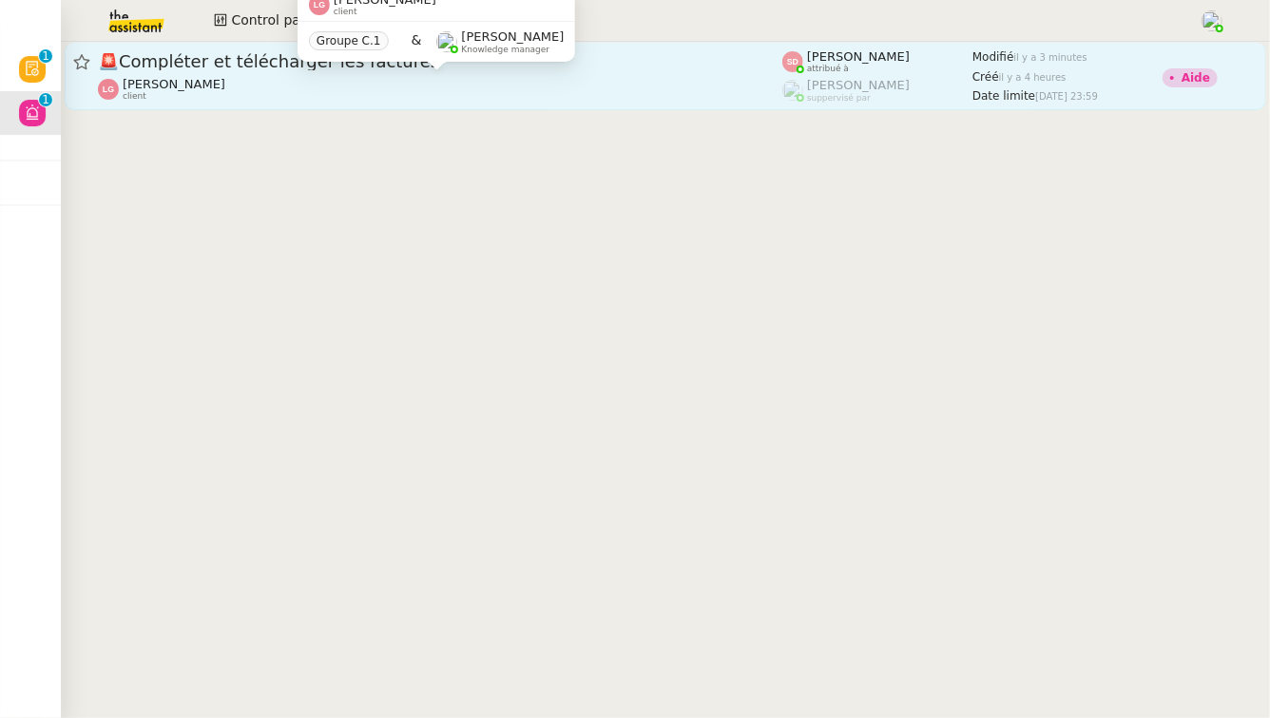
click at [484, 91] on div "[PERSON_NAME] client" at bounding box center [440, 89] width 684 height 25
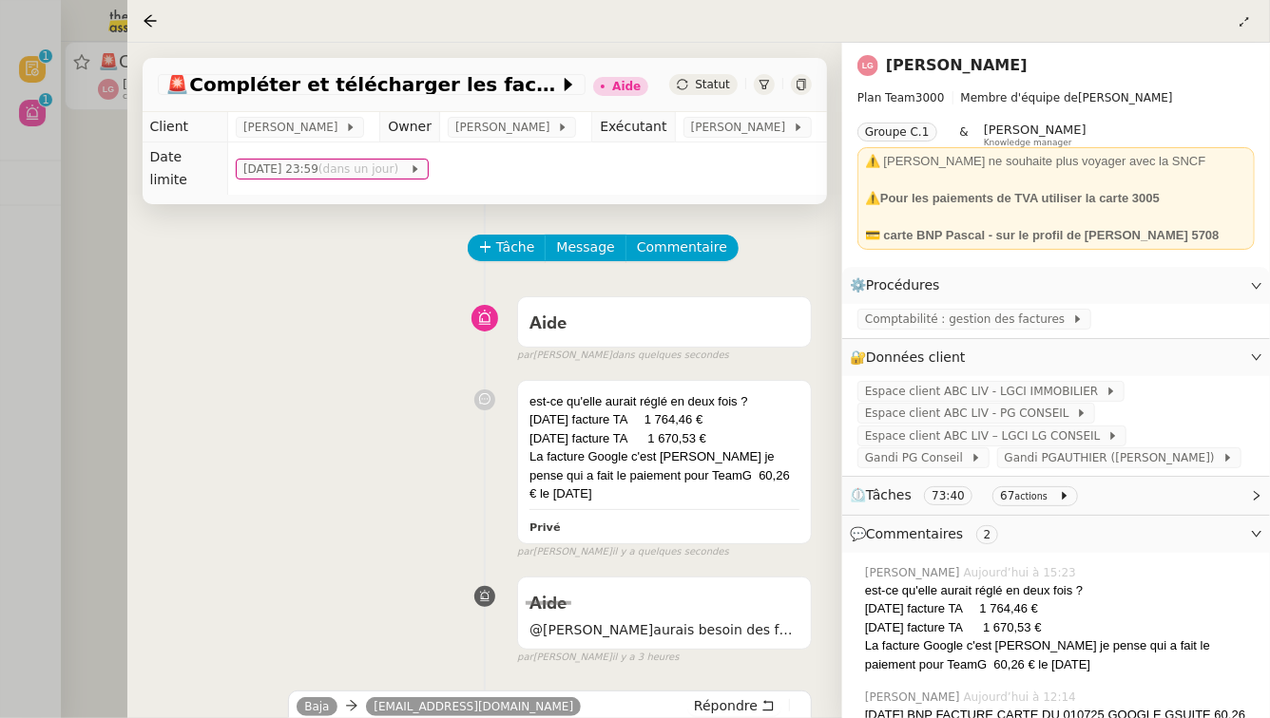
click at [22, 258] on div at bounding box center [635, 359] width 1270 height 718
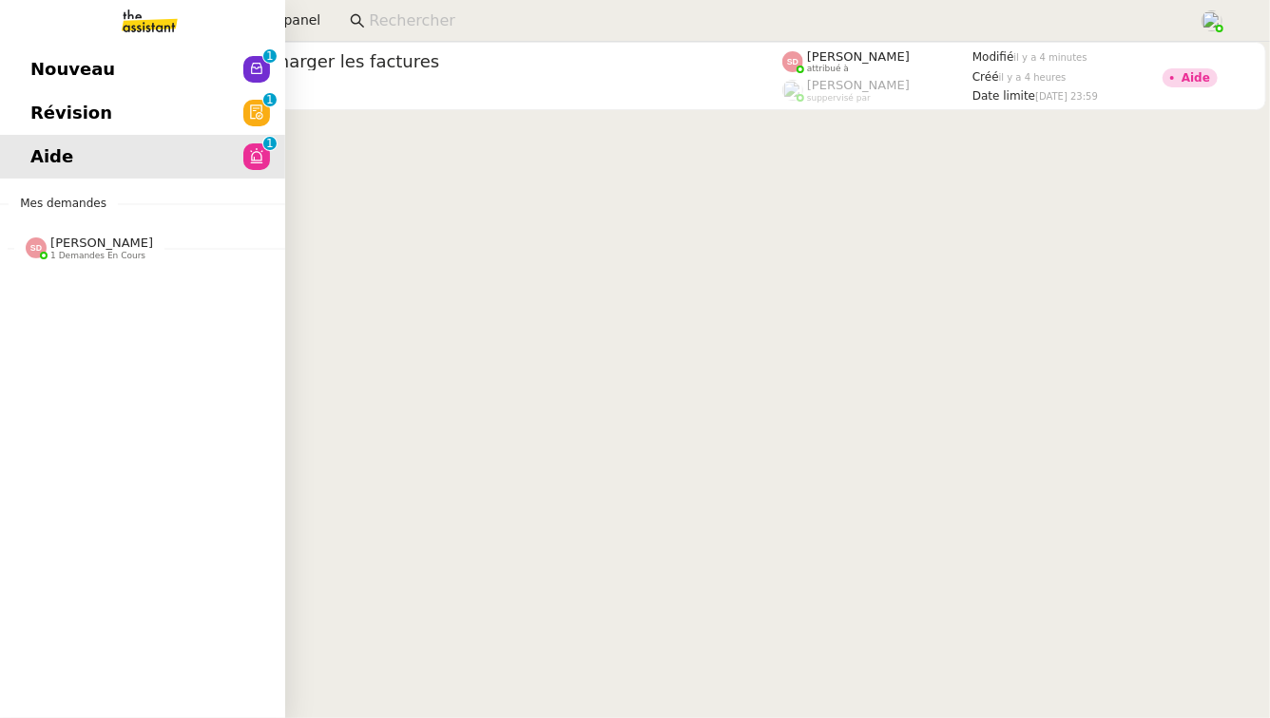
click at [142, 109] on link "Révision 0 1 2 3 4 5 6 7 8 9" at bounding box center [142, 113] width 285 height 44
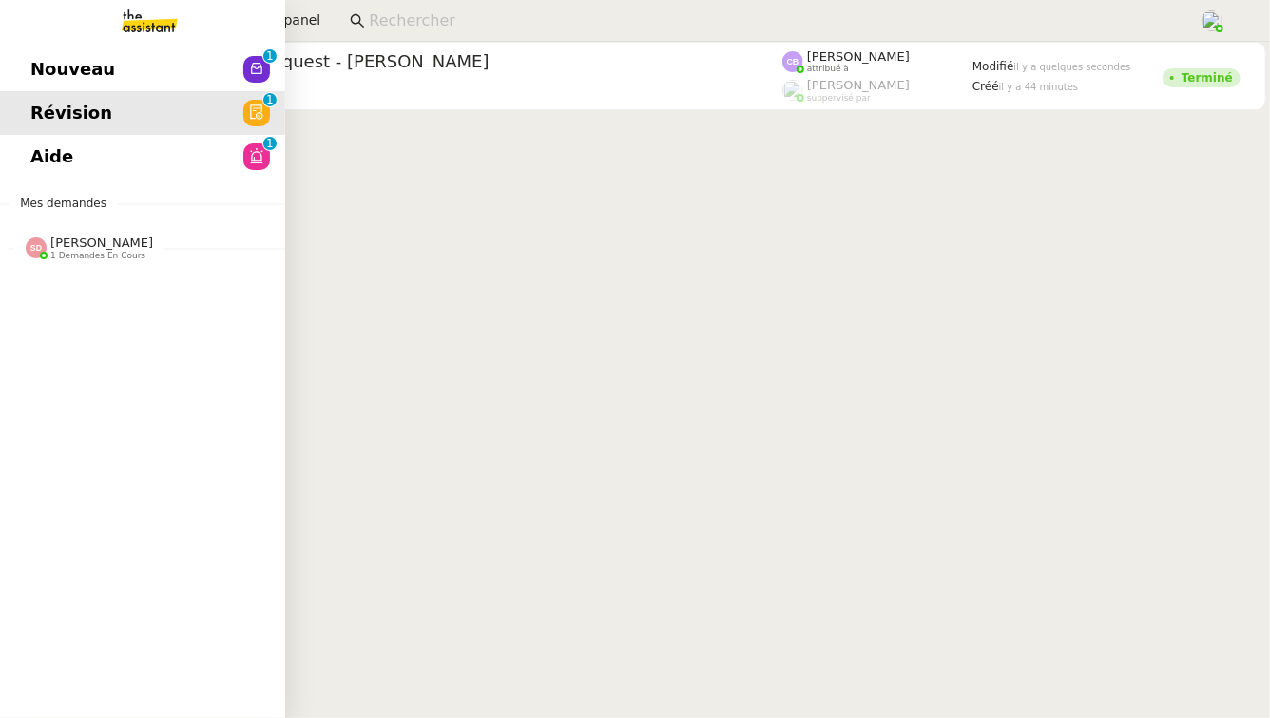
click at [50, 60] on span "Nouveau" at bounding box center [72, 69] width 85 height 29
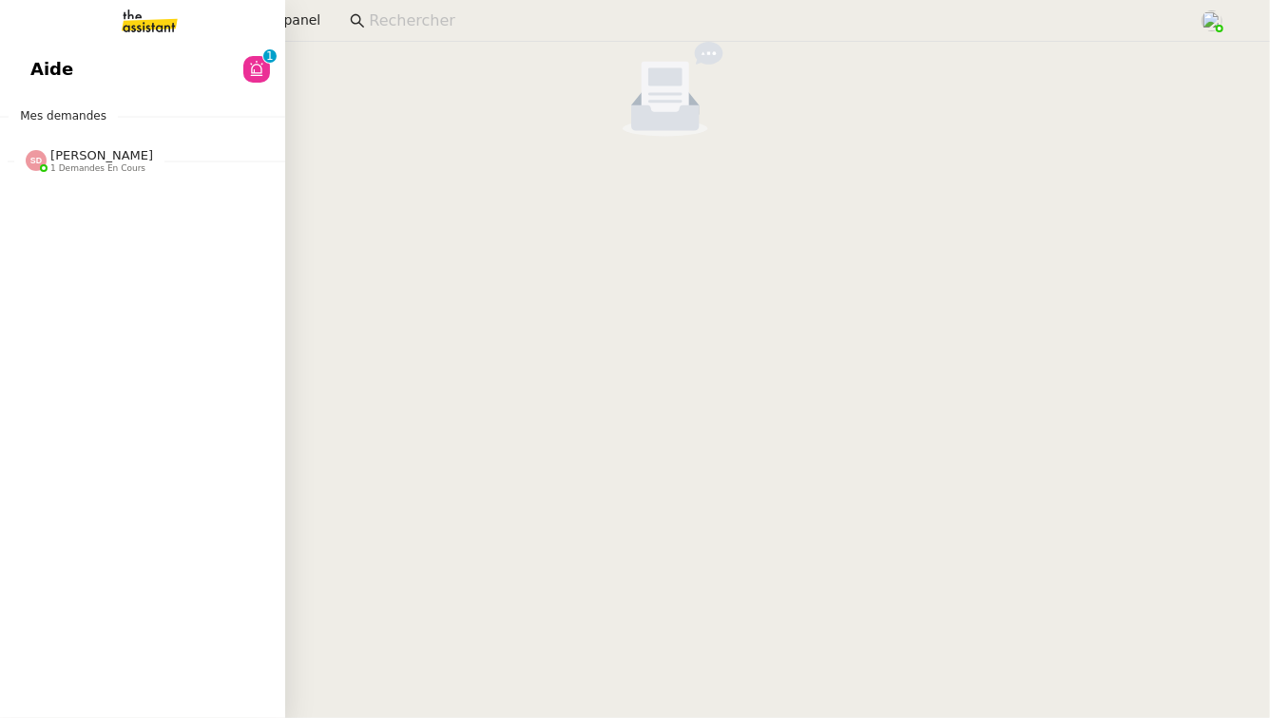
click at [39, 77] on span "Aide" at bounding box center [51, 69] width 43 height 29
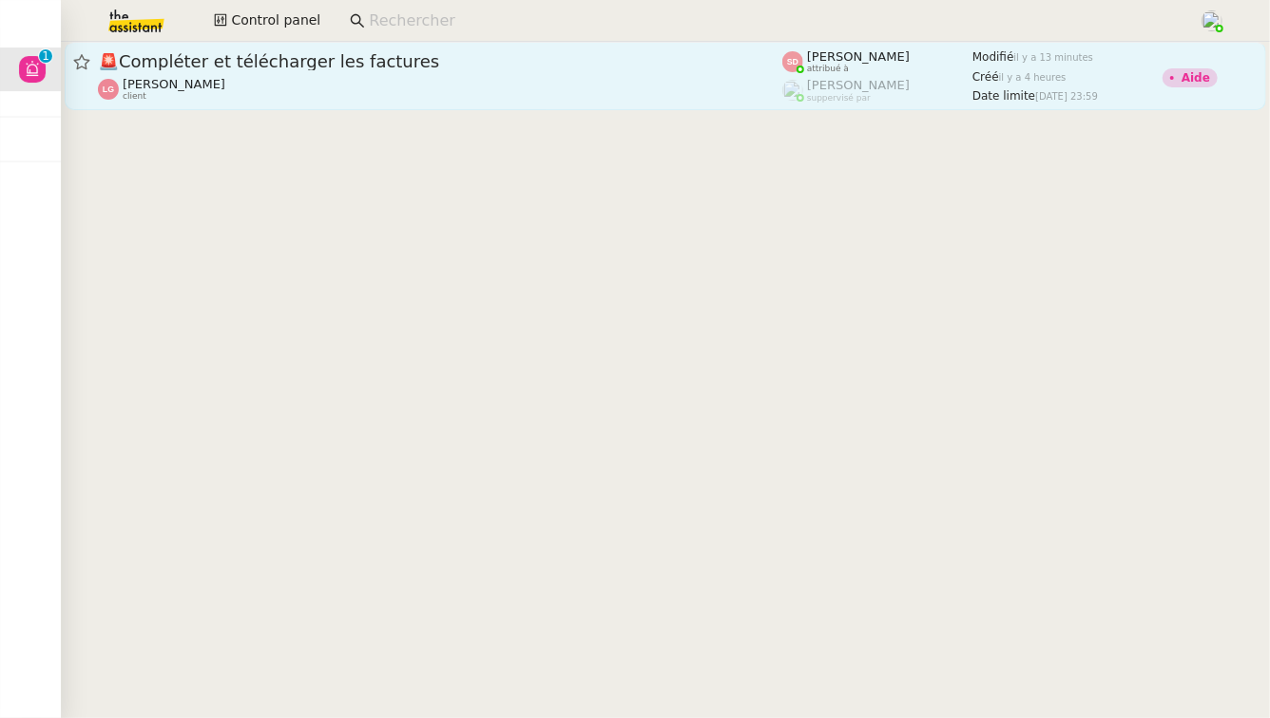
click at [338, 74] on div "🚨 Compléter et télécharger les factures [PERSON_NAME] client" at bounding box center [440, 75] width 684 height 51
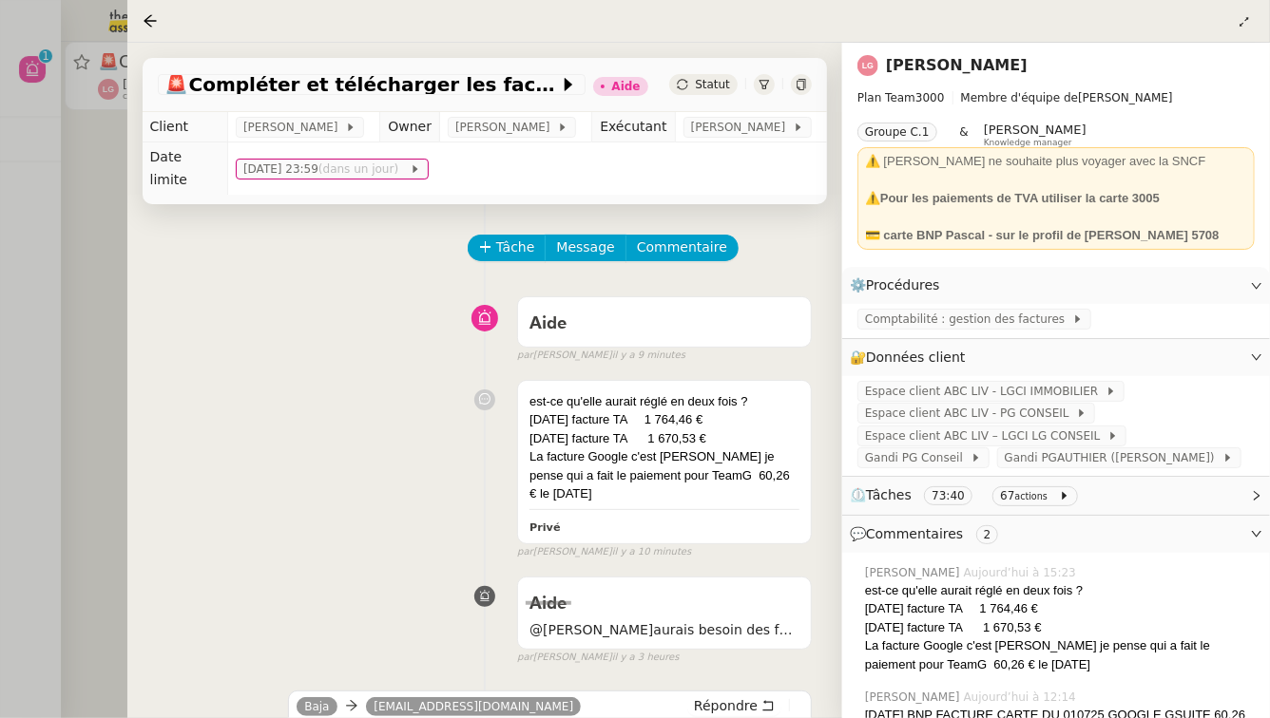
click at [57, 196] on div at bounding box center [635, 359] width 1270 height 718
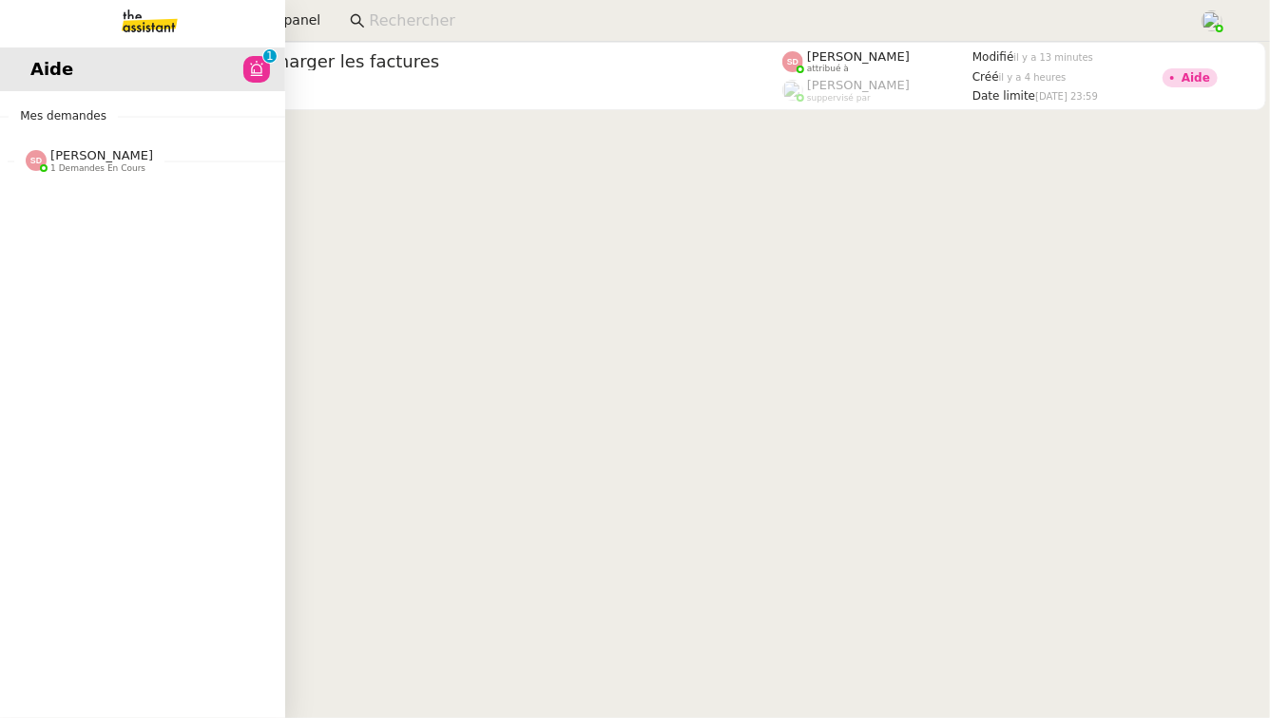
click at [32, 150] on div at bounding box center [36, 160] width 21 height 21
click at [164, 182] on link "Clarification prélèvement voyage sur CB [PERSON_NAME]" at bounding box center [142, 203] width 285 height 44
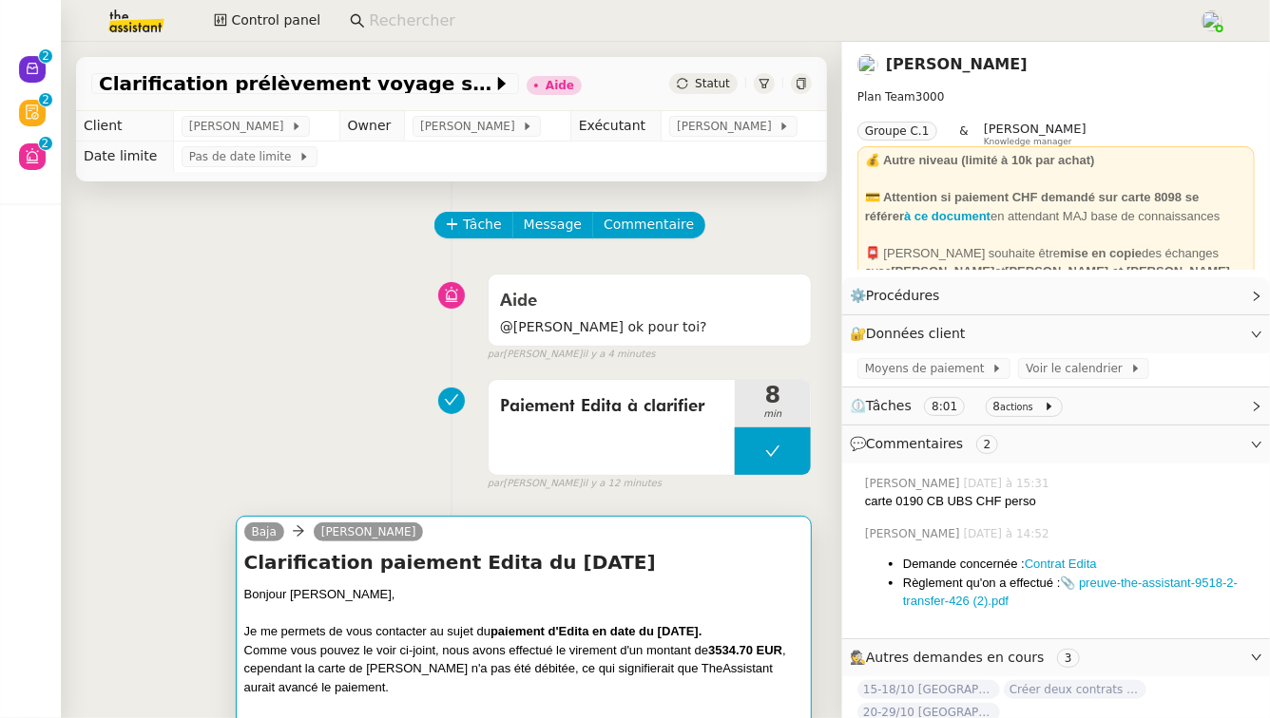
scroll to position [219, 0]
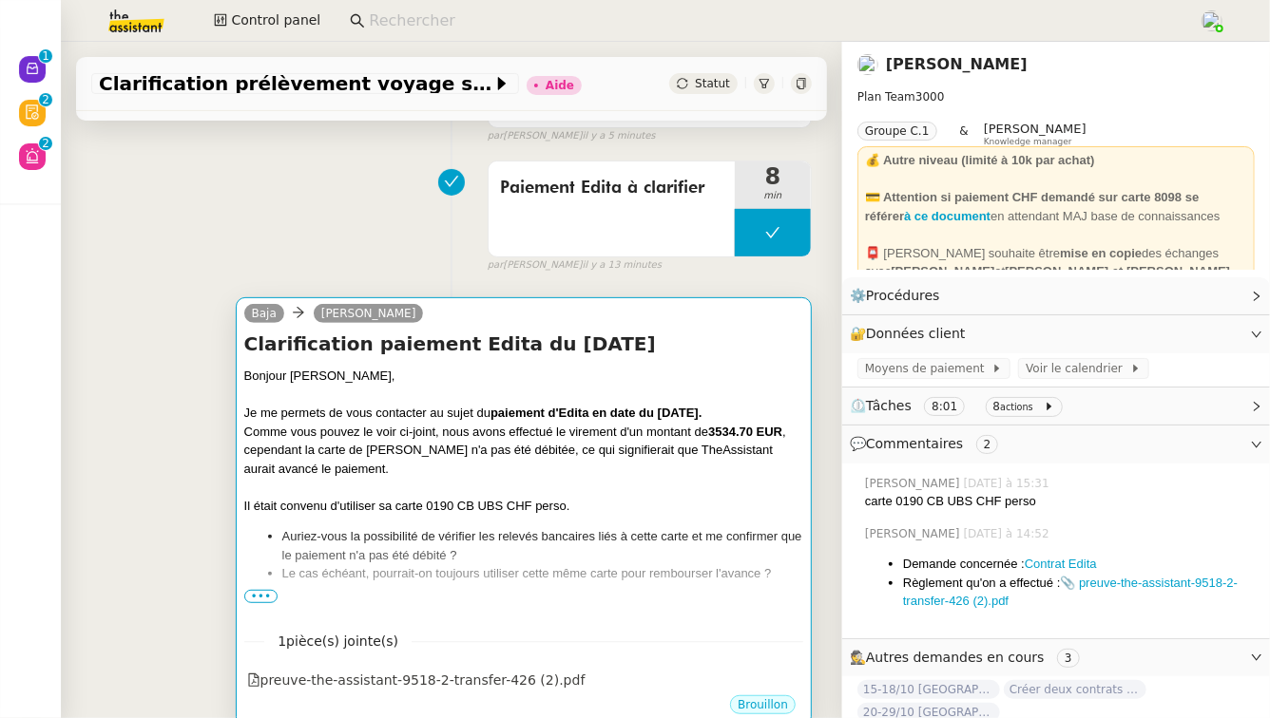
click at [267, 590] on span "•••" at bounding box center [261, 596] width 34 height 13
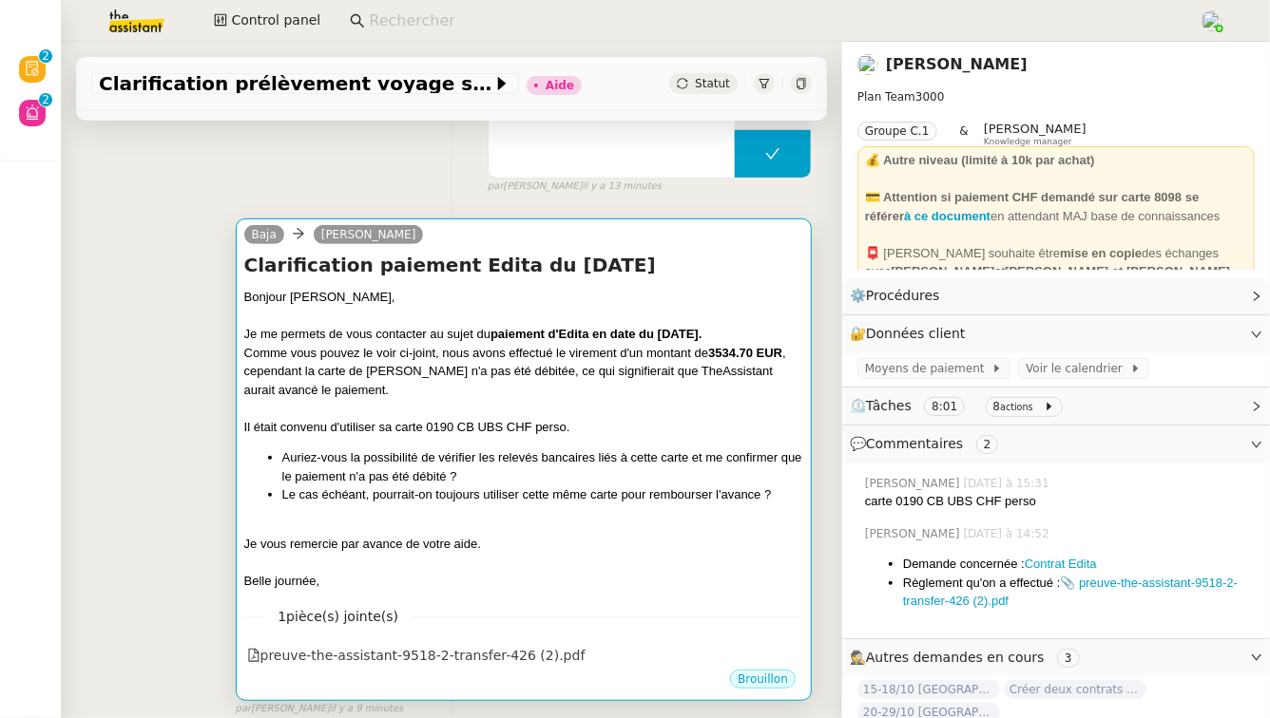
scroll to position [300, 0]
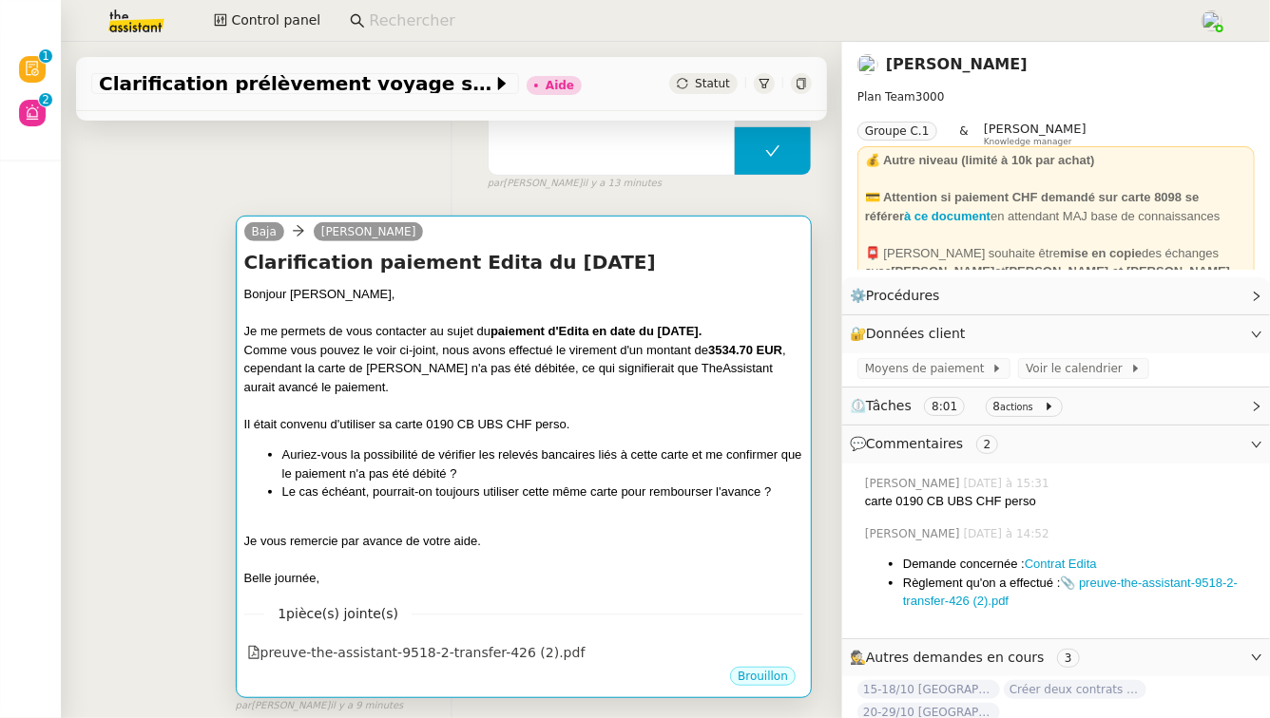
click at [391, 527] on div at bounding box center [523, 523] width 559 height 19
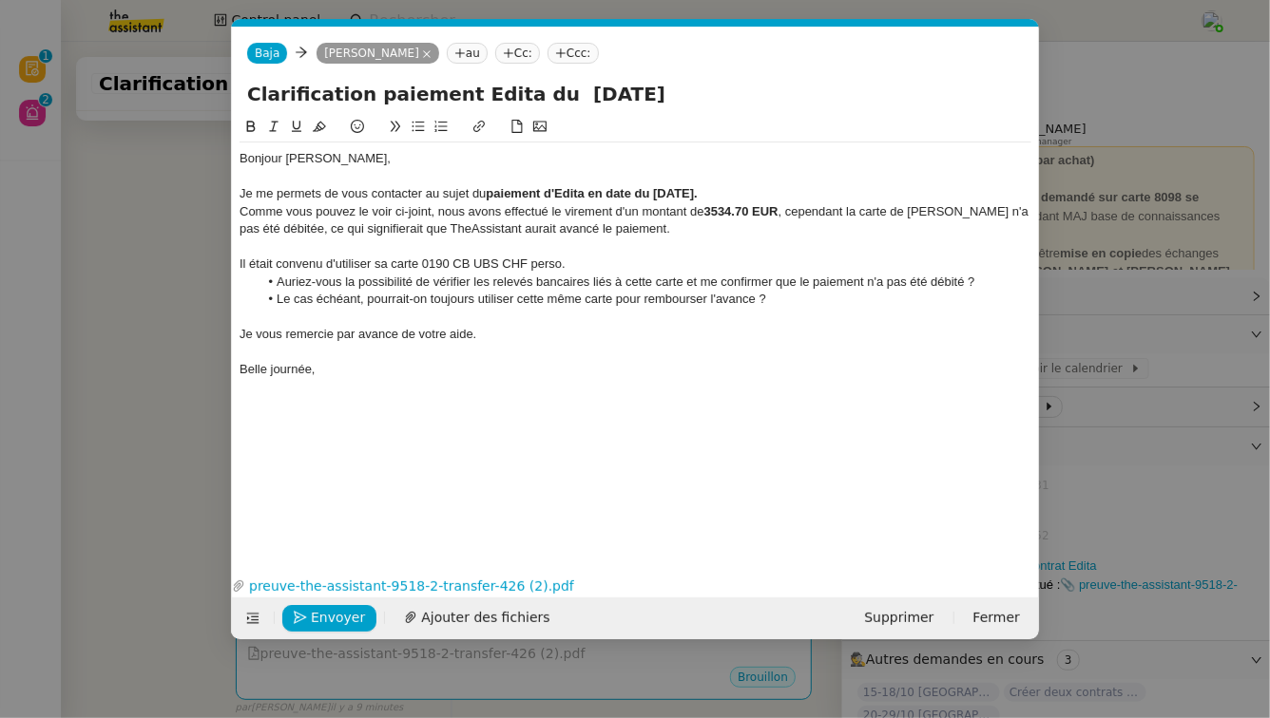
scroll to position [0, 40]
click at [563, 259] on div "Il était convenu d'utiliser sa carte 0190 CB UBS CHF perso." at bounding box center [635, 264] width 792 height 17
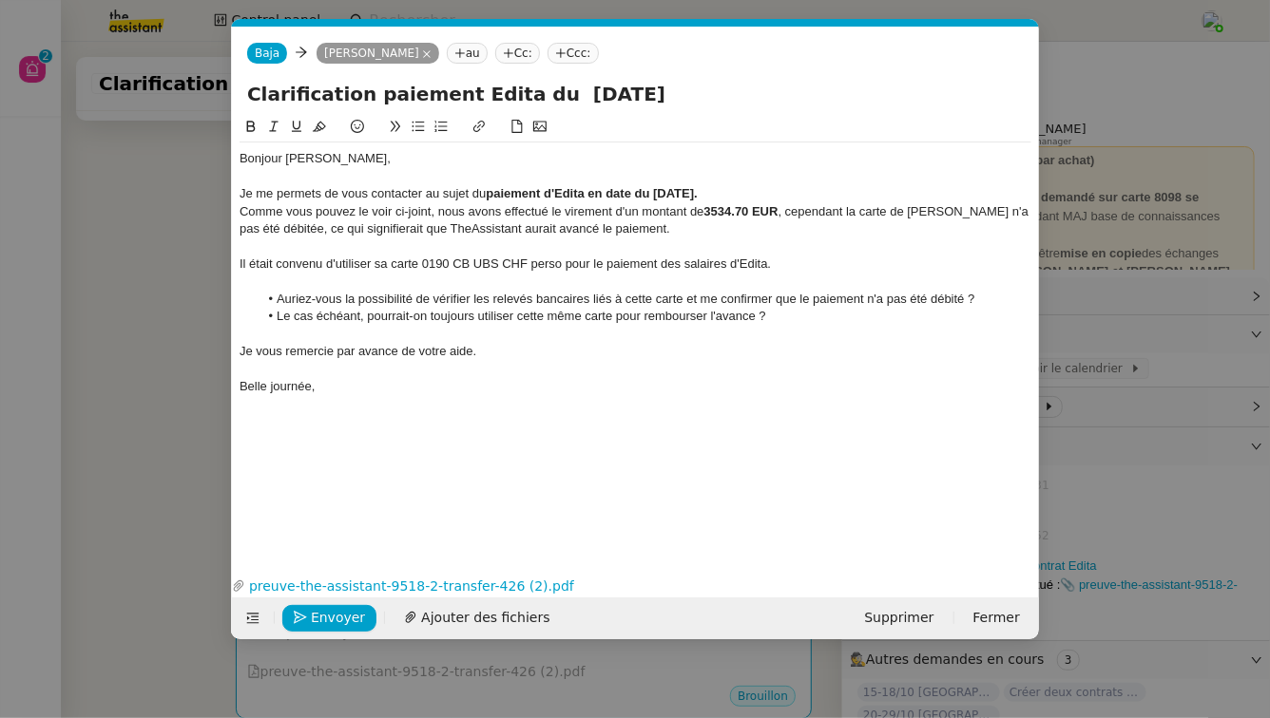
click at [942, 211] on div "Comme vous pouvez le voir ci-joint, nous avons effectué le virement d'un montan…" at bounding box center [635, 220] width 792 height 35
click at [329, 612] on span "Envoyer" at bounding box center [338, 618] width 54 height 22
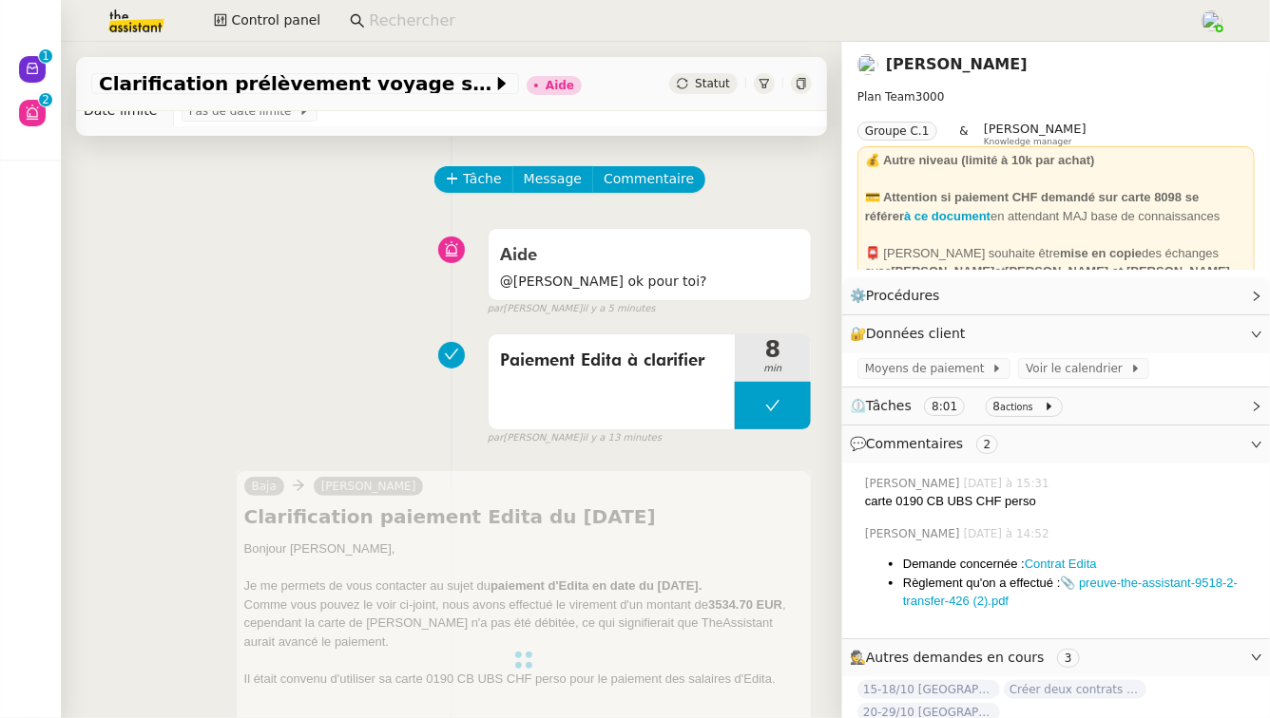
scroll to position [0, 0]
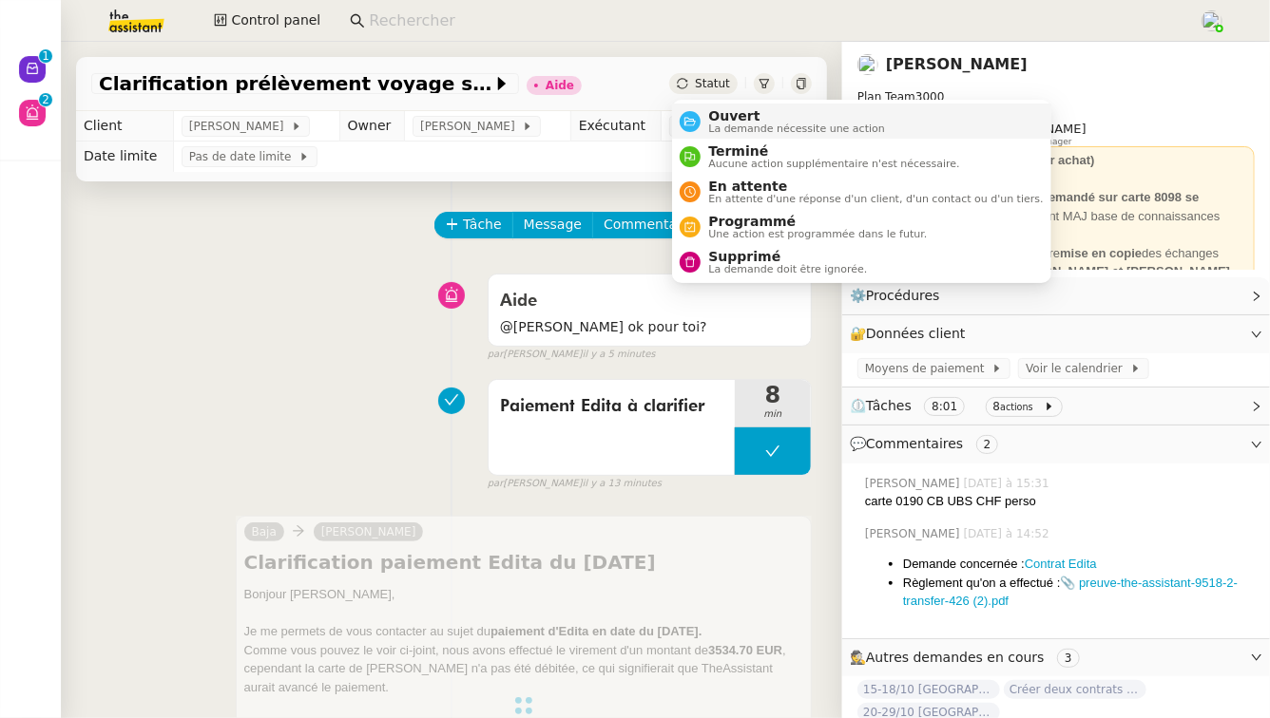
click at [716, 121] on span "Ouvert" at bounding box center [796, 115] width 177 height 15
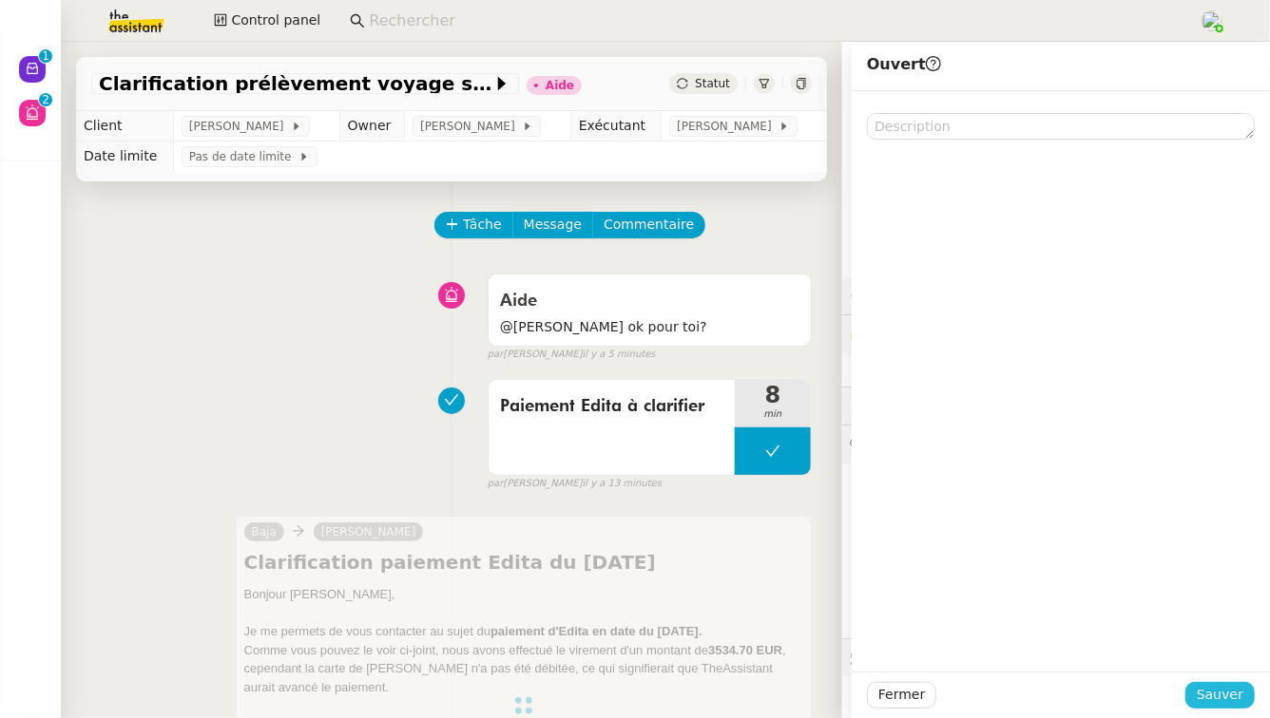
click at [1249, 691] on button "Sauver" at bounding box center [1219, 695] width 69 height 27
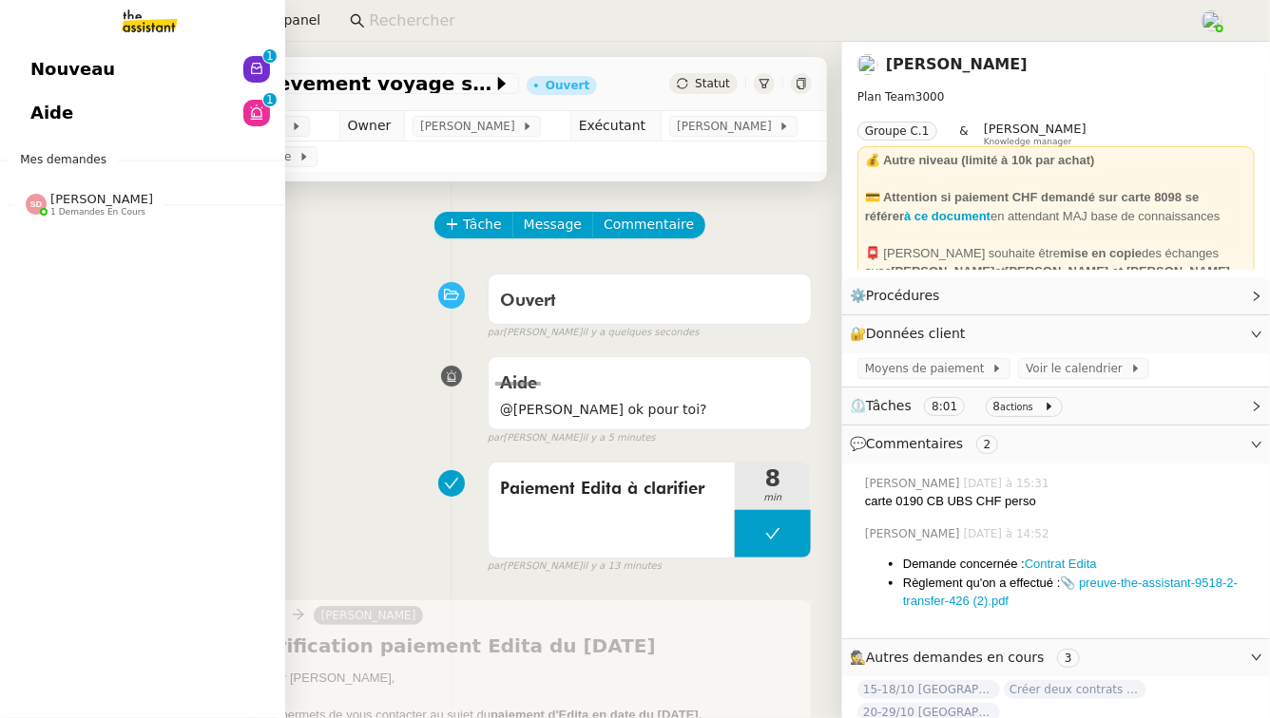
click at [86, 67] on span "Nouveau" at bounding box center [72, 69] width 85 height 29
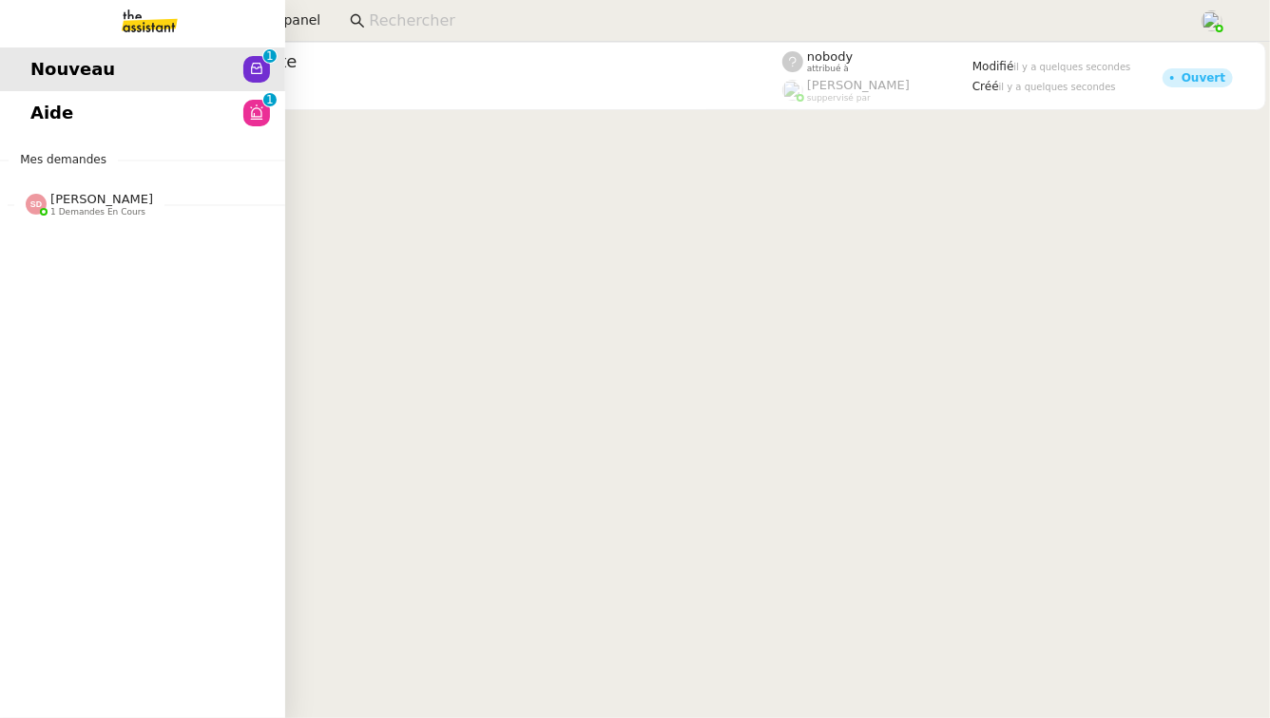
click at [68, 116] on link "Aide 0 1 2 3 4 5 6 7 8 9" at bounding box center [142, 113] width 285 height 44
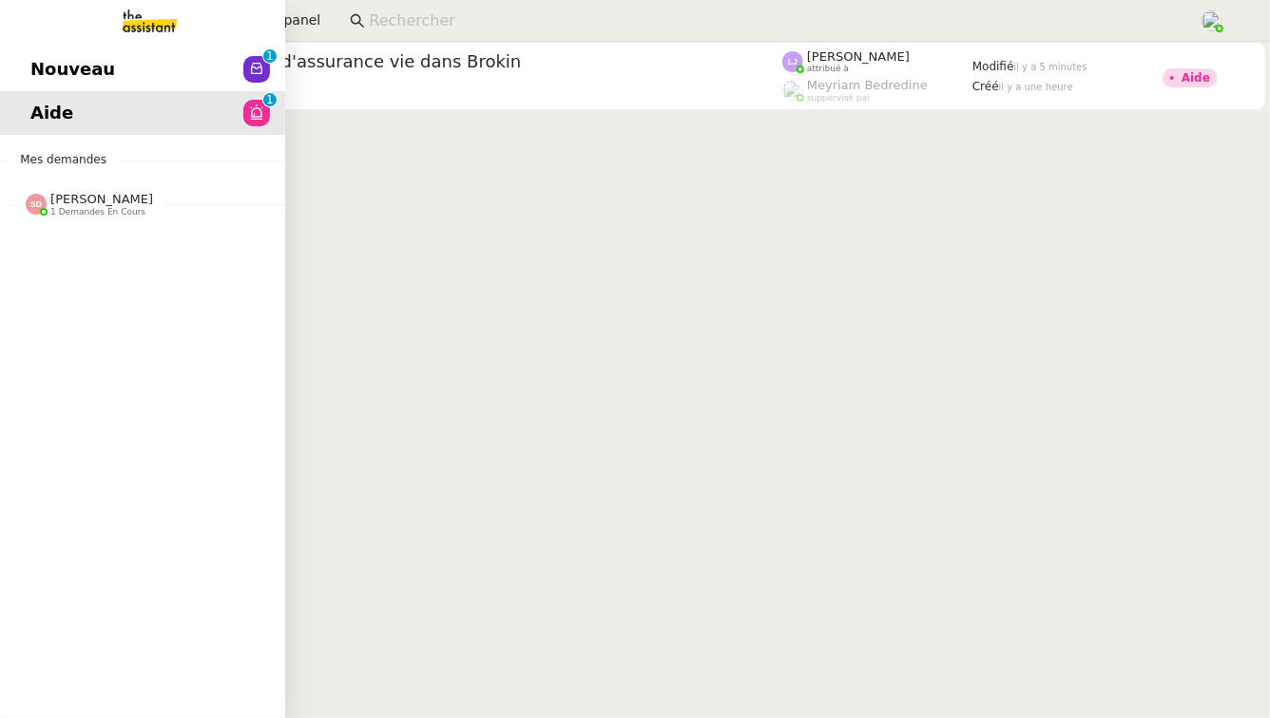
click at [76, 70] on span "Nouveau" at bounding box center [72, 69] width 85 height 29
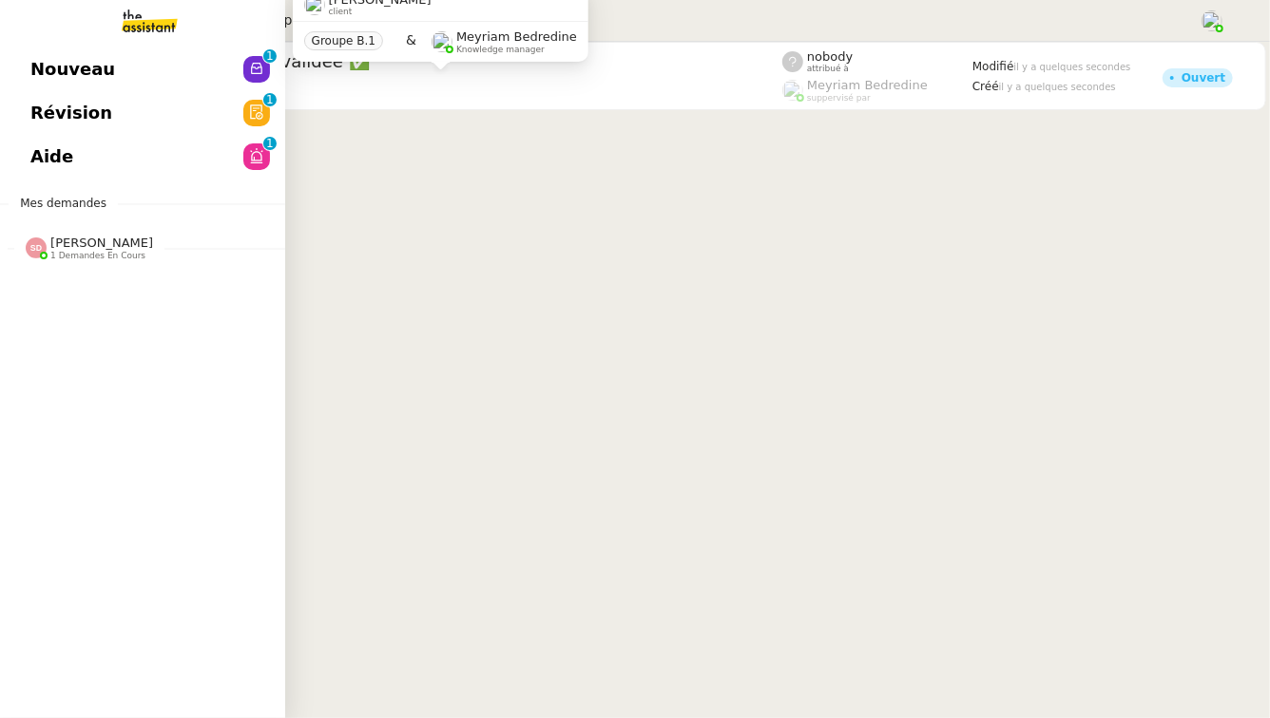
click at [26, 57] on link "Nouveau 0 1 2 3 4 5 6 7 8 9" at bounding box center [142, 70] width 285 height 44
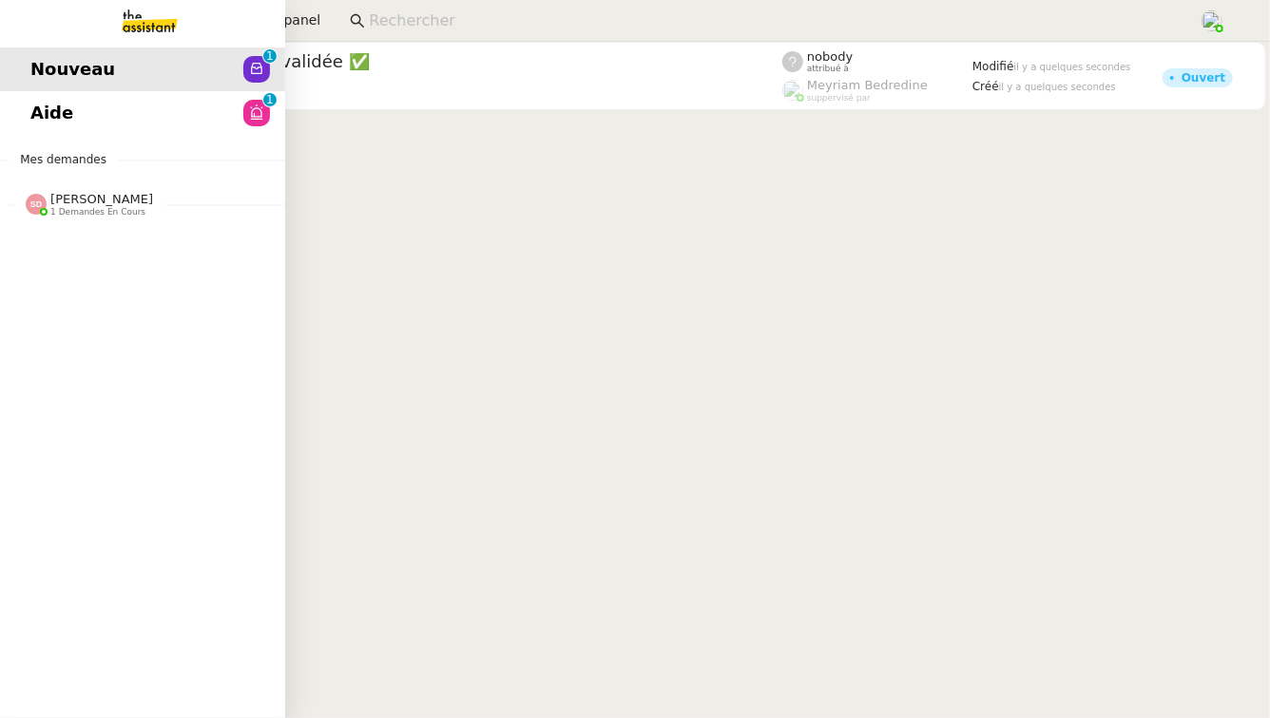
click at [50, 112] on span "Aide" at bounding box center [51, 113] width 43 height 29
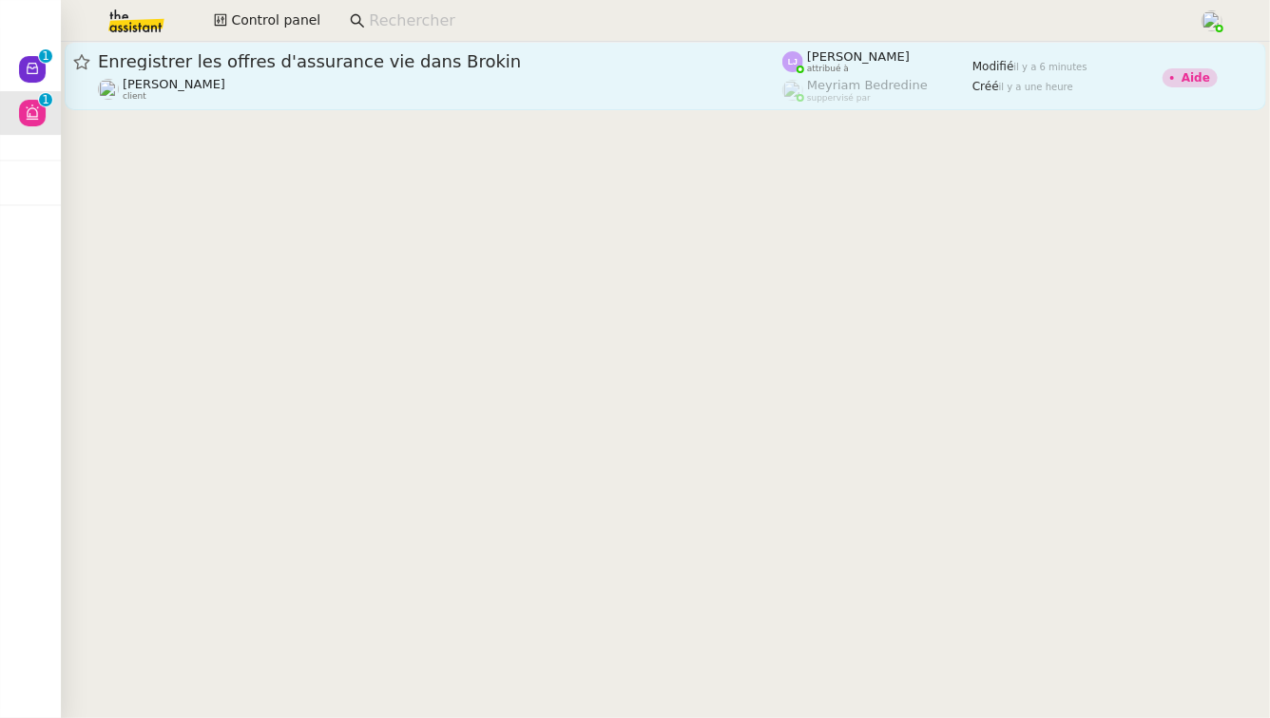
click at [377, 72] on div "Enregistrer les offres d'assurance vie dans Brokin [PERSON_NAME] client" at bounding box center [440, 75] width 684 height 51
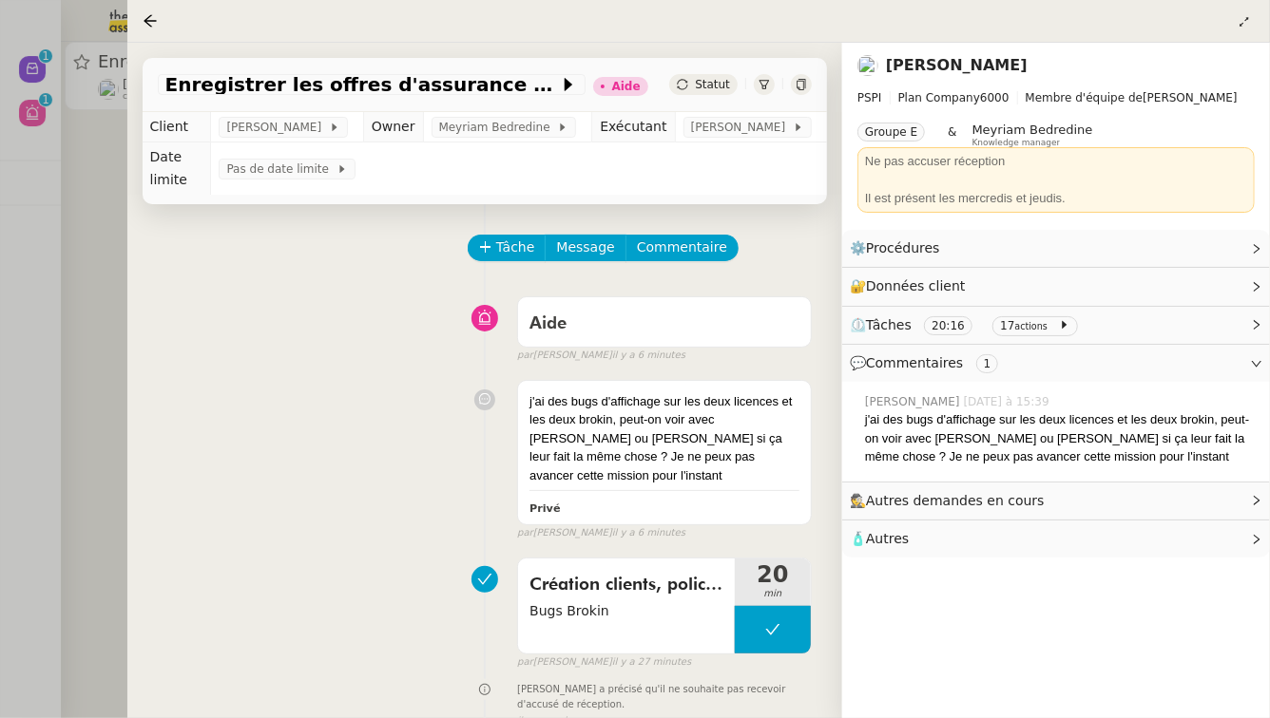
click at [100, 220] on div at bounding box center [635, 359] width 1270 height 718
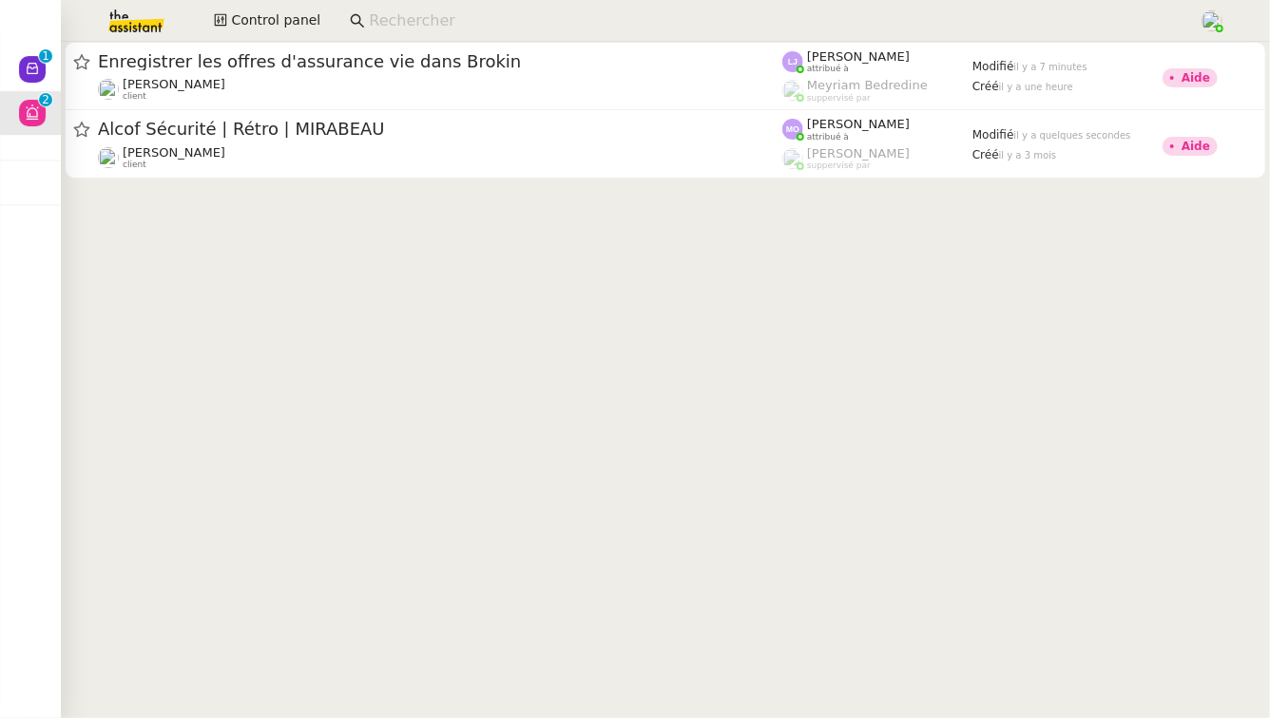
click at [579, 668] on cdk-virtual-scroll-viewport "Enregistrer les offres d'assurance vie dans Brokin [PERSON_NAME] client [PERSON…" at bounding box center [665, 380] width 1209 height 677
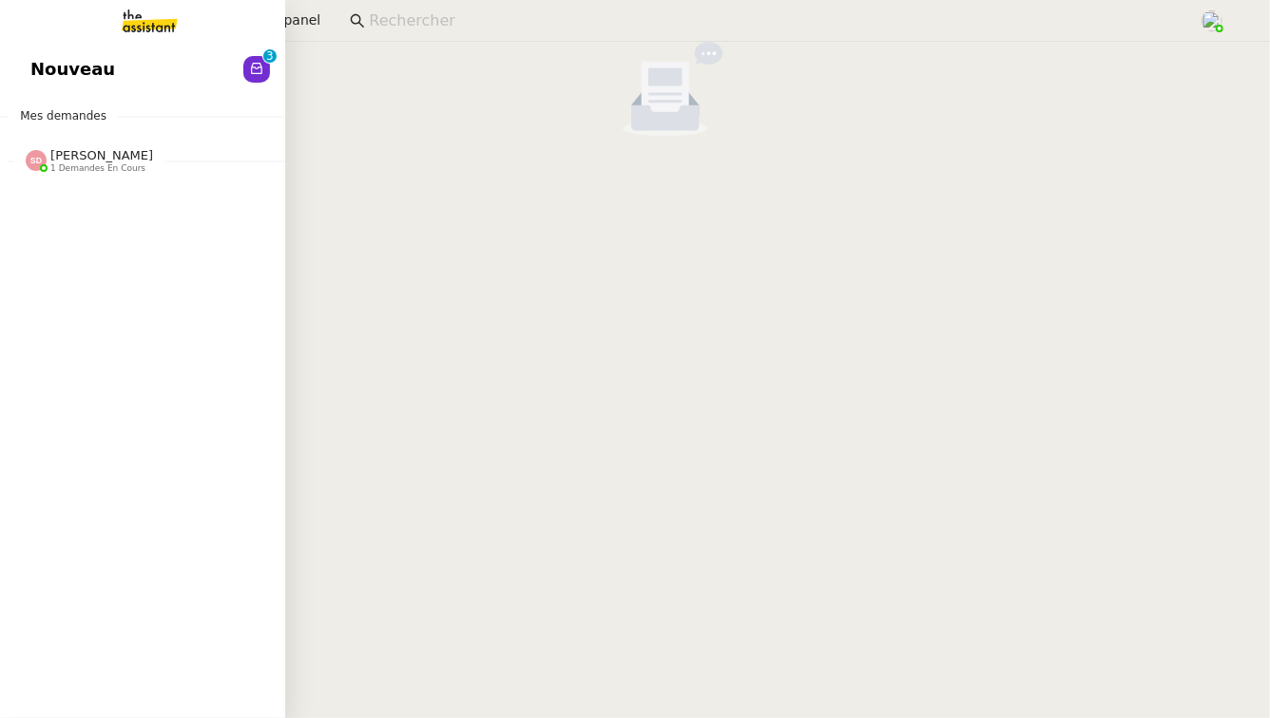
click at [61, 85] on link "Nouveau 0 1 2 3 4 5 6 7 8 9" at bounding box center [142, 70] width 285 height 44
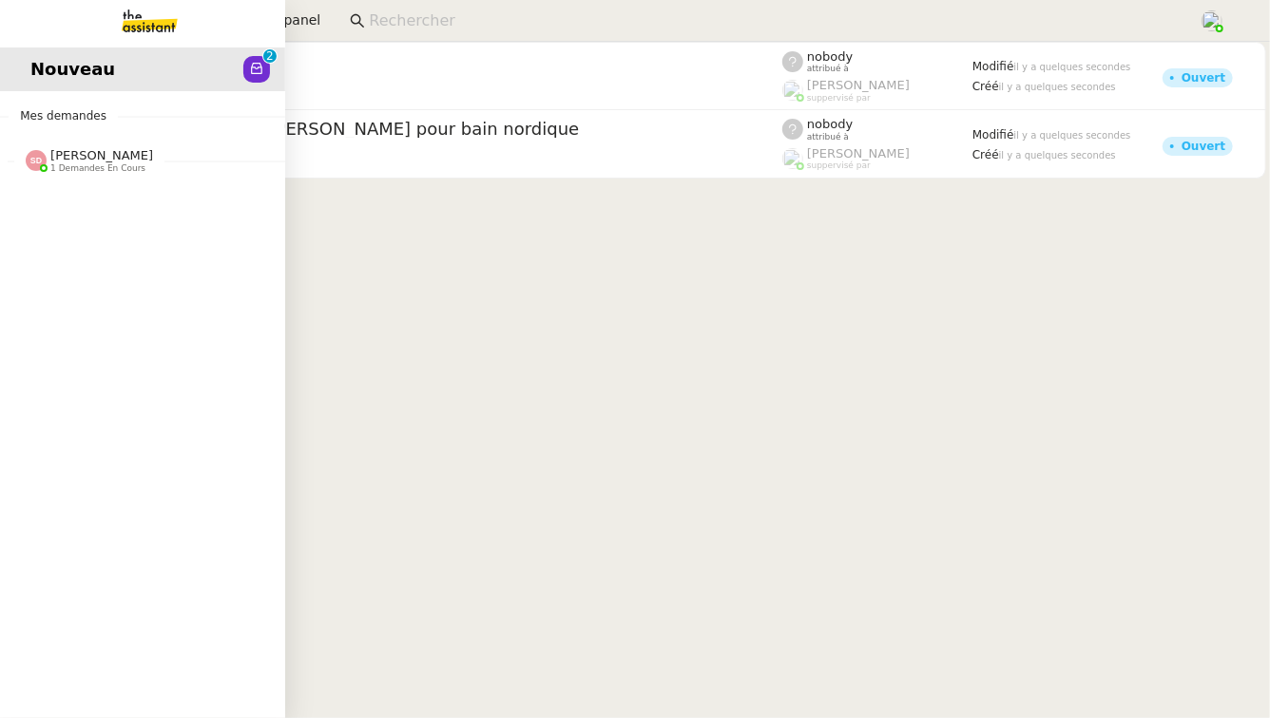
click at [94, 174] on div "[PERSON_NAME] 1 demandes en cours" at bounding box center [142, 152] width 285 height 55
click at [209, 219] on link "Clarification prélèvement voyage sur CB [PERSON_NAME]" at bounding box center [142, 203] width 285 height 44
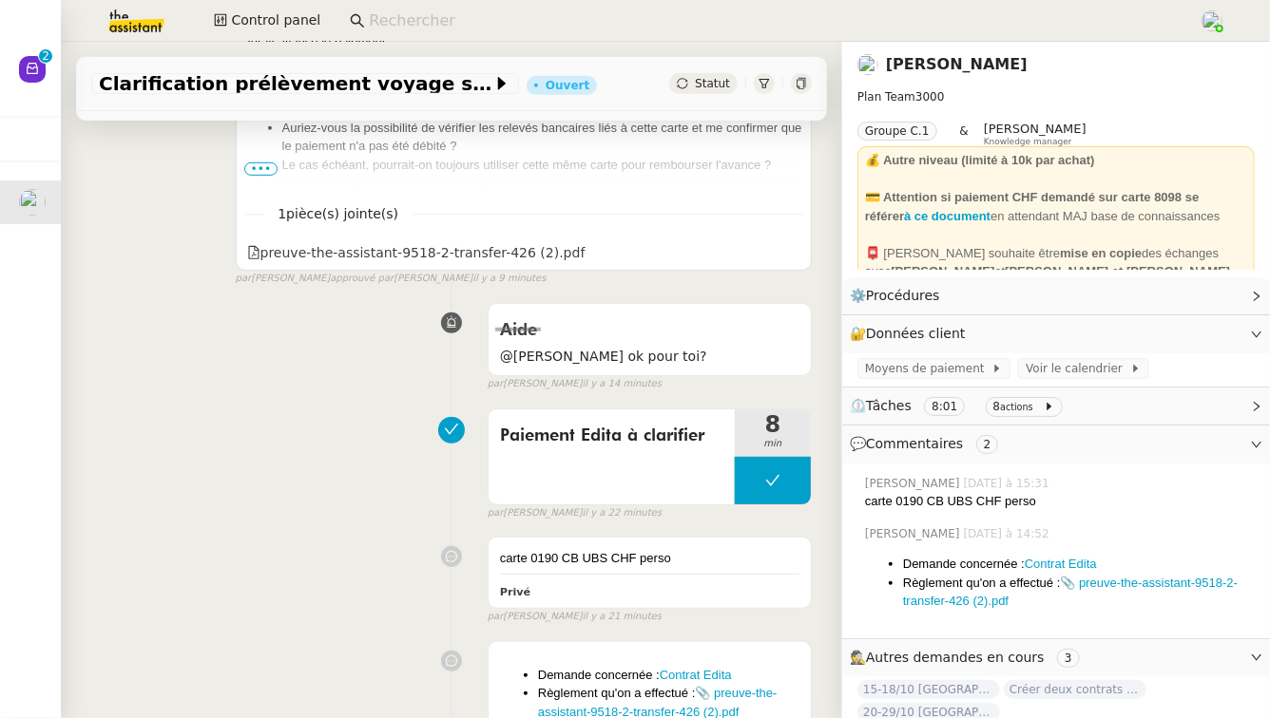
scroll to position [583, 0]
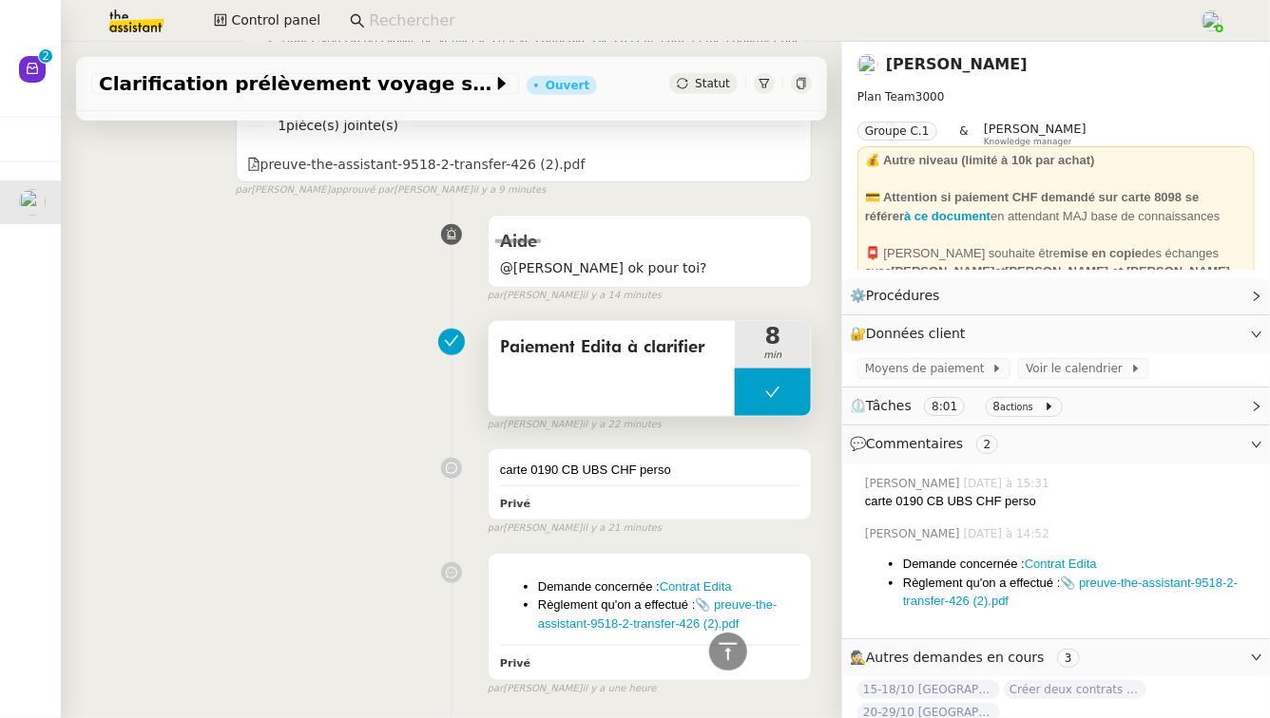
click at [692, 373] on div "Paiement Edita à clarifier" at bounding box center [611, 368] width 246 height 95
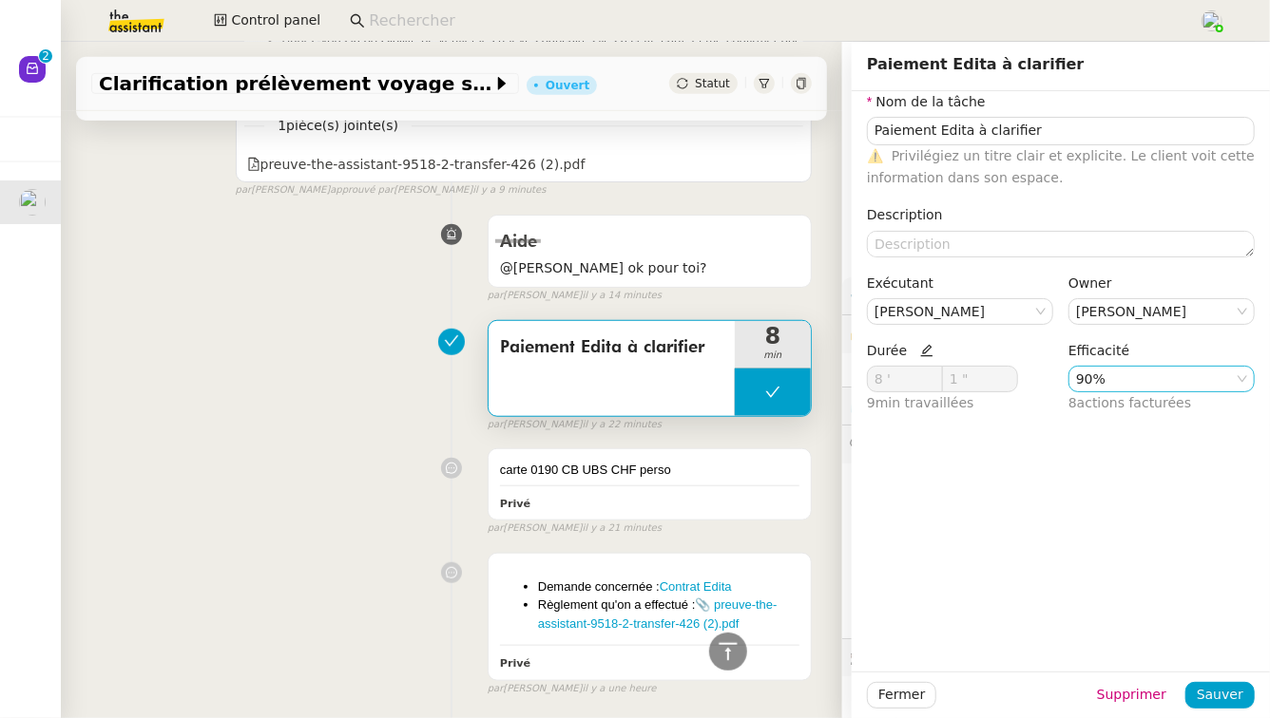
click at [1187, 388] on nz-select-item "90%" at bounding box center [1161, 379] width 171 height 25
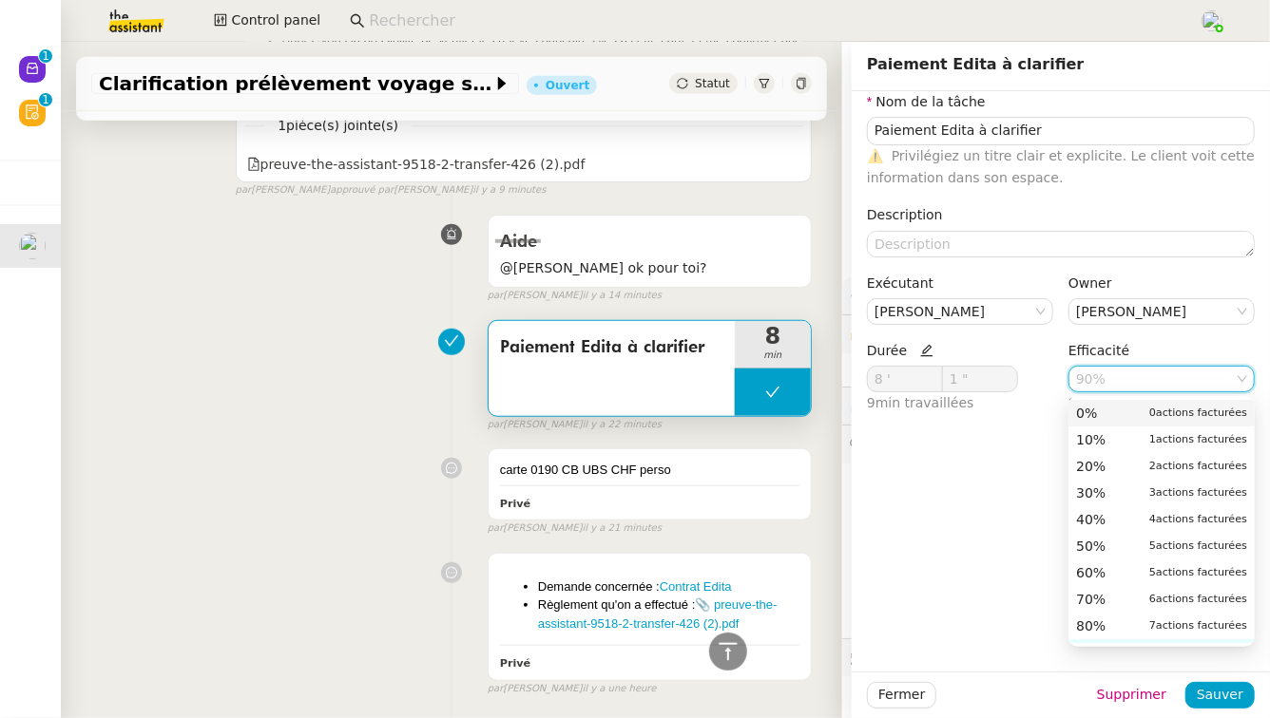
click at [1169, 410] on span "actions facturées" at bounding box center [1201, 413] width 91 height 12
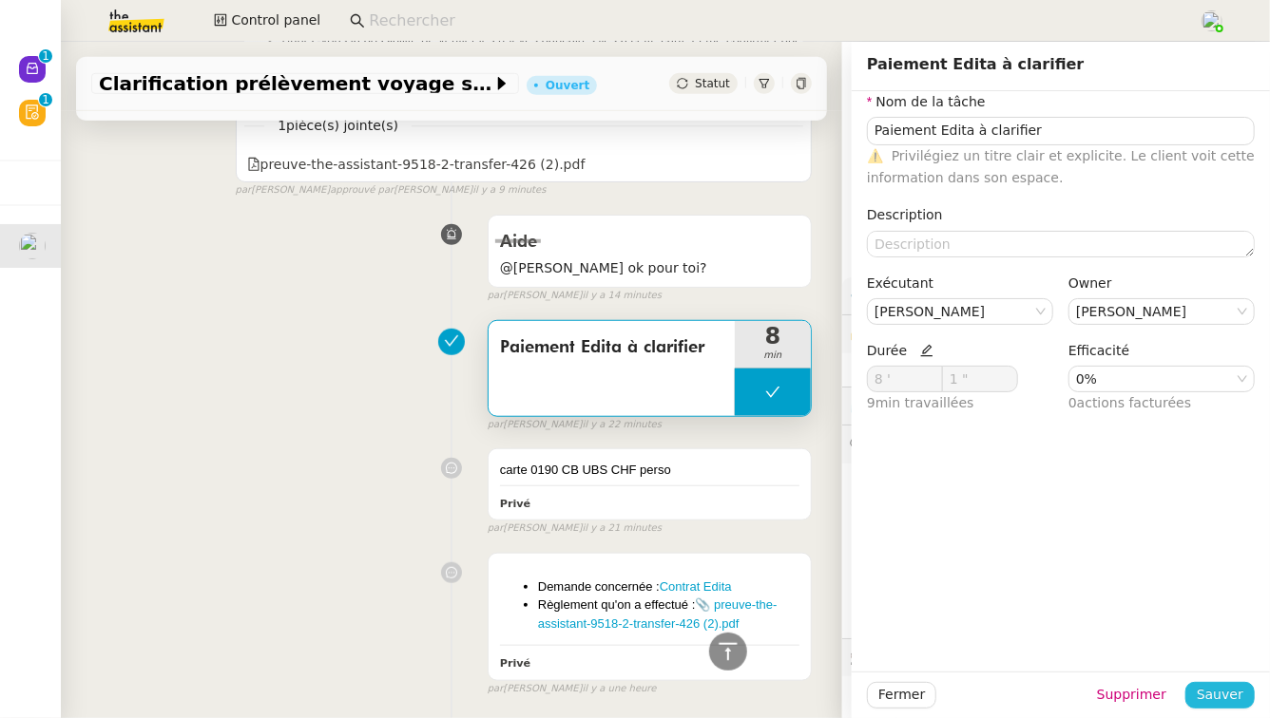
click at [1234, 697] on span "Sauver" at bounding box center [1219, 695] width 47 height 22
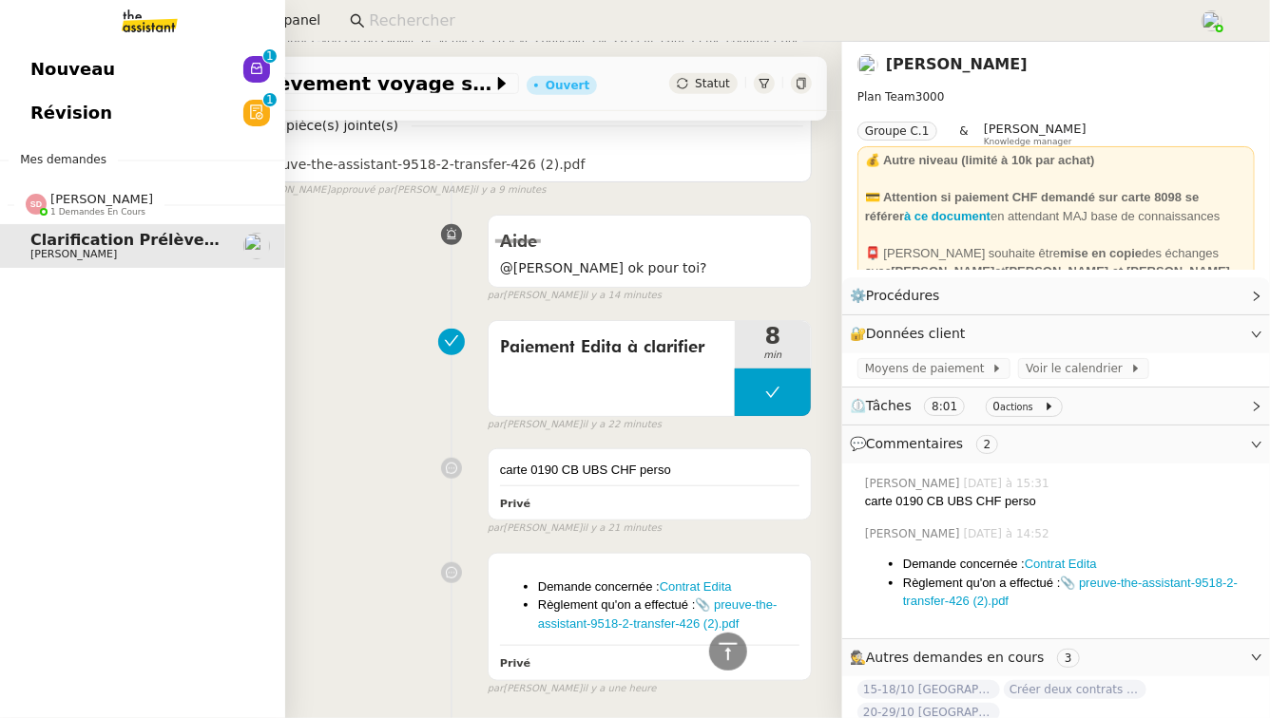
click at [68, 66] on span "Nouveau" at bounding box center [72, 69] width 85 height 29
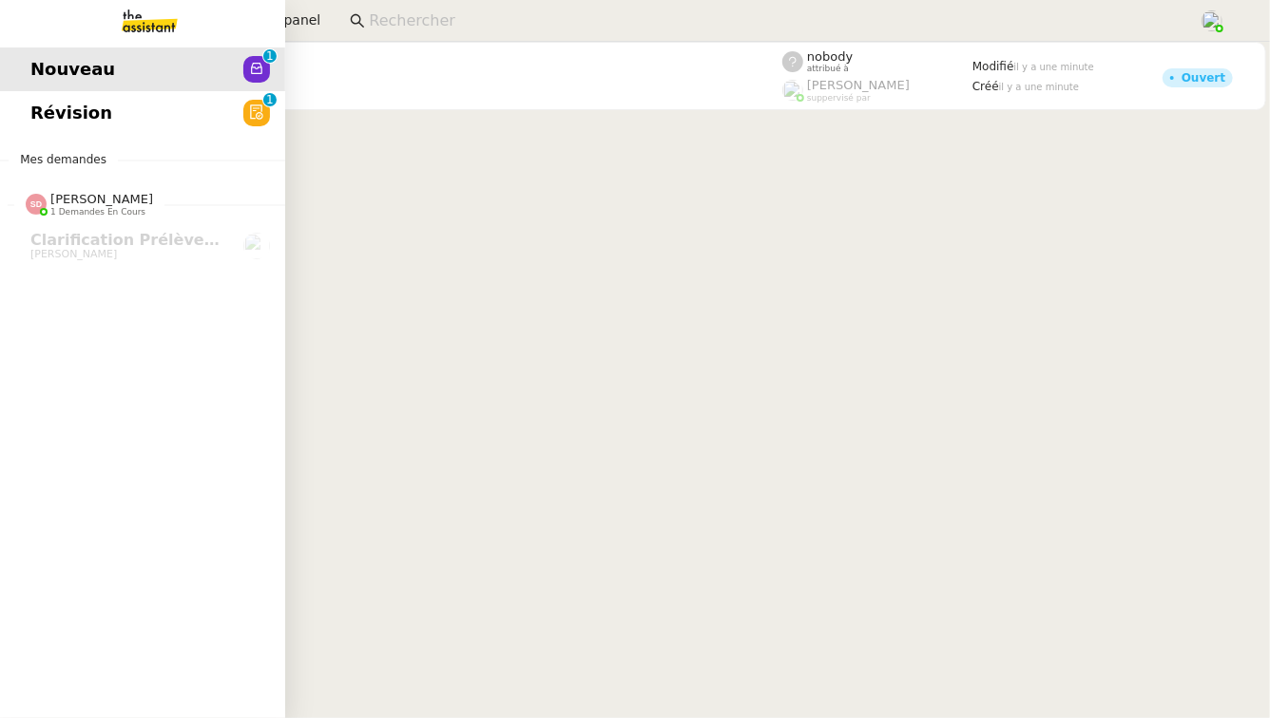
click at [92, 103] on span "Révision" at bounding box center [71, 113] width 82 height 29
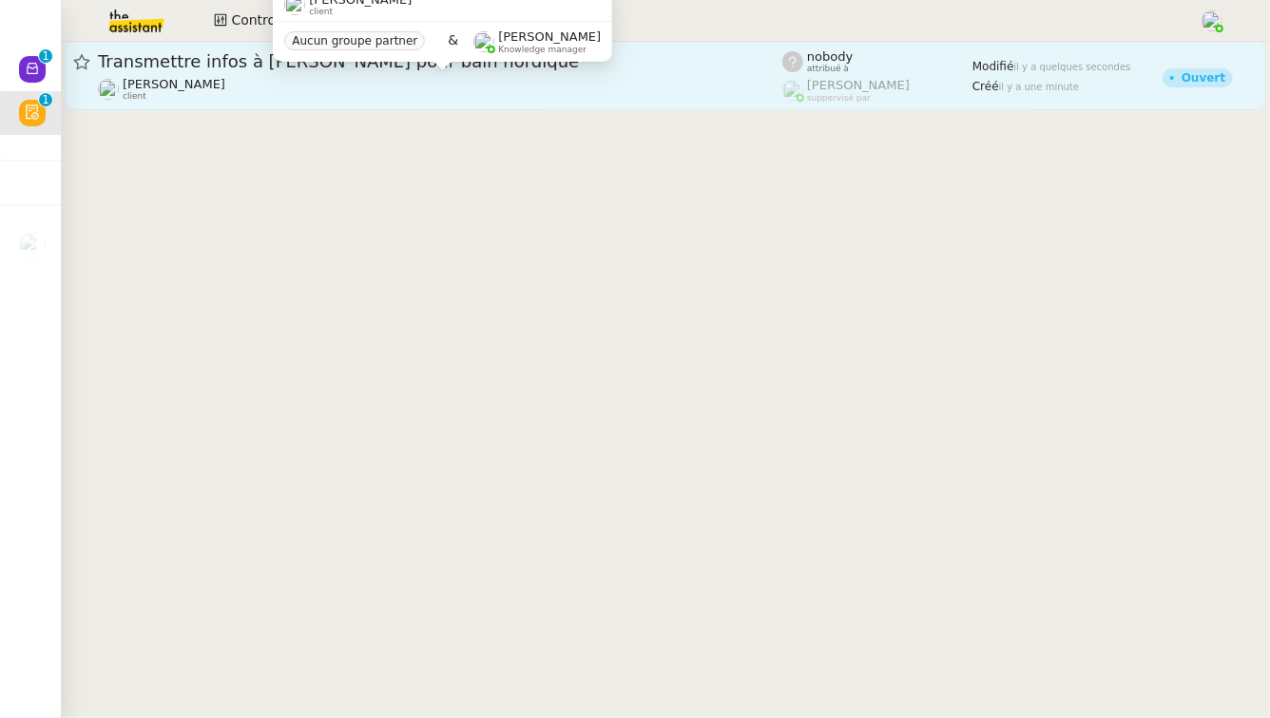
click at [401, 93] on div "[PERSON_NAME] client" at bounding box center [440, 89] width 684 height 25
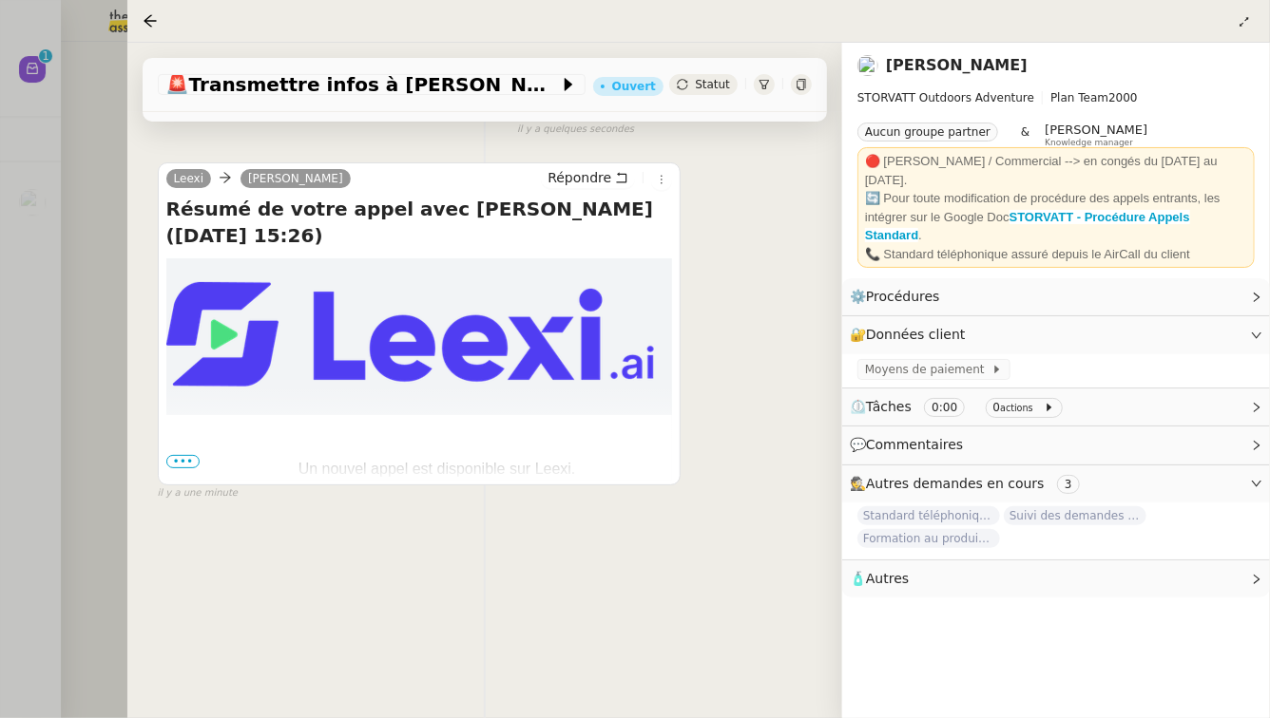
scroll to position [266, 0]
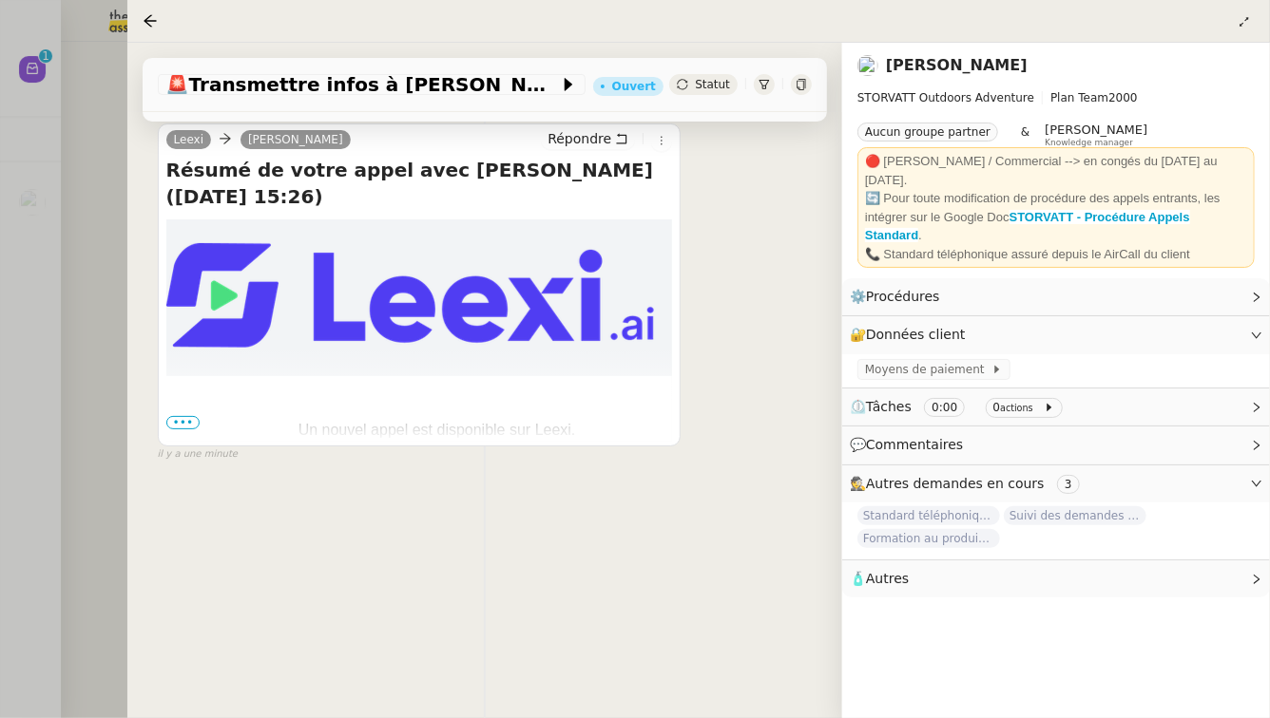
click at [70, 295] on div at bounding box center [635, 359] width 1270 height 718
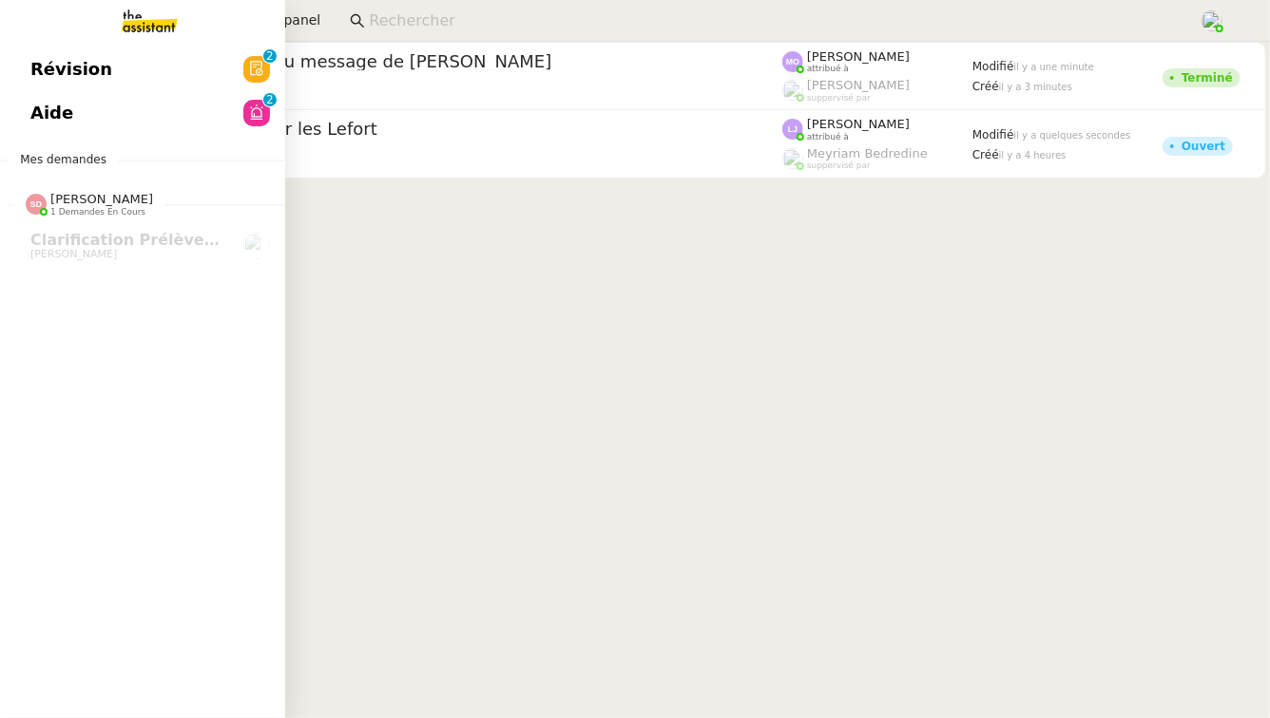
click at [48, 93] on link "Aide 0 1 2 3 4 5 6 7 8 9" at bounding box center [142, 113] width 285 height 44
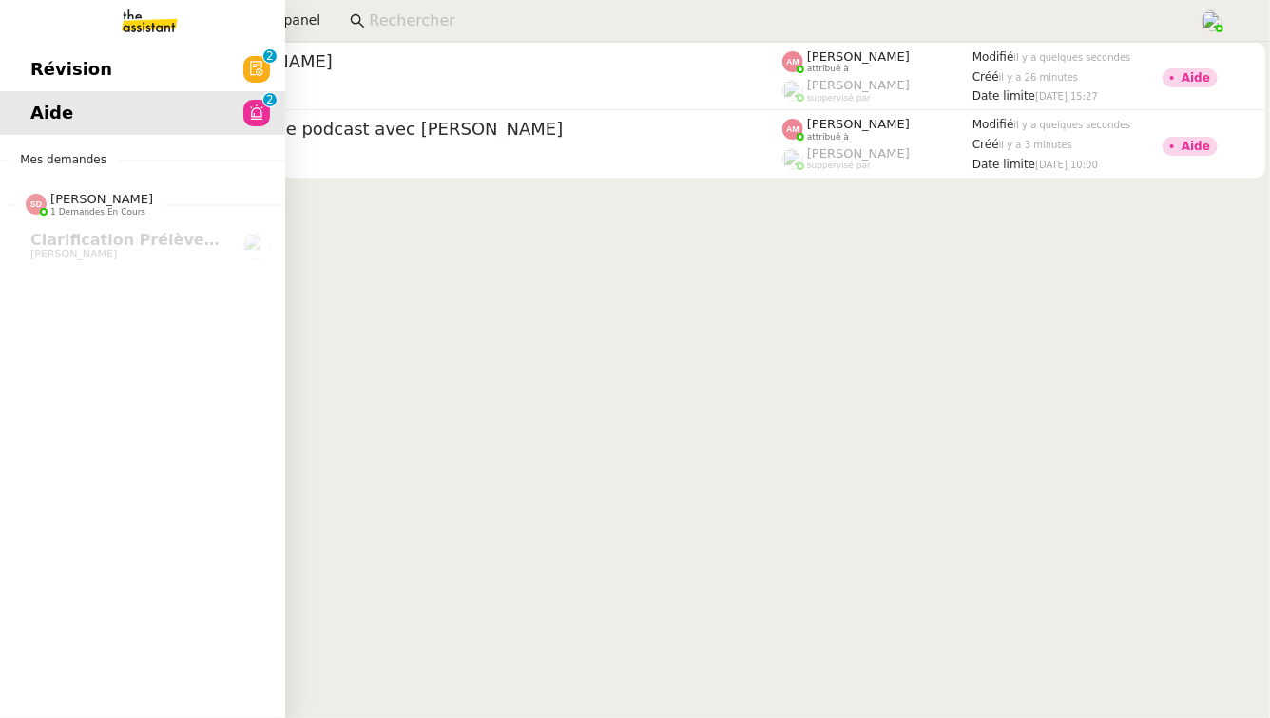
click at [44, 80] on span "Révision" at bounding box center [71, 69] width 82 height 29
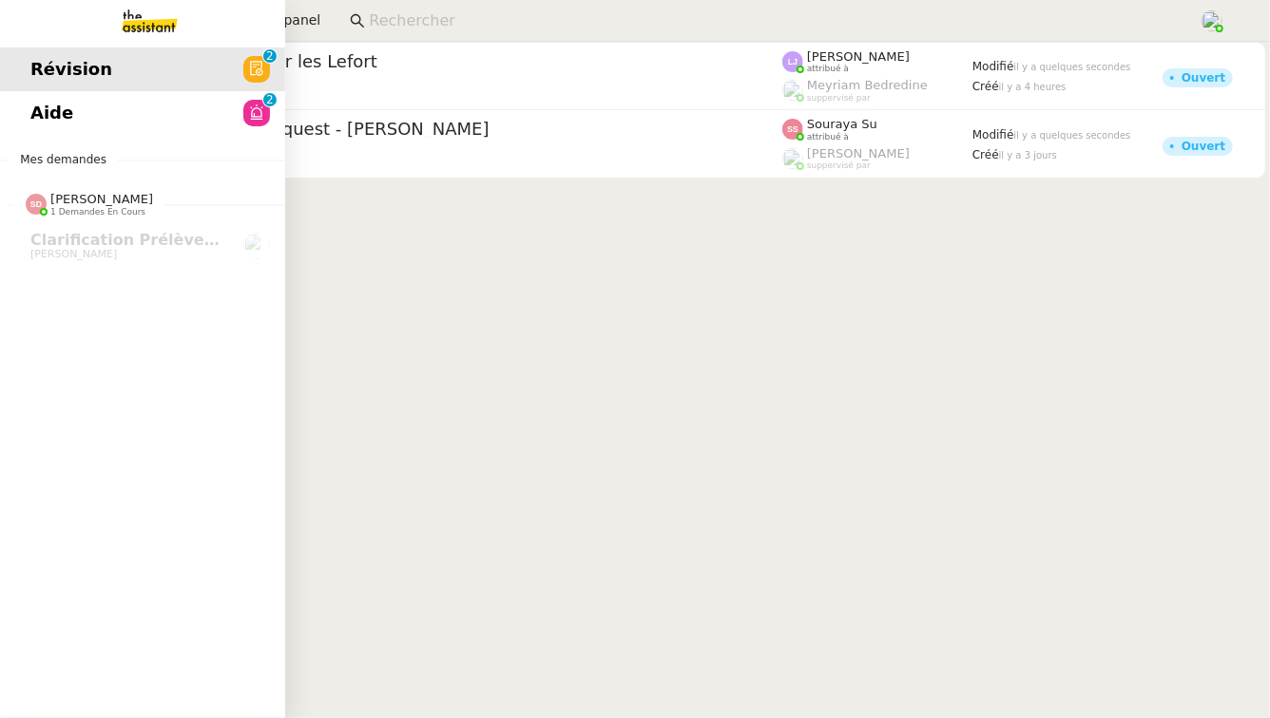
click at [52, 116] on span "Aide" at bounding box center [51, 113] width 43 height 29
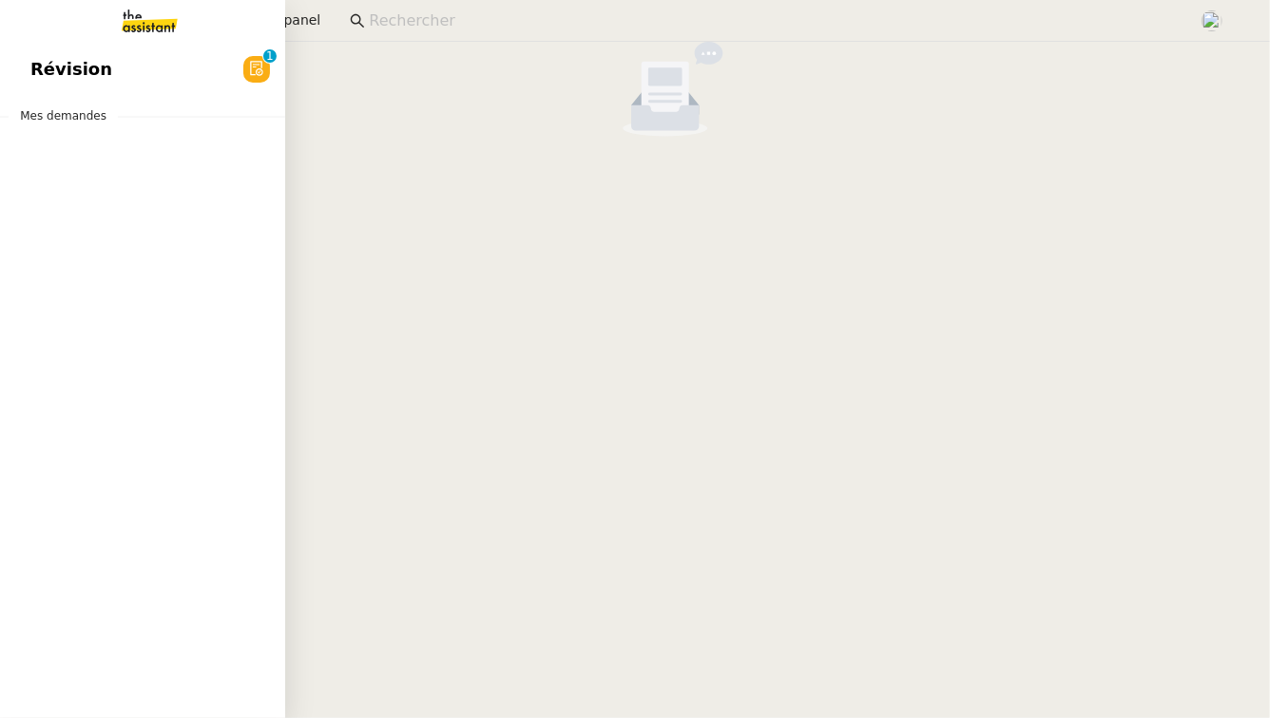
click at [13, 69] on link "Révision 0 1 2 3 4 5 6 7 8 9" at bounding box center [142, 70] width 285 height 44
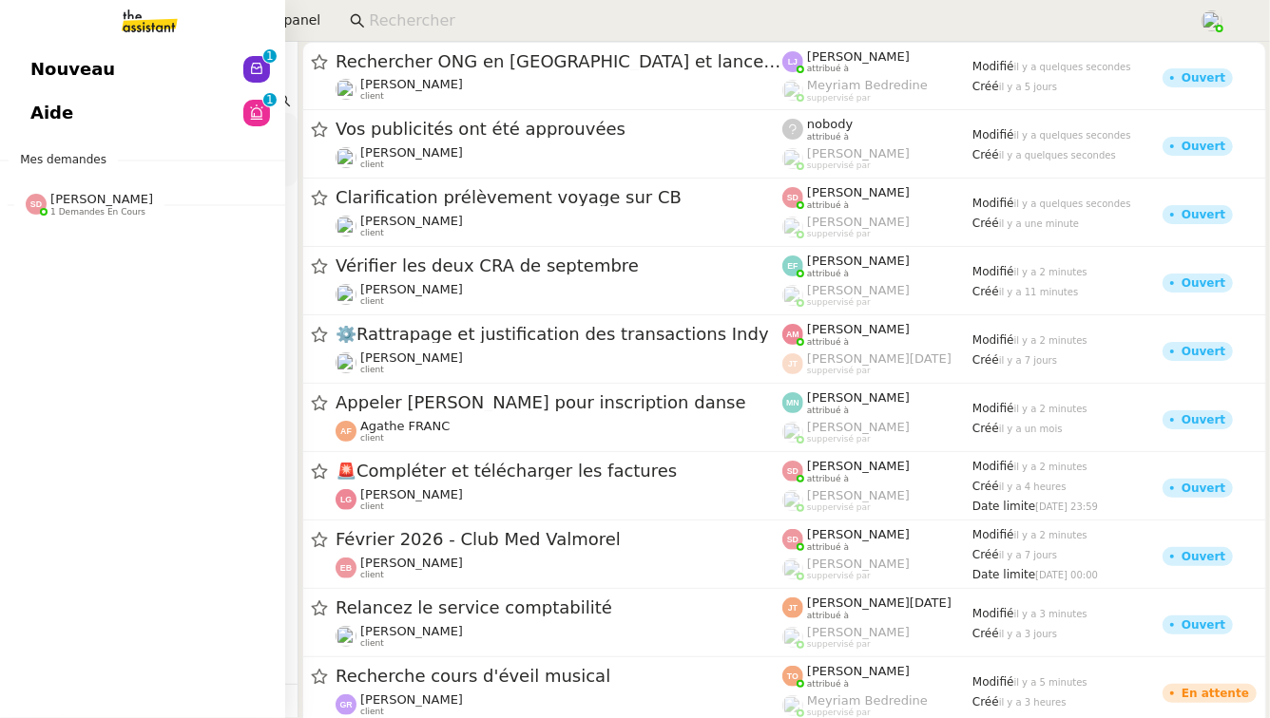
click at [37, 128] on link "Aide 0 1 2 3 4 5 6 7 8 9" at bounding box center [142, 113] width 285 height 44
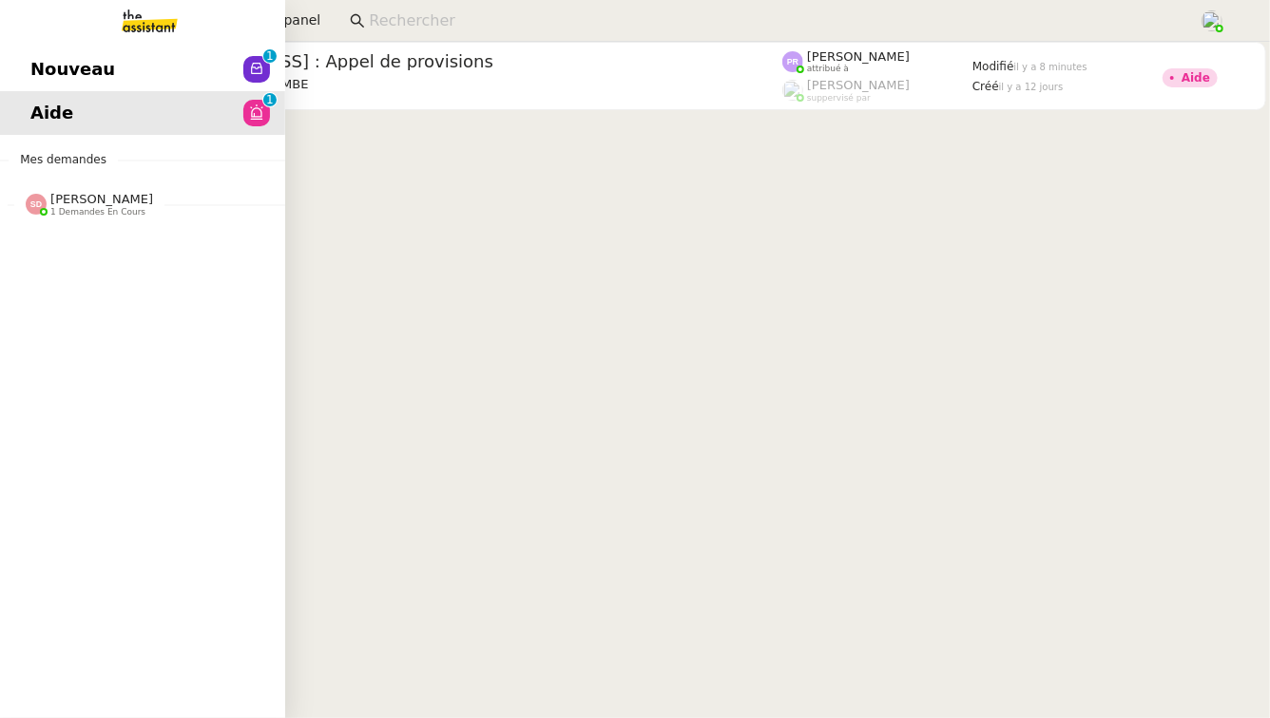
click at [65, 196] on span "[PERSON_NAME]" at bounding box center [101, 199] width 103 height 14
click at [90, 271] on div "Nouveau 0 1 2 3 4 5 6 7 8 9 Aide 0 1 2 3 4 5 6 7 8 9 Mes demandes Sheida Delpaz…" at bounding box center [142, 380] width 285 height 677
click at [99, 254] on span "[PERSON_NAME]" at bounding box center [73, 254] width 86 height 12
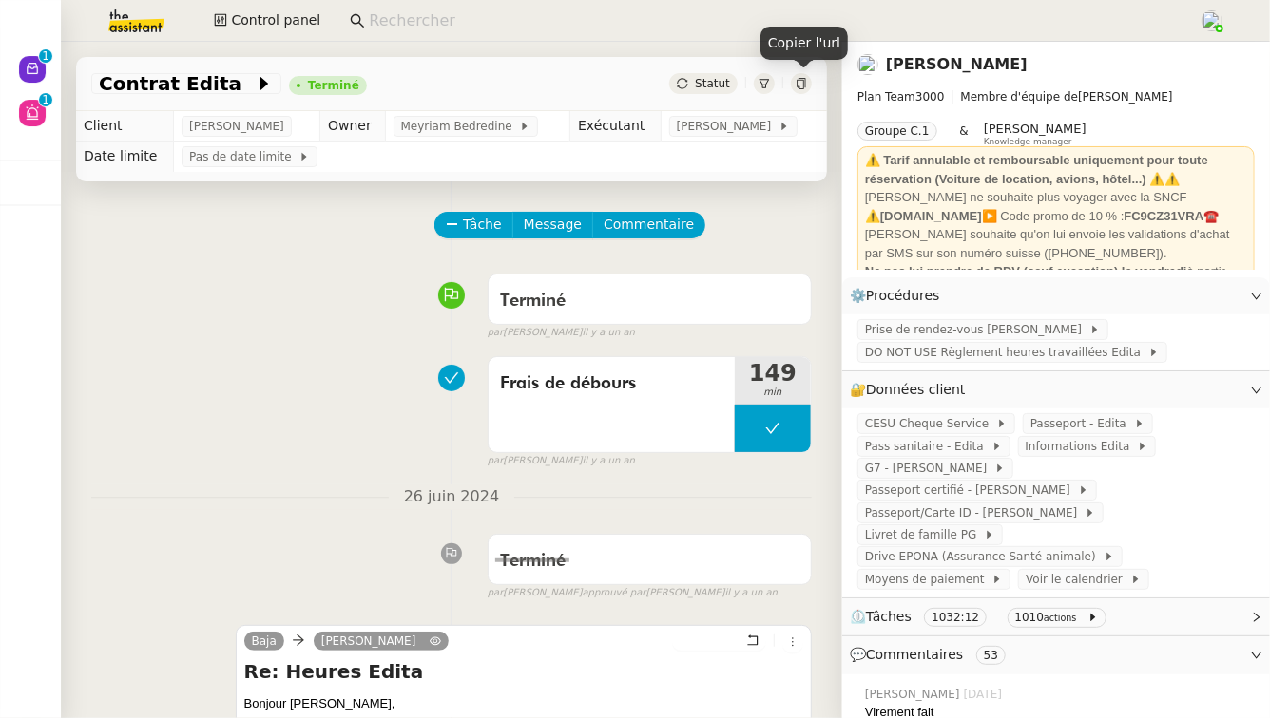
click at [809, 85] on div at bounding box center [801, 83] width 21 height 21
